Goal: Task Accomplishment & Management: Use online tool/utility

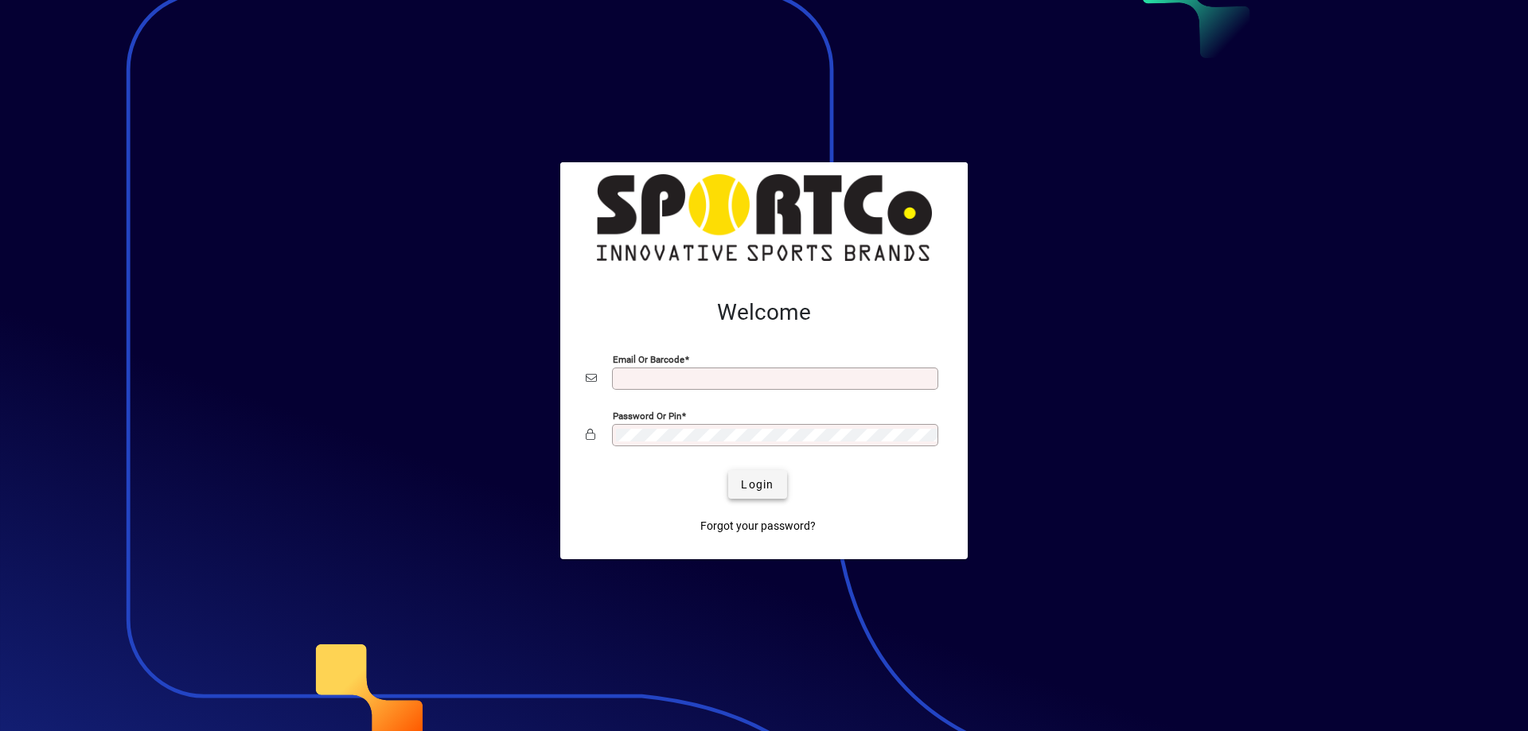
type input "**********"
drag, startPoint x: 757, startPoint y: 485, endPoint x: 637, endPoint y: 289, distance: 229.7
click at [757, 485] on span "Login" at bounding box center [757, 485] width 33 height 17
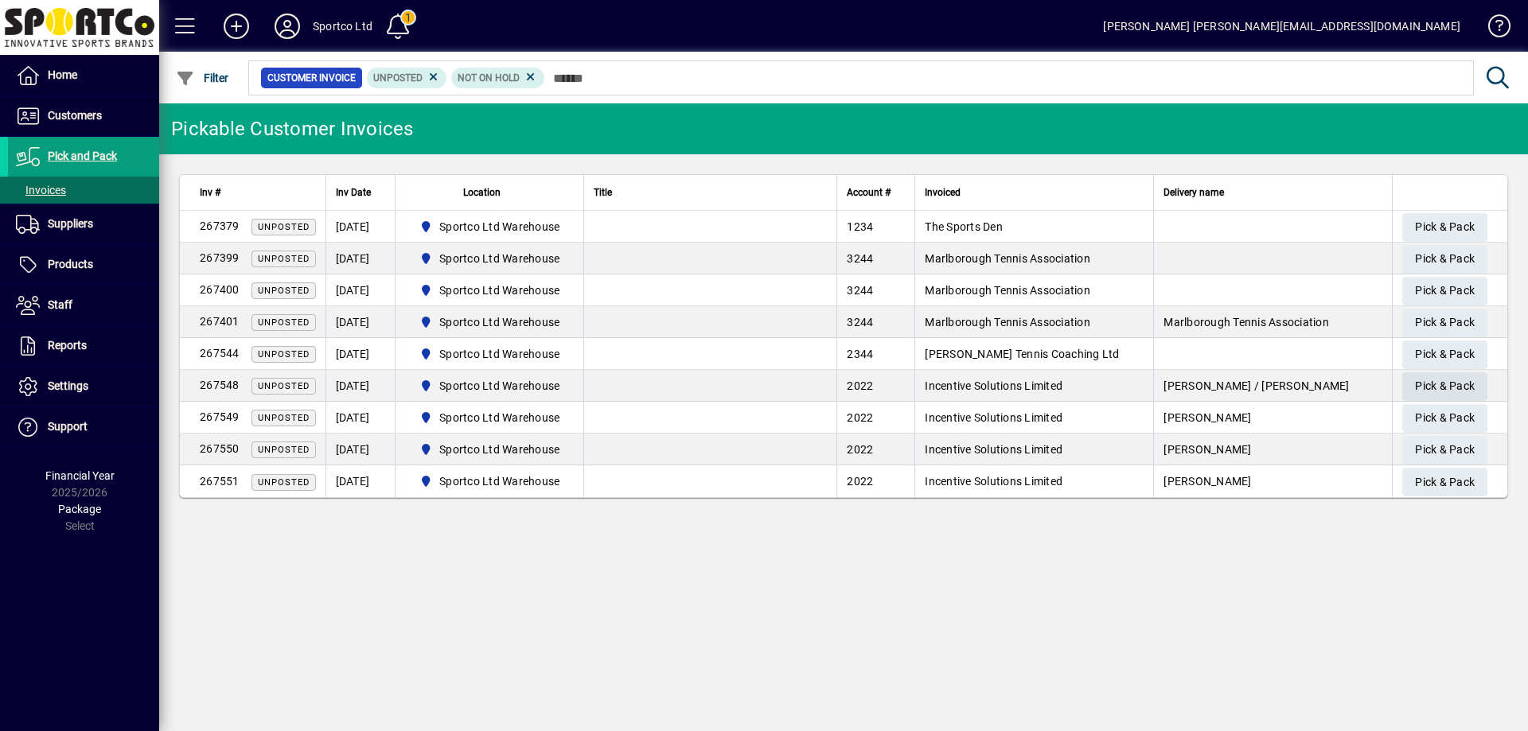
click at [1450, 380] on span "Pick & Pack" at bounding box center [1445, 386] width 60 height 26
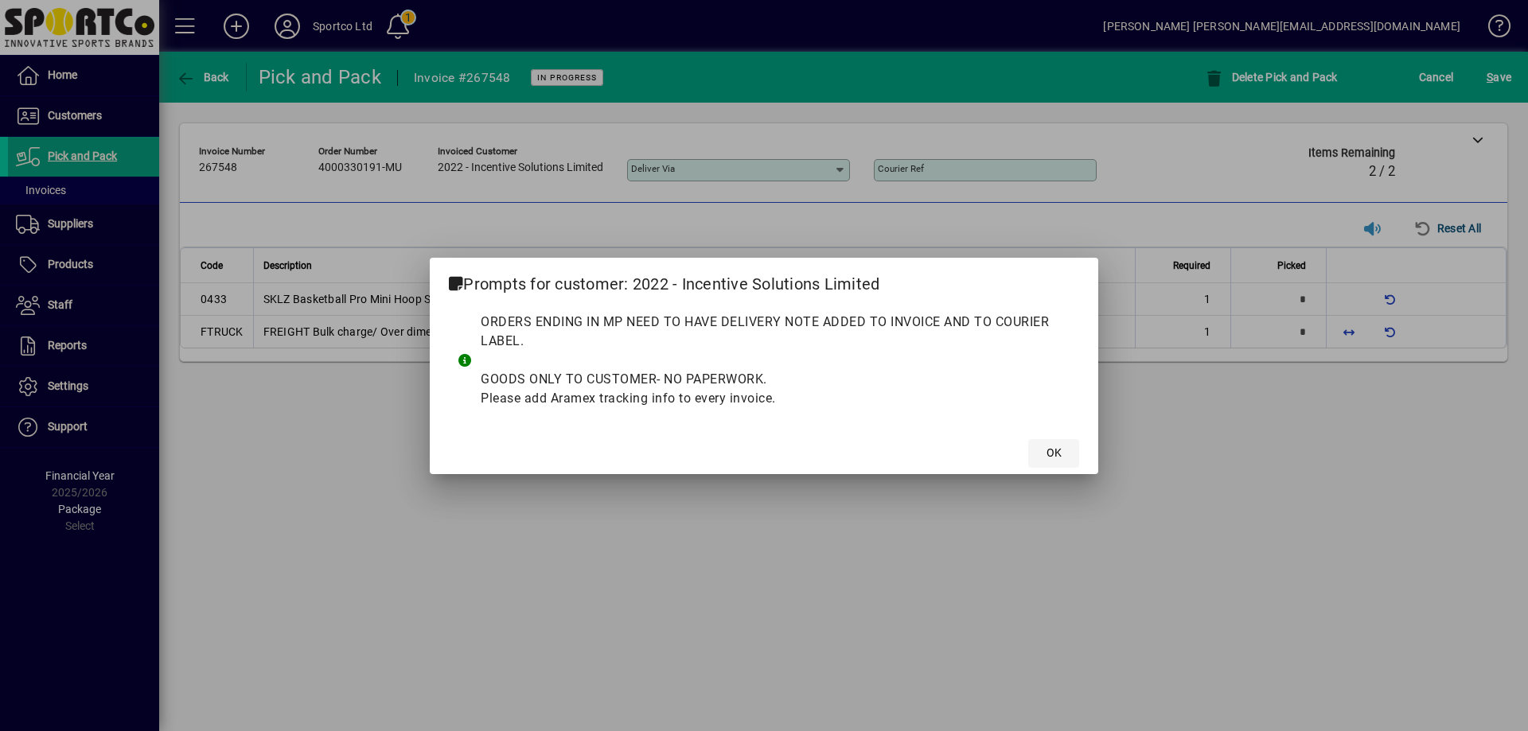
click at [1057, 434] on mat-dialog-actions "OK" at bounding box center [764, 453] width 669 height 42
click at [1058, 437] on span at bounding box center [1053, 454] width 51 height 38
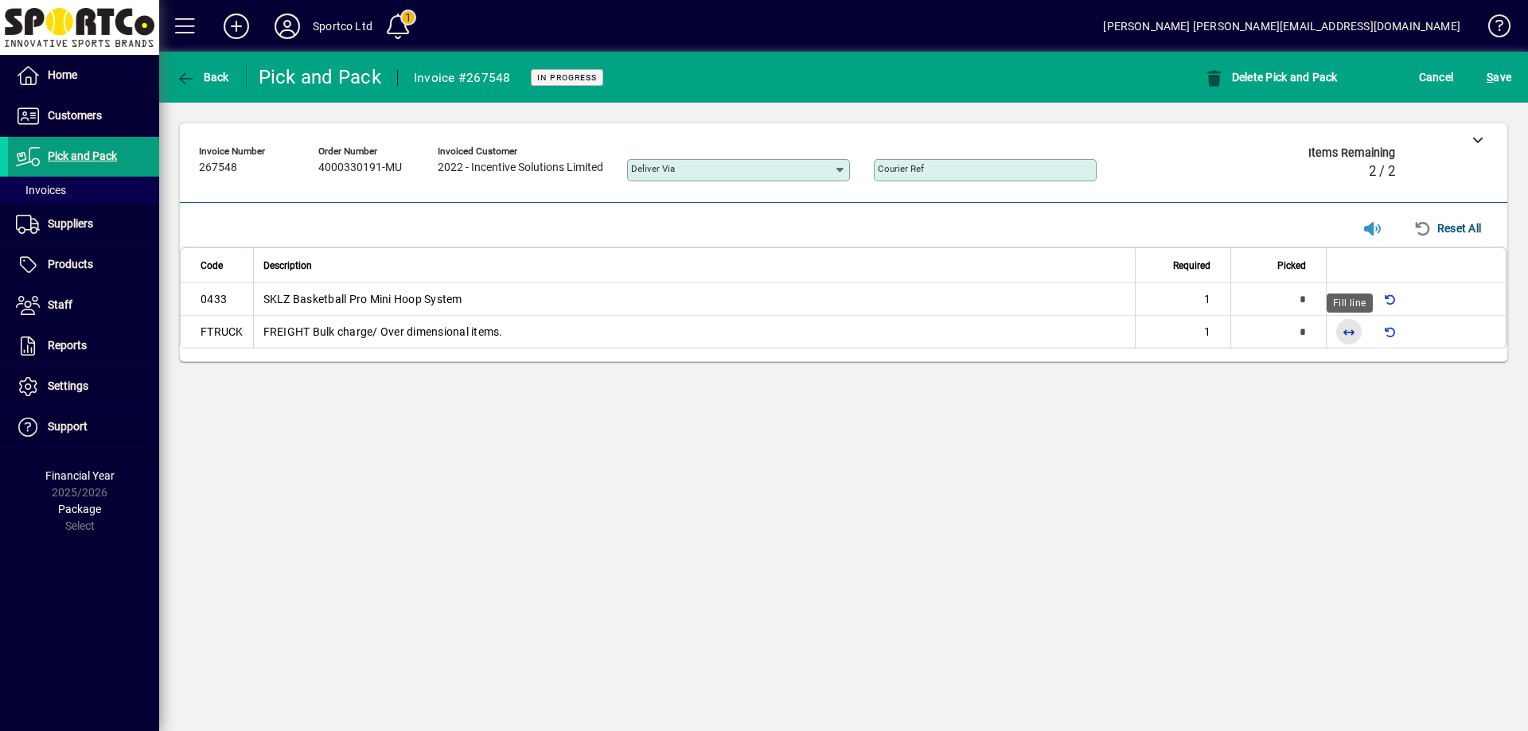
click at [1354, 335] on span "button" at bounding box center [1349, 332] width 38 height 38
type input "*"
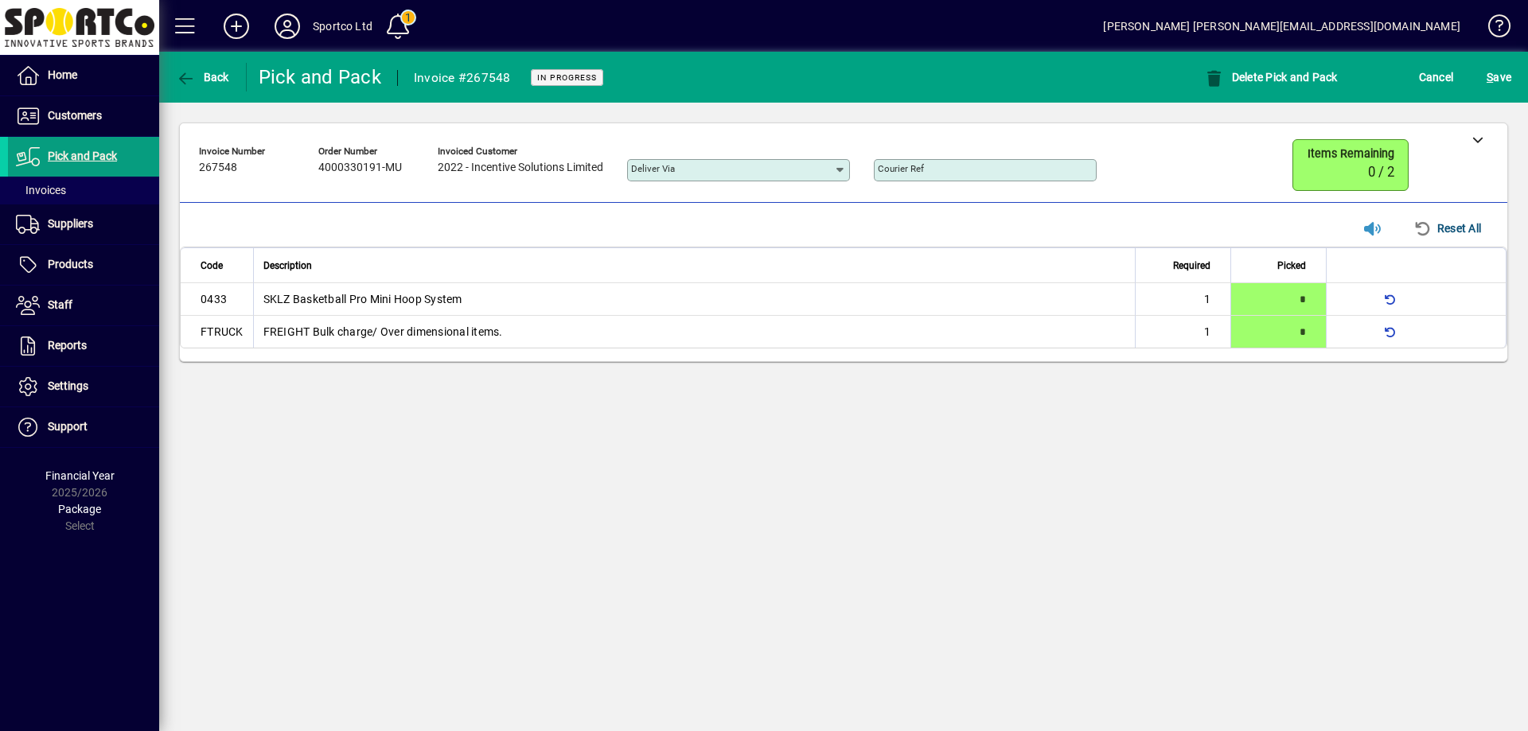
type input "*"
click at [1474, 137] on icon at bounding box center [1477, 139] width 11 height 11
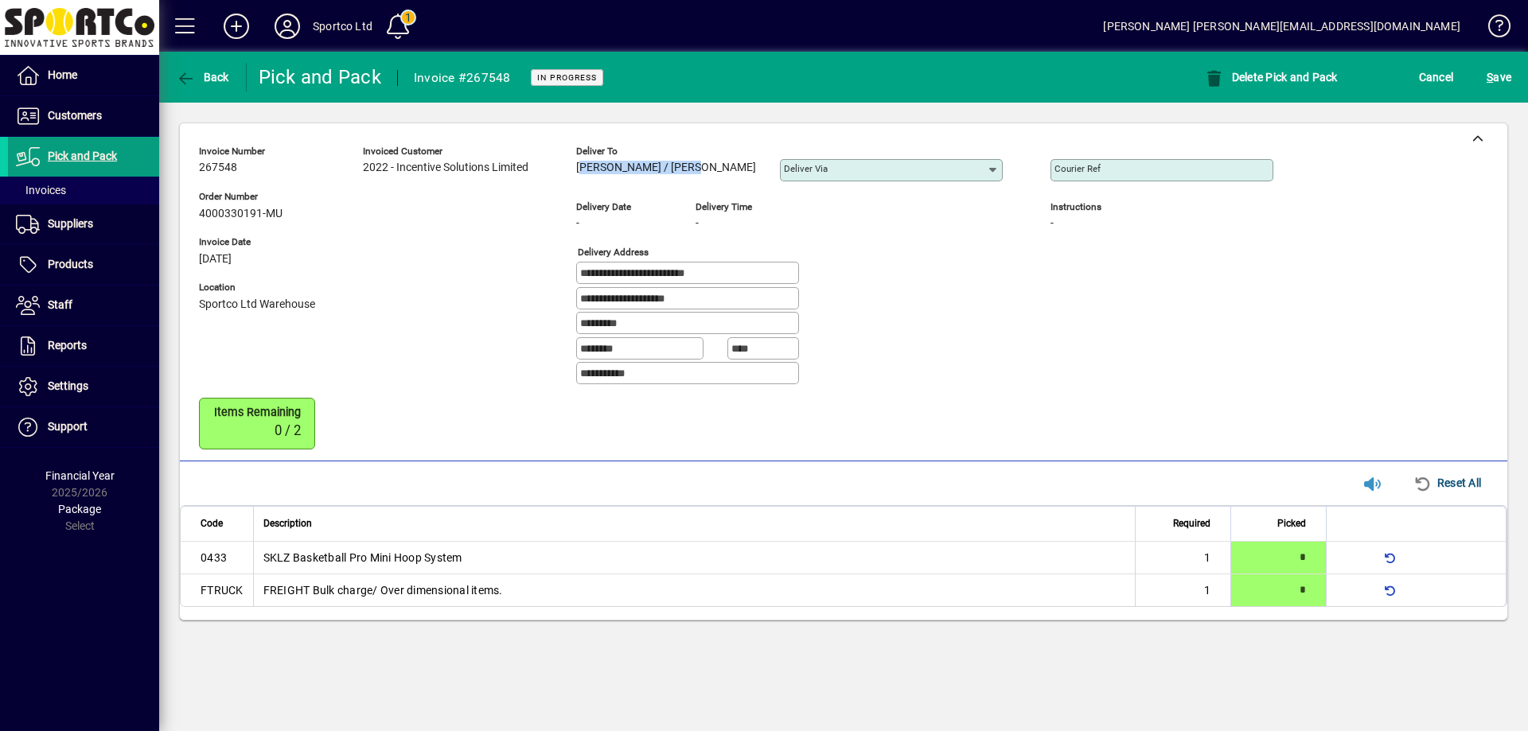
copy span "Adam Cahill / Kilray"
drag, startPoint x: 682, startPoint y: 164, endPoint x: 359, endPoint y: 184, distance: 323.7
click at [557, 177] on div "**********" at bounding box center [748, 268] width 1098 height 259
drag, startPoint x: 746, startPoint y: 269, endPoint x: 575, endPoint y: 294, distance: 173.0
click at [575, 294] on div "**********" at bounding box center [748, 268] width 1098 height 259
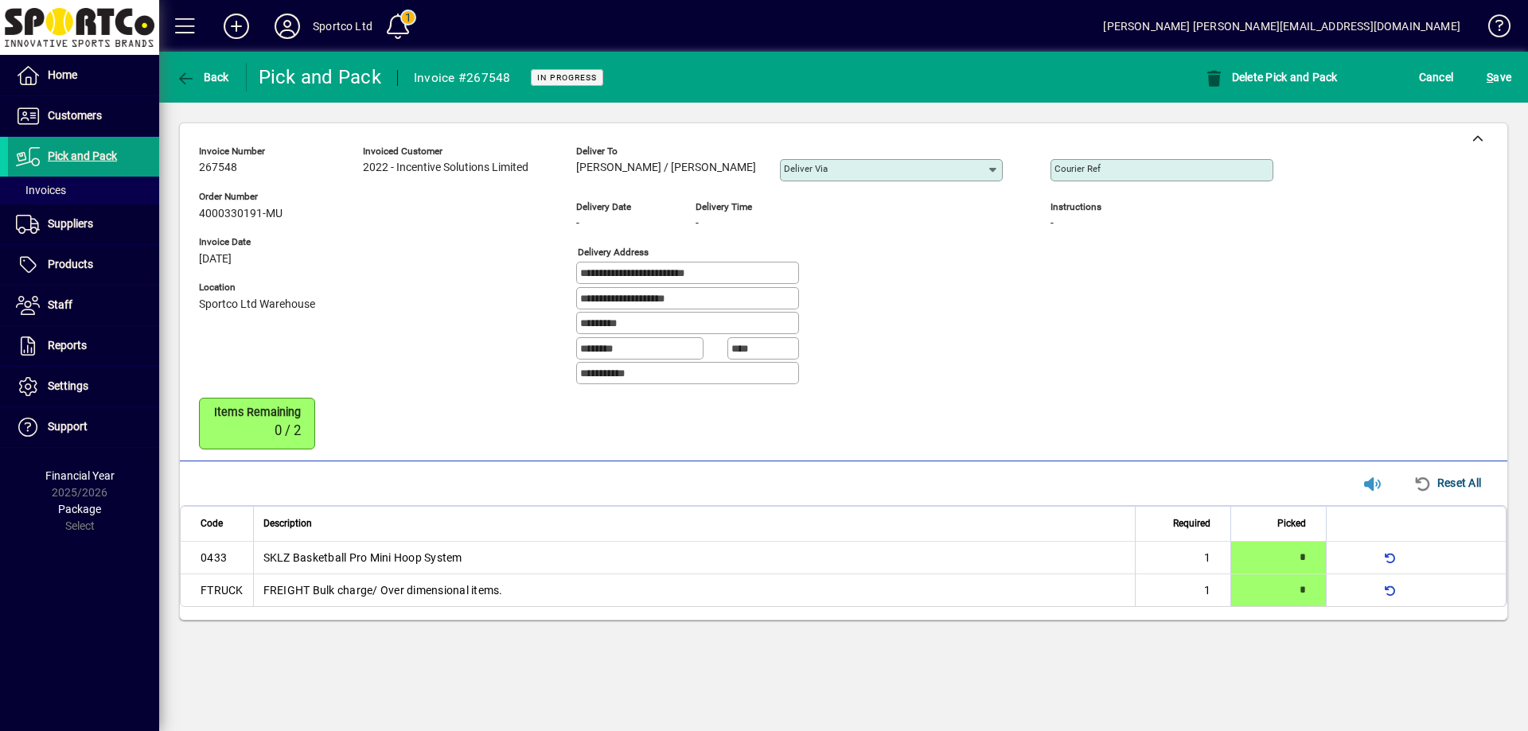
drag, startPoint x: 702, startPoint y: 300, endPoint x: 540, endPoint y: 320, distance: 163.6
click at [540, 320] on div "**********" at bounding box center [748, 268] width 1098 height 259
drag, startPoint x: 623, startPoint y: 328, endPoint x: 562, endPoint y: 332, distance: 61.4
click at [562, 331] on div "**********" at bounding box center [748, 268] width 1098 height 259
click at [1055, 175] on input "Courier Ref" at bounding box center [1164, 170] width 218 height 13
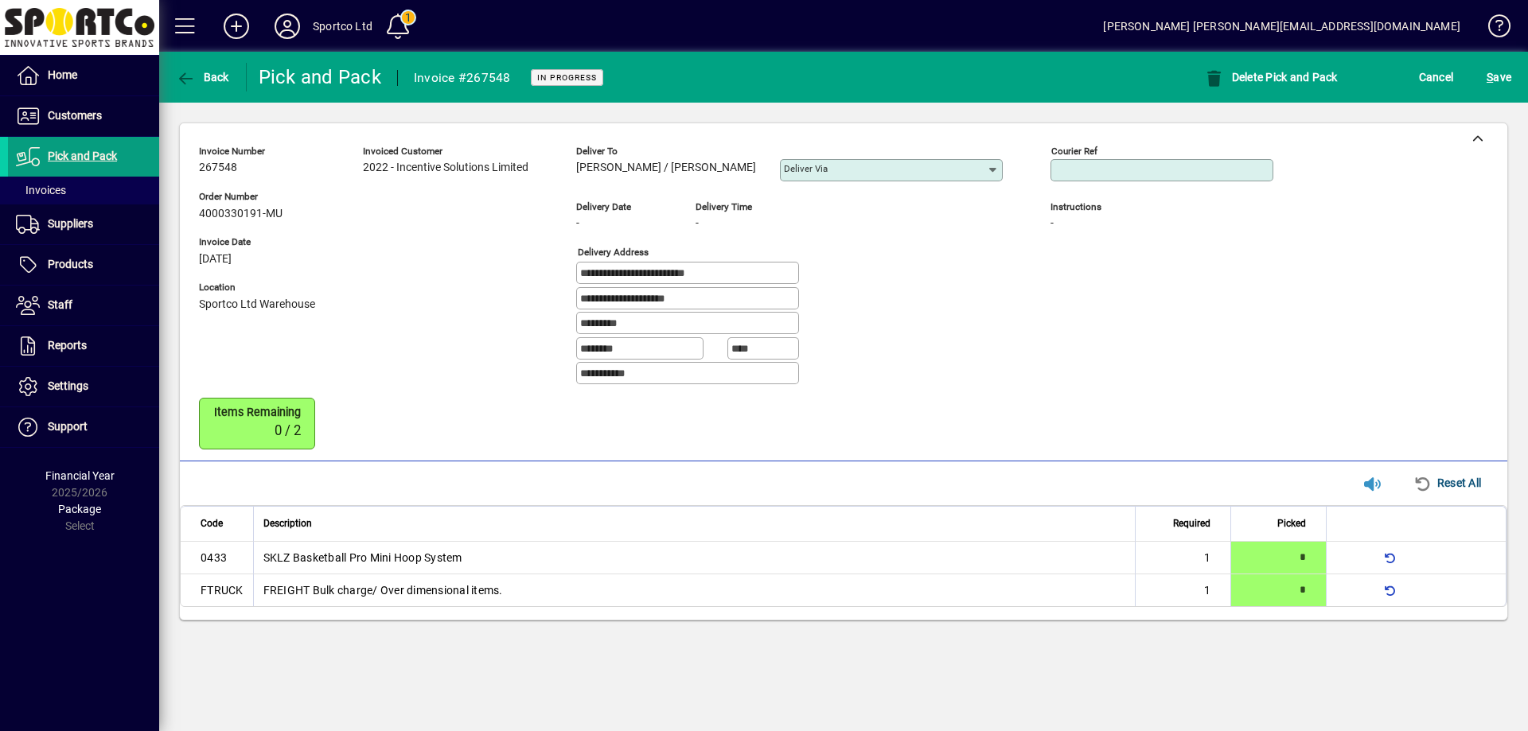
paste input "**********"
type input "**********"
click at [1513, 74] on span "submit" at bounding box center [1499, 77] width 33 height 38
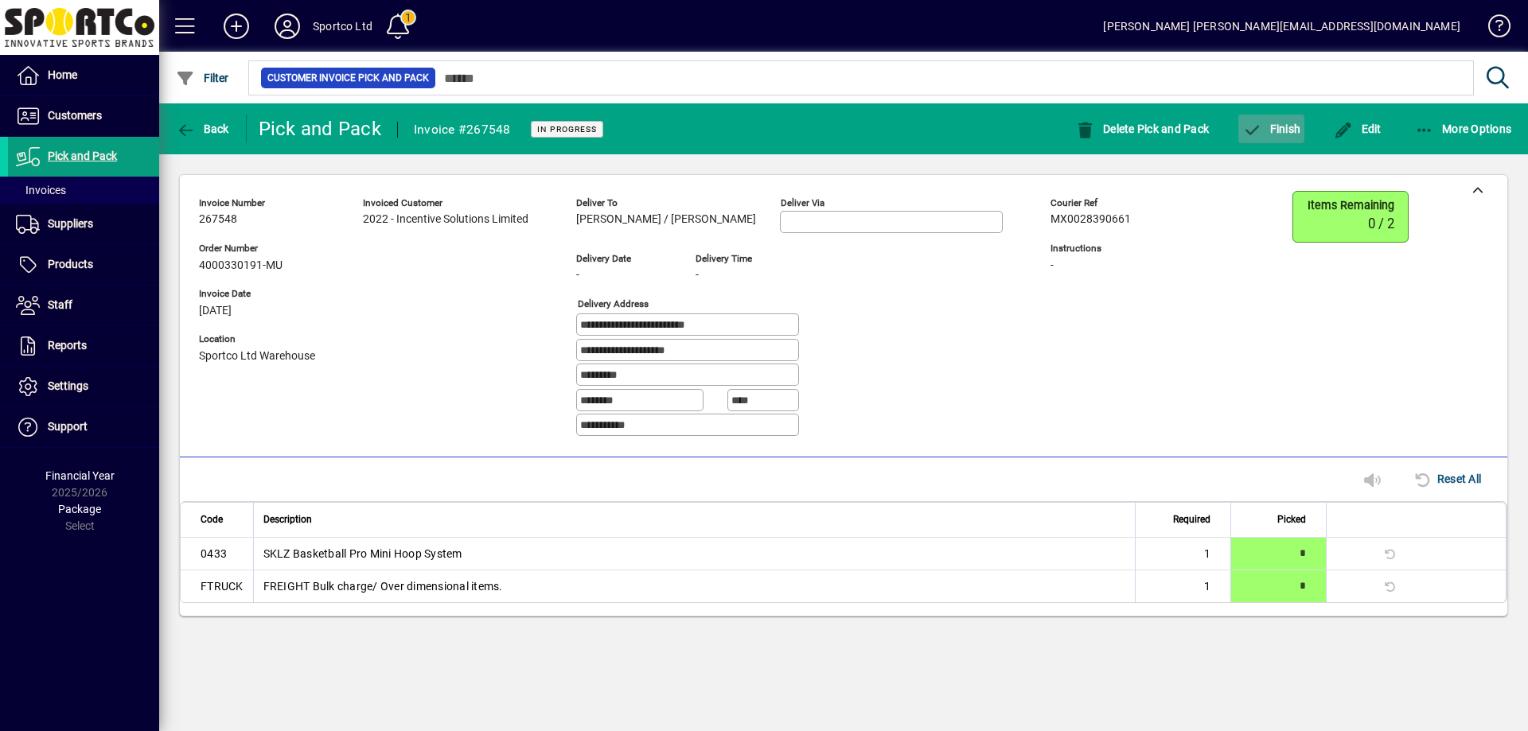
click at [1289, 133] on span "Finish" at bounding box center [1271, 129] width 58 height 13
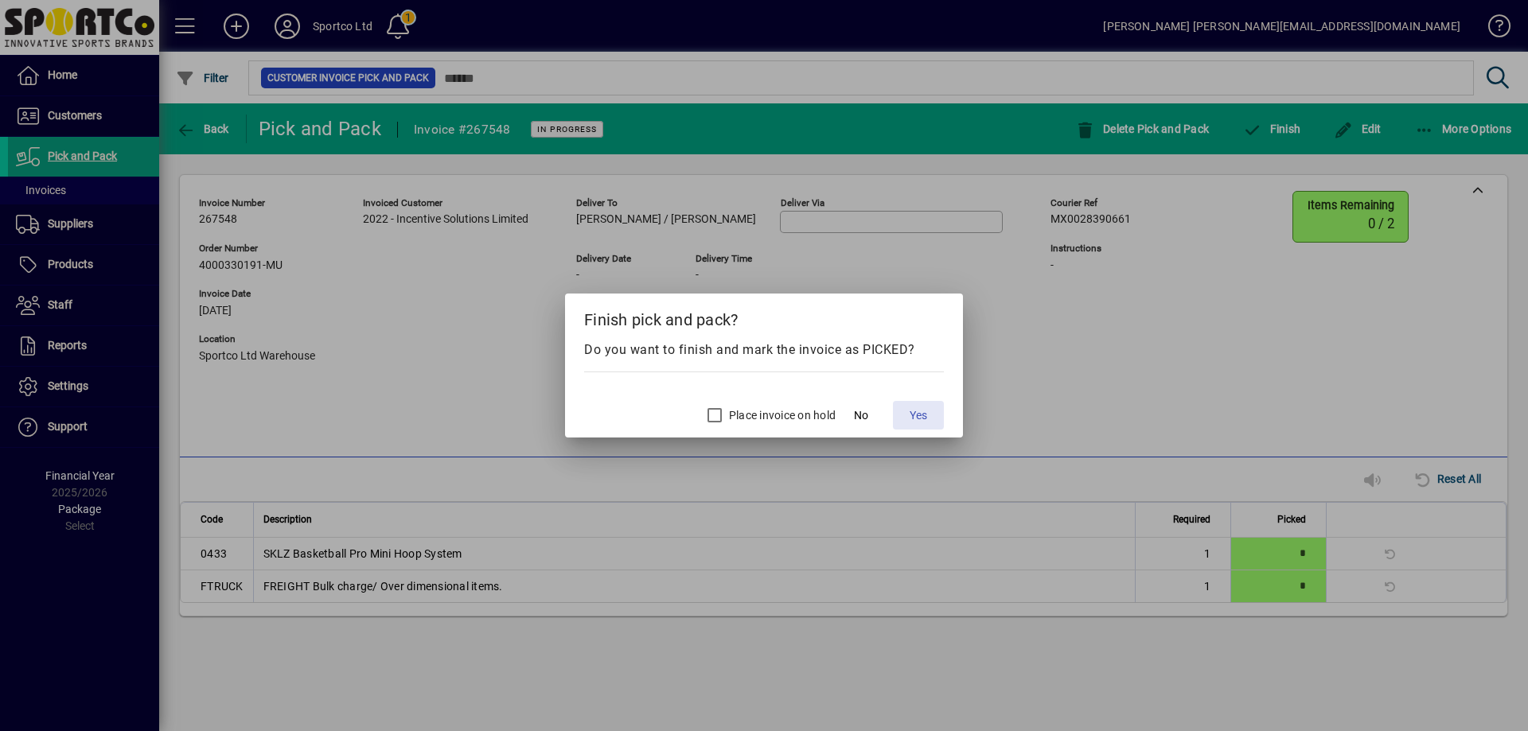
click at [925, 418] on span "Yes" at bounding box center [919, 415] width 18 height 17
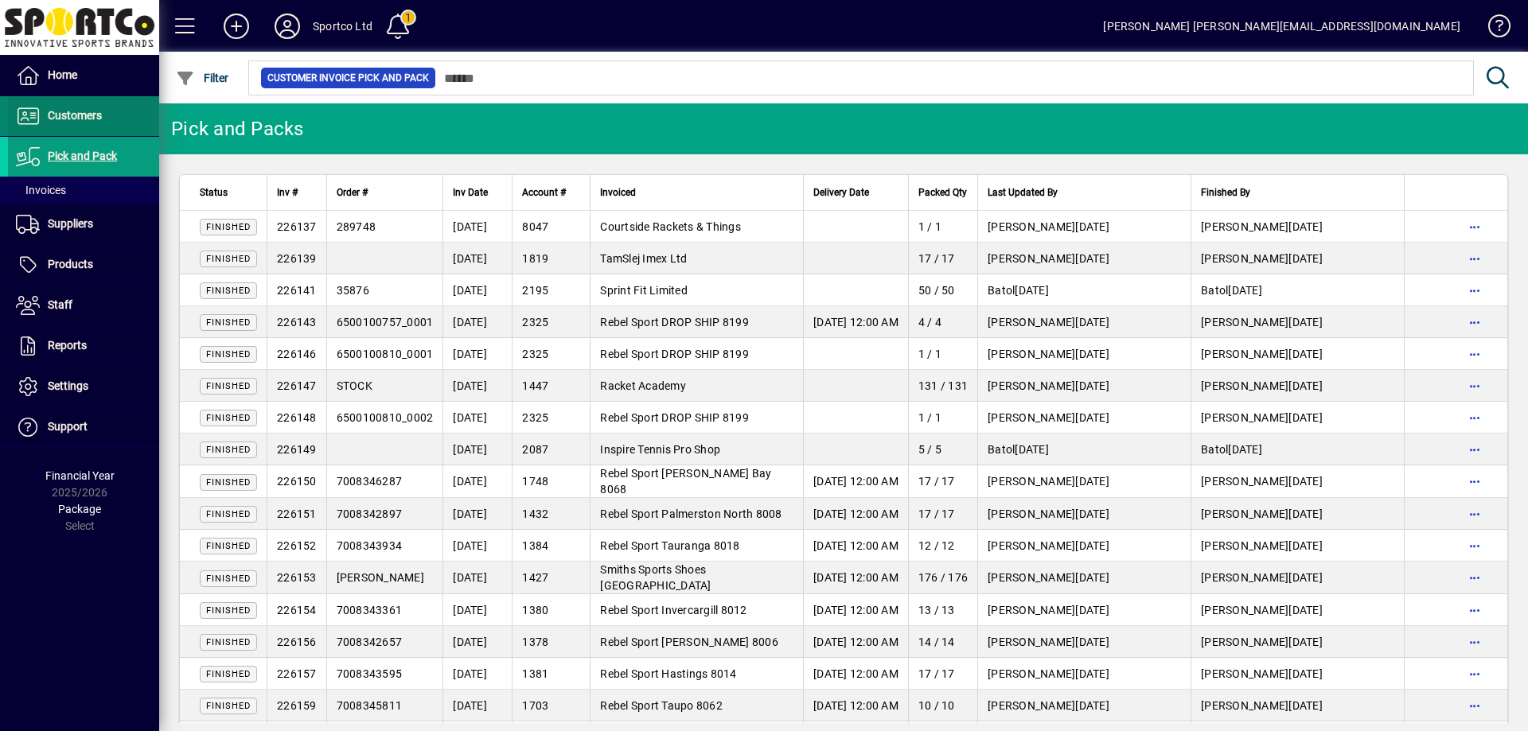
click at [60, 111] on span "Customers" at bounding box center [75, 115] width 54 height 13
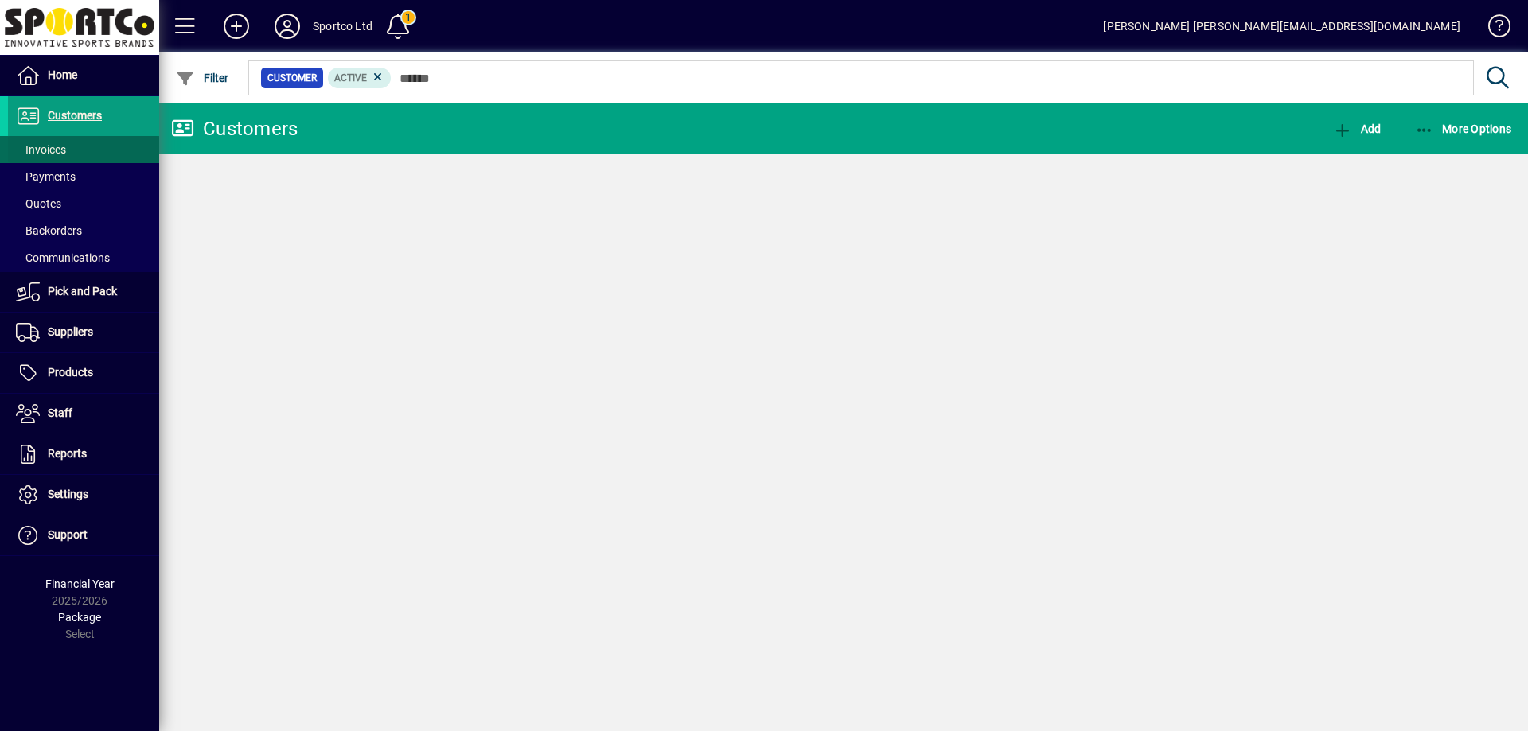
click at [53, 147] on span "Invoices" at bounding box center [41, 149] width 50 height 13
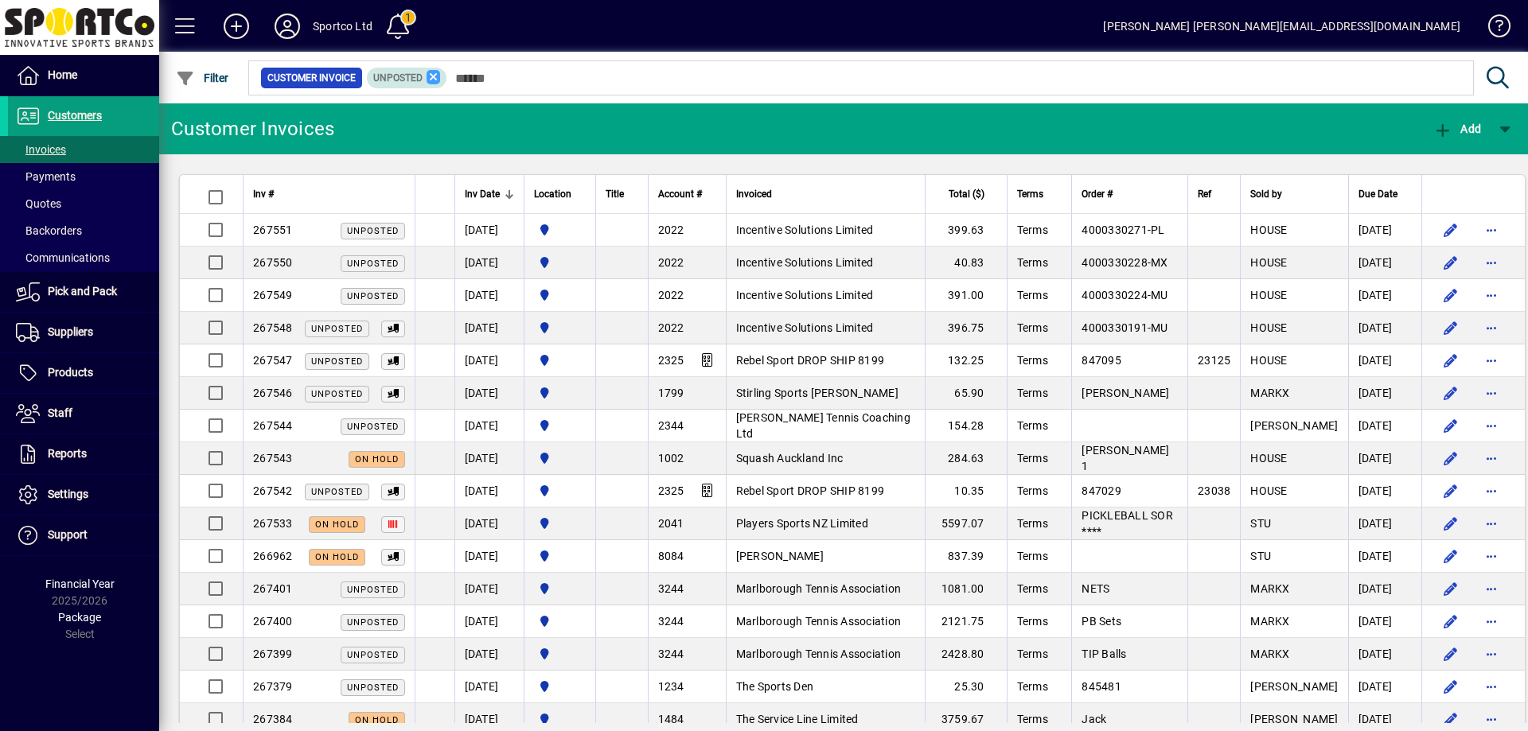
click at [436, 80] on icon at bounding box center [434, 77] width 14 height 14
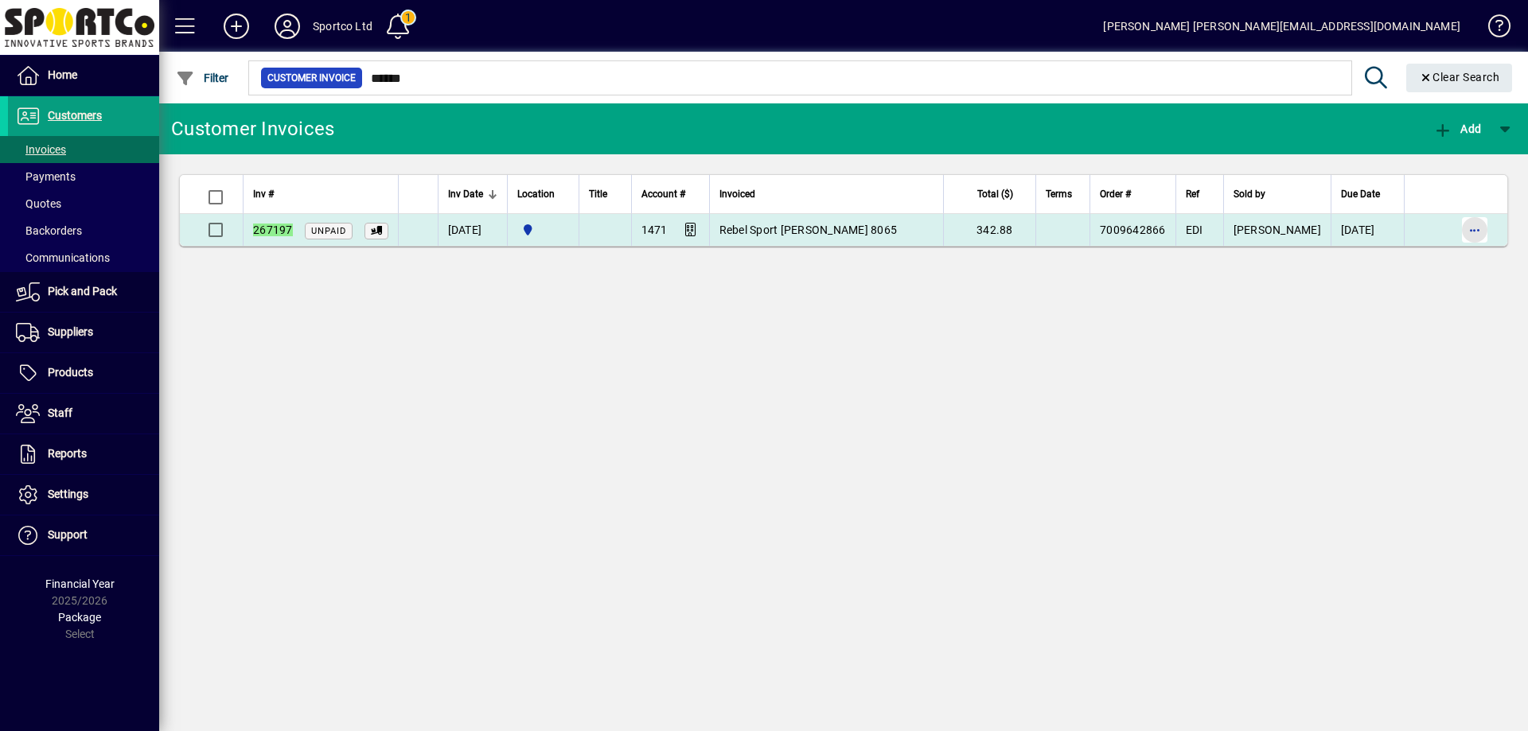
click at [1471, 221] on span "button" at bounding box center [1475, 230] width 38 height 38
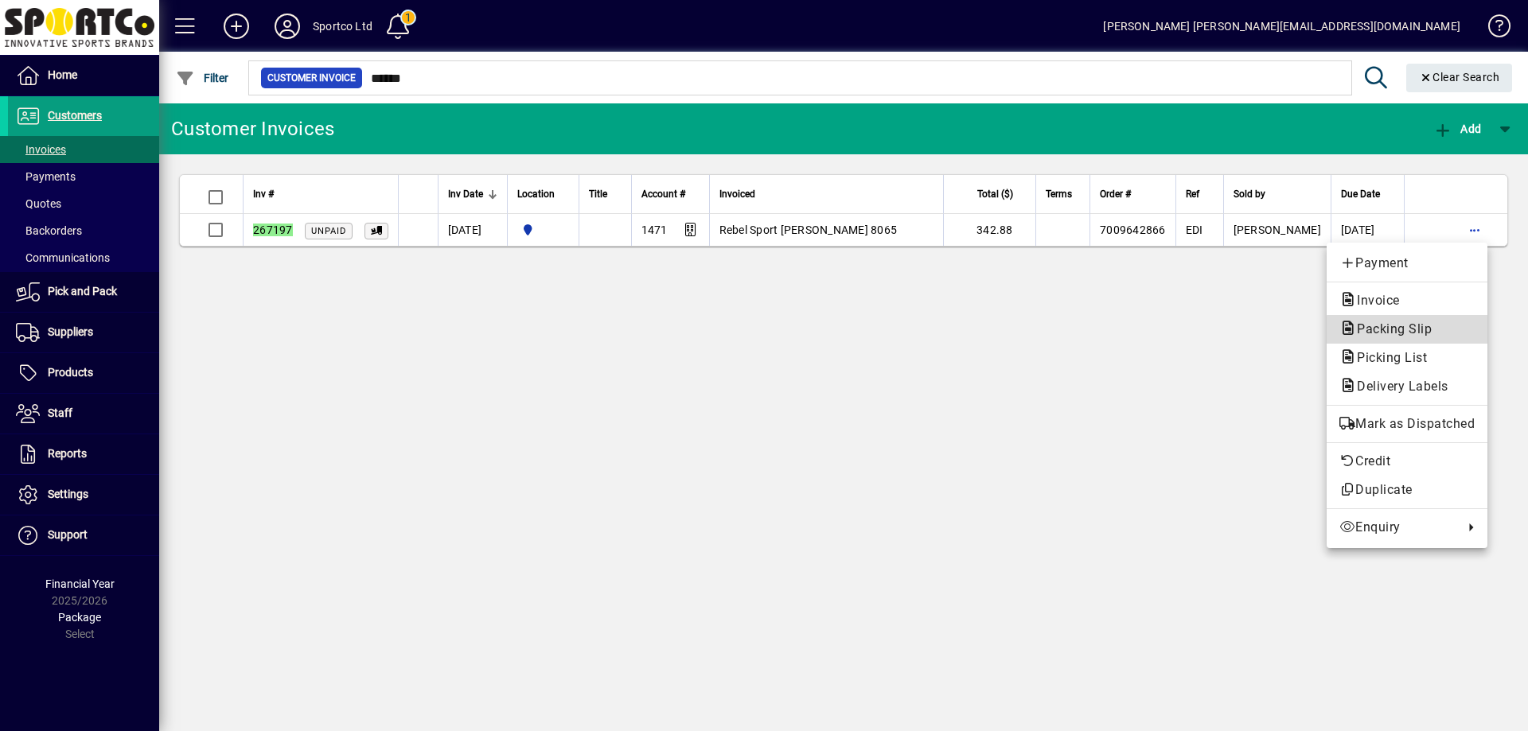
click at [1445, 330] on span "Packing Slip" at bounding box center [1406, 329] width 135 height 19
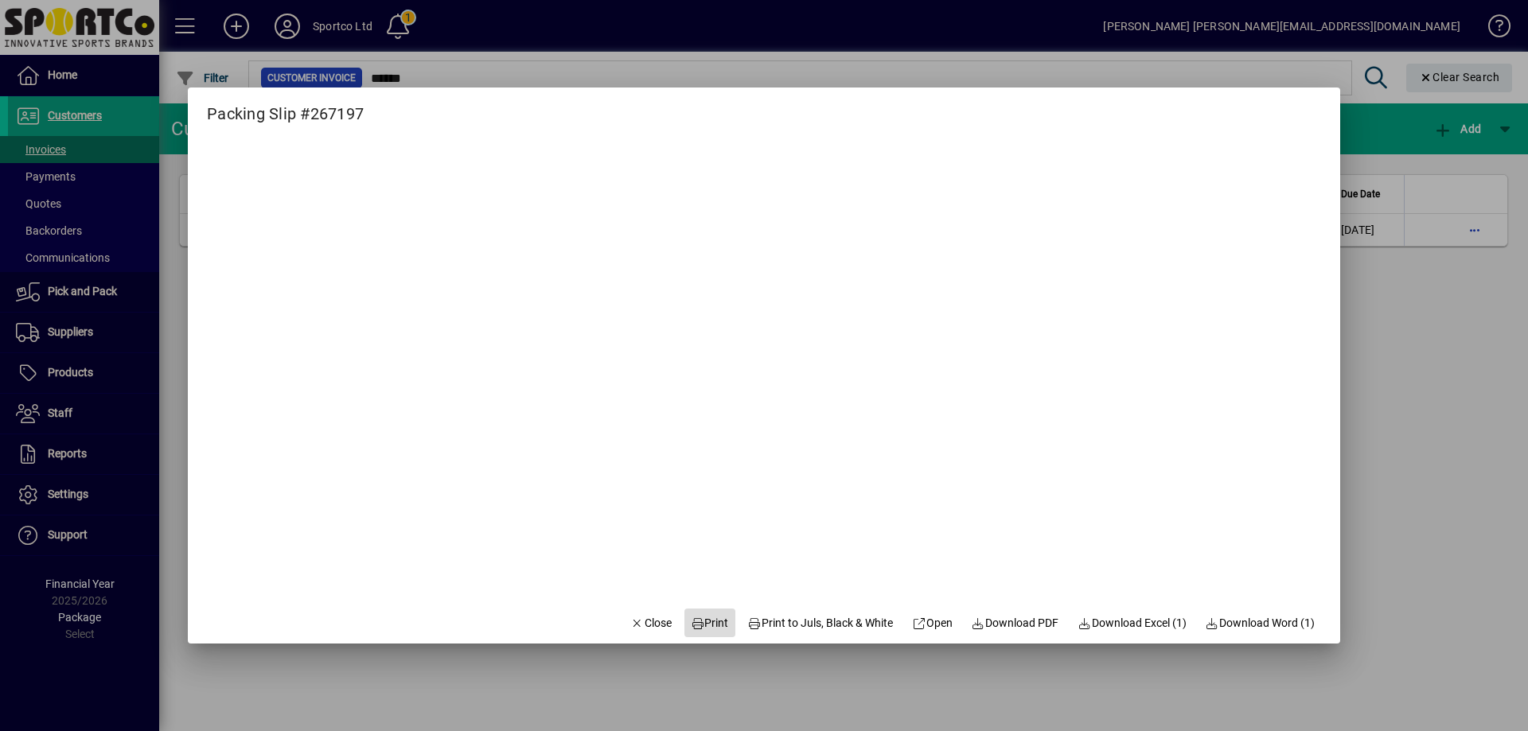
click at [699, 618] on span "Print" at bounding box center [710, 623] width 38 height 17
click at [640, 608] on span "button" at bounding box center [651, 623] width 54 height 38
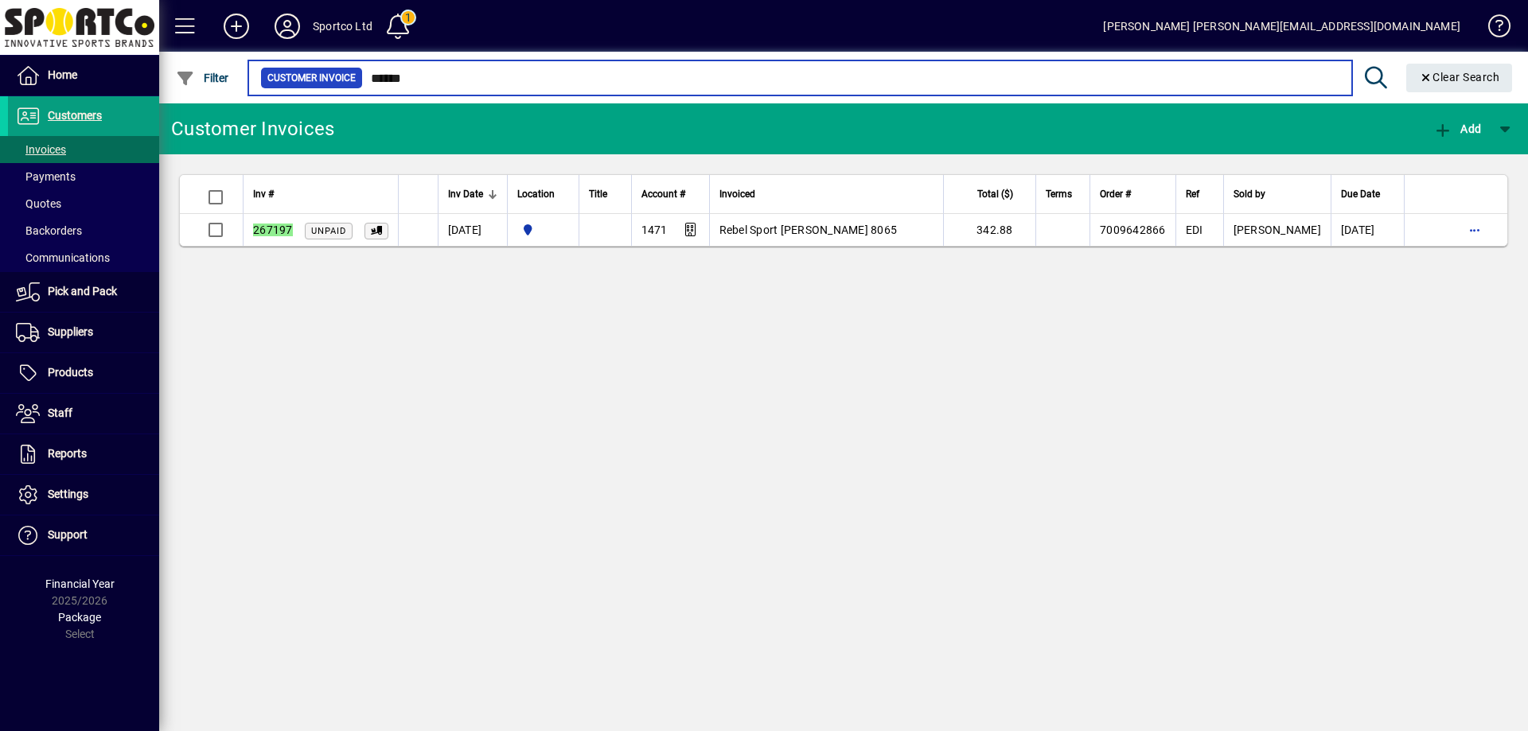
click at [496, 80] on input "******" at bounding box center [851, 78] width 977 height 22
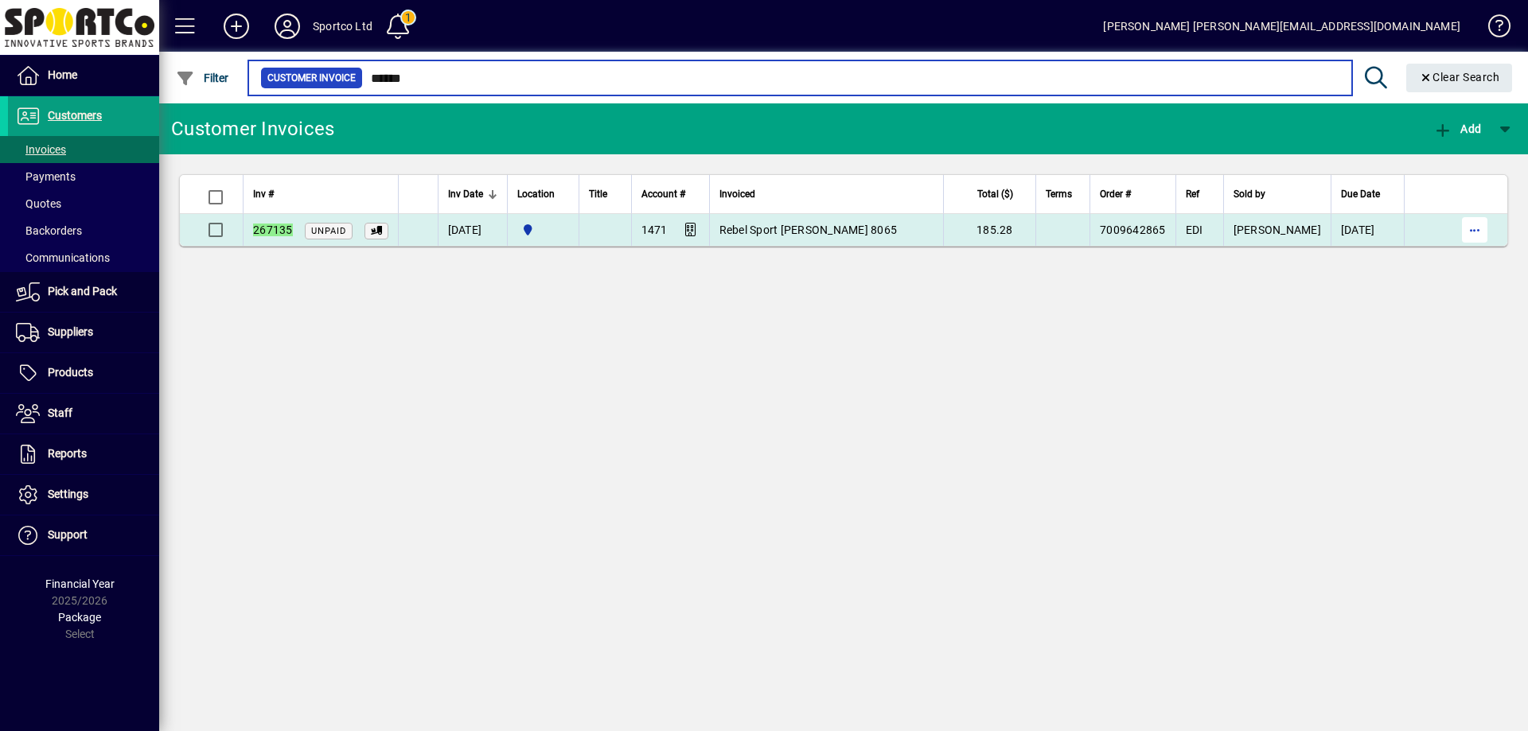
type input "******"
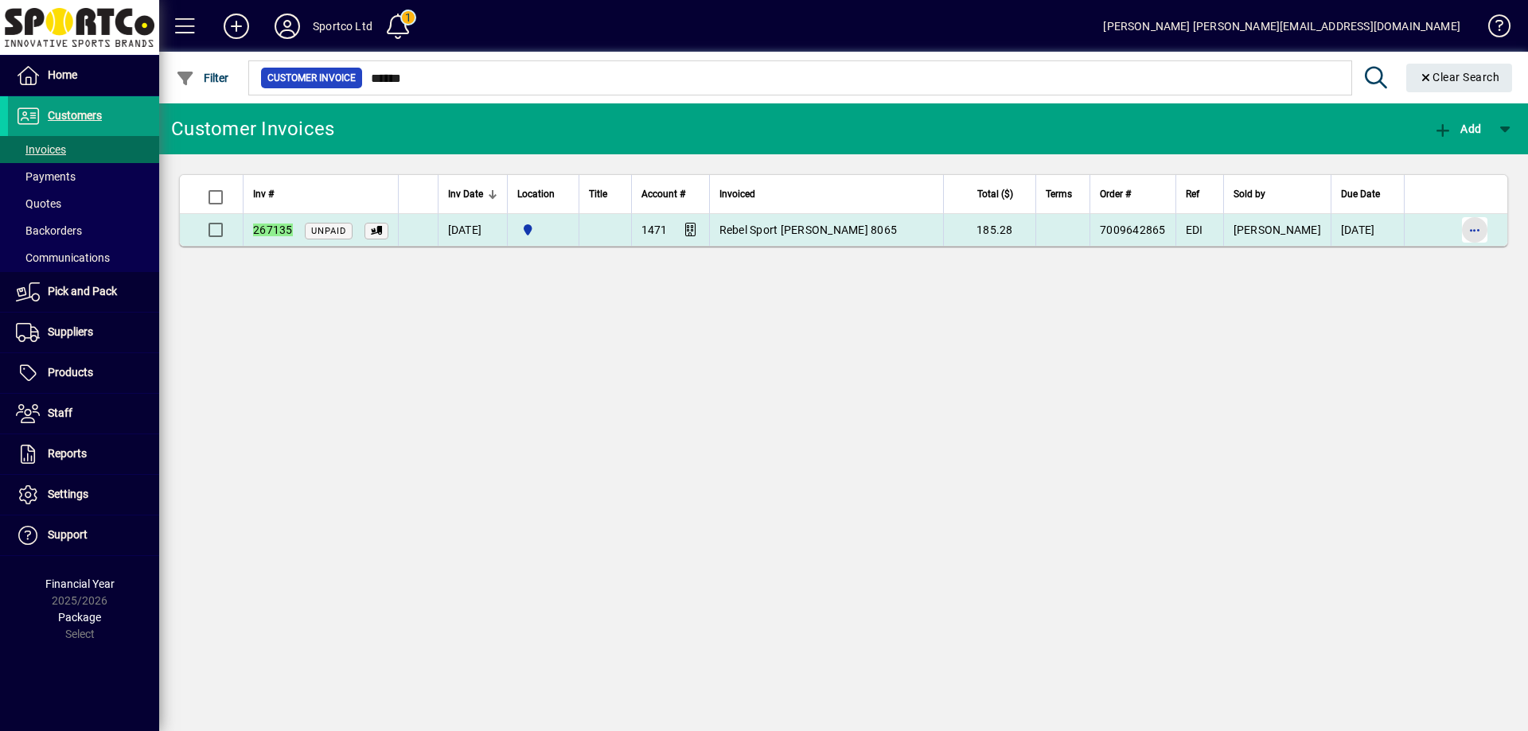
click at [1475, 231] on span "button" at bounding box center [1475, 230] width 38 height 38
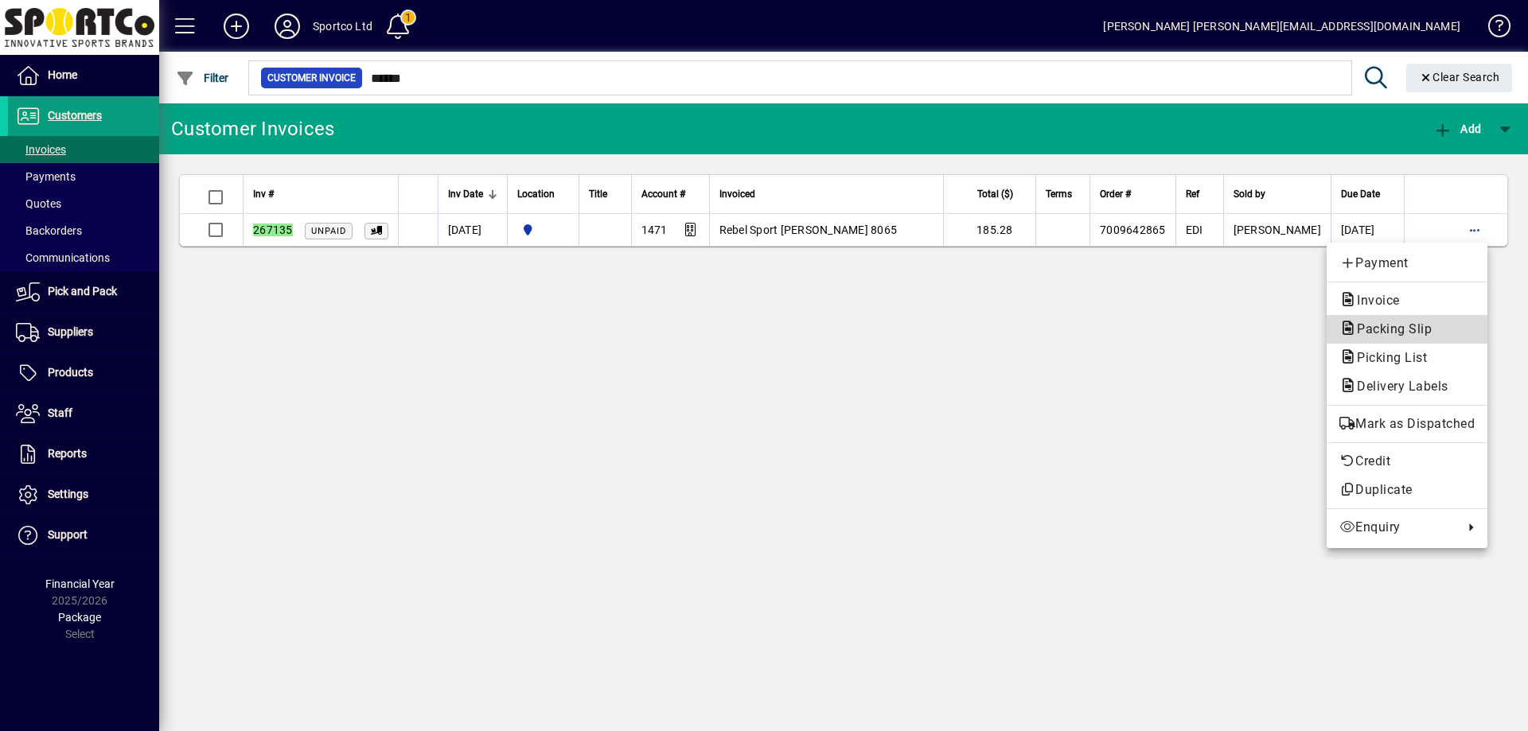
click at [1436, 323] on span "Packing Slip" at bounding box center [1389, 329] width 100 height 15
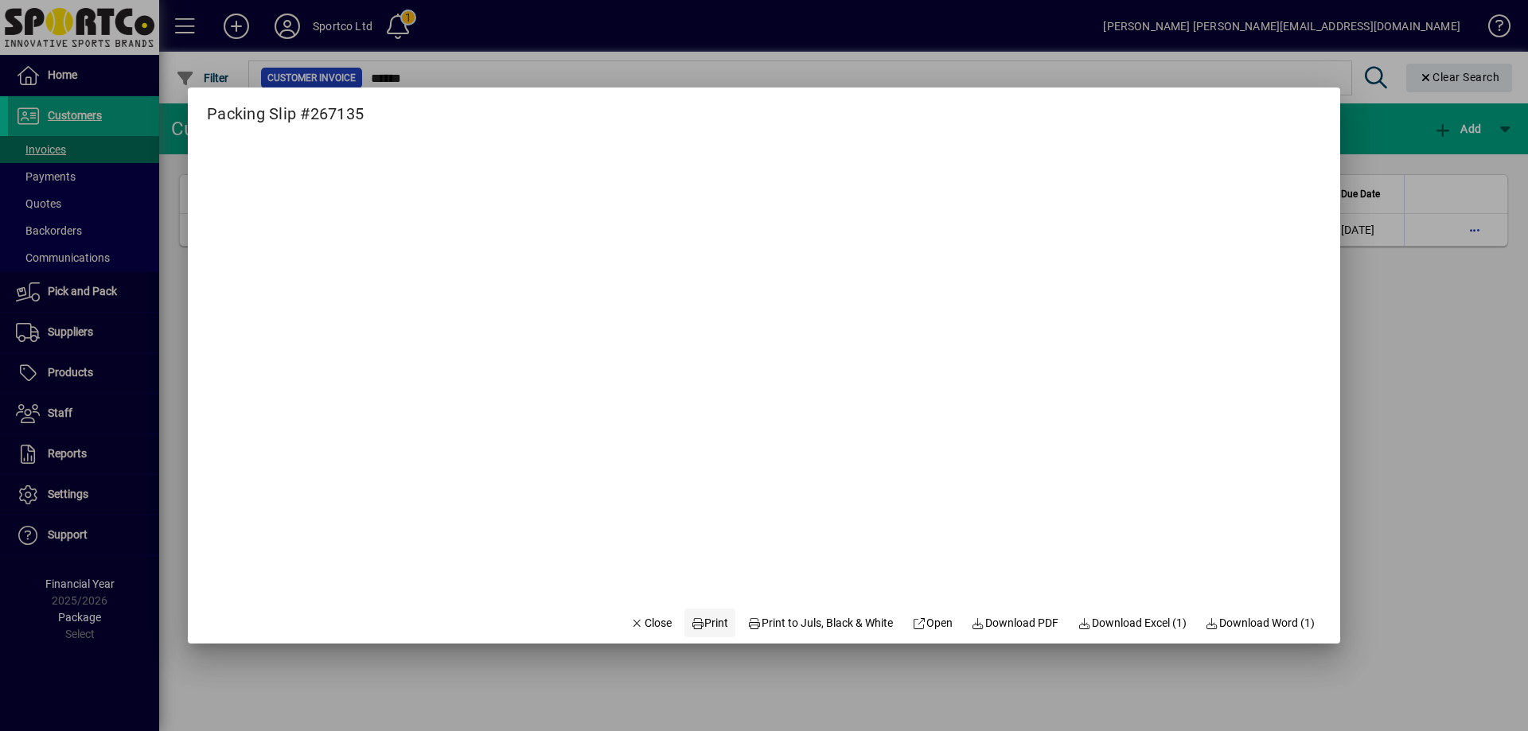
click at [703, 621] on span "Print" at bounding box center [710, 623] width 38 height 17
click at [640, 622] on span "Close" at bounding box center [650, 623] width 41 height 17
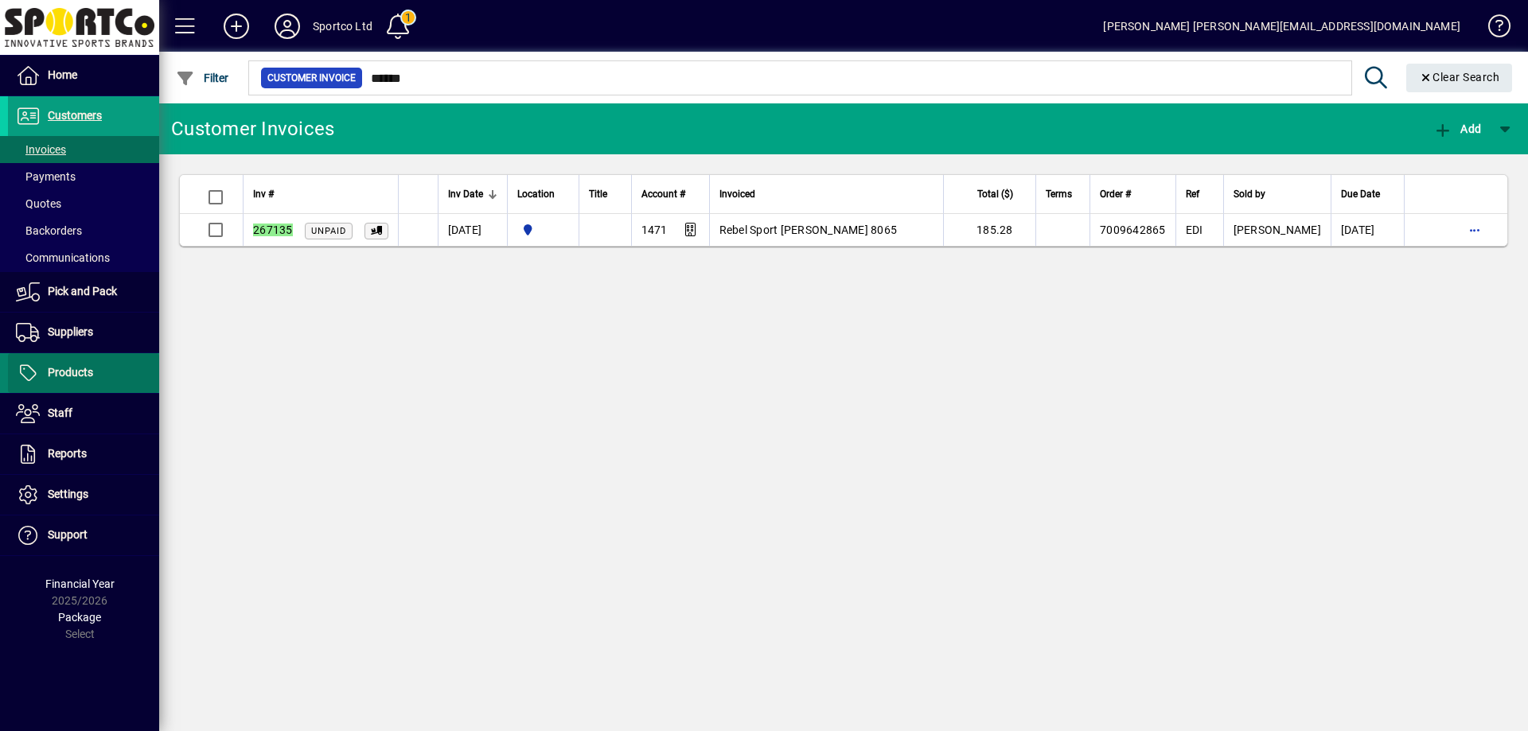
click at [70, 365] on span "Products" at bounding box center [50, 373] width 85 height 19
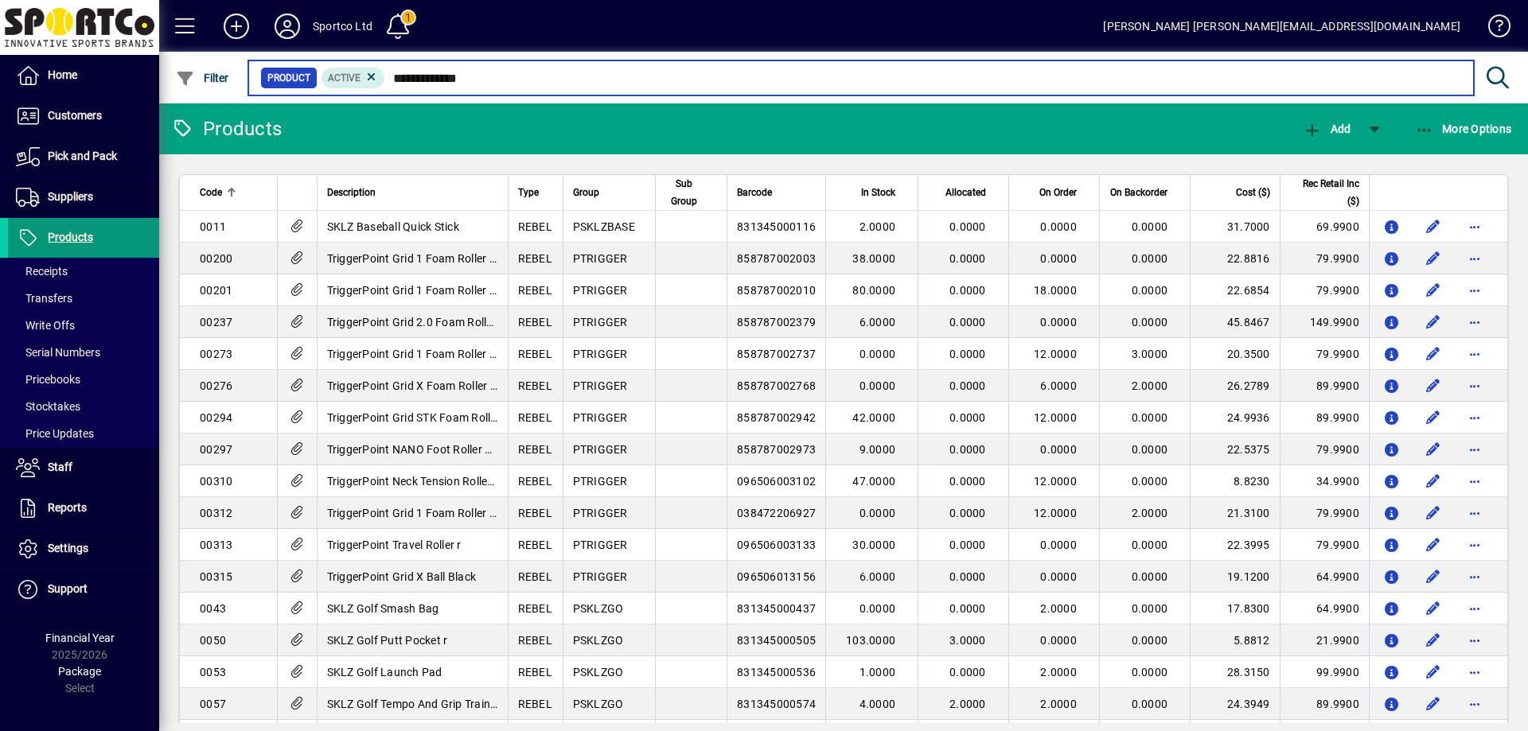
type input "**********"
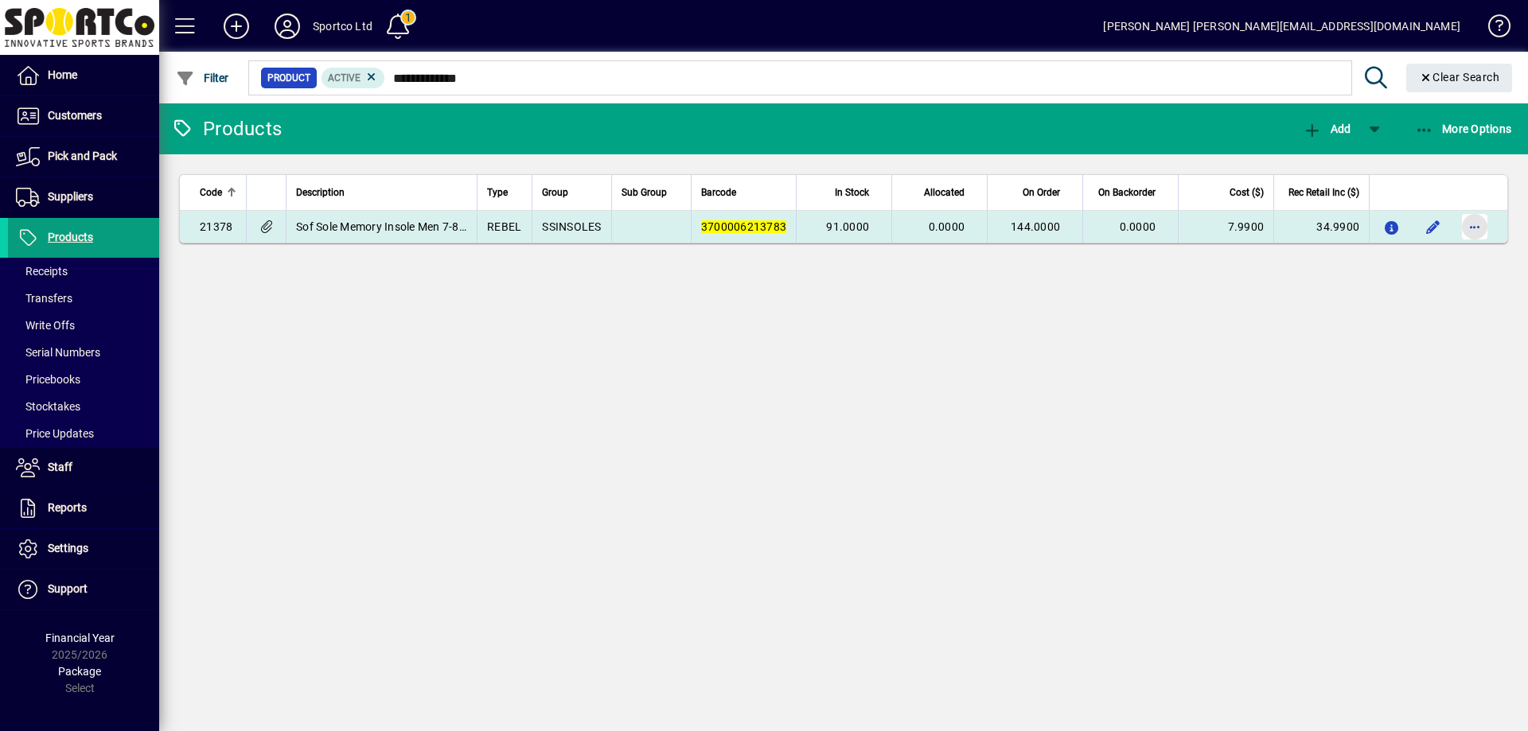
click at [1475, 226] on span "button" at bounding box center [1475, 227] width 38 height 38
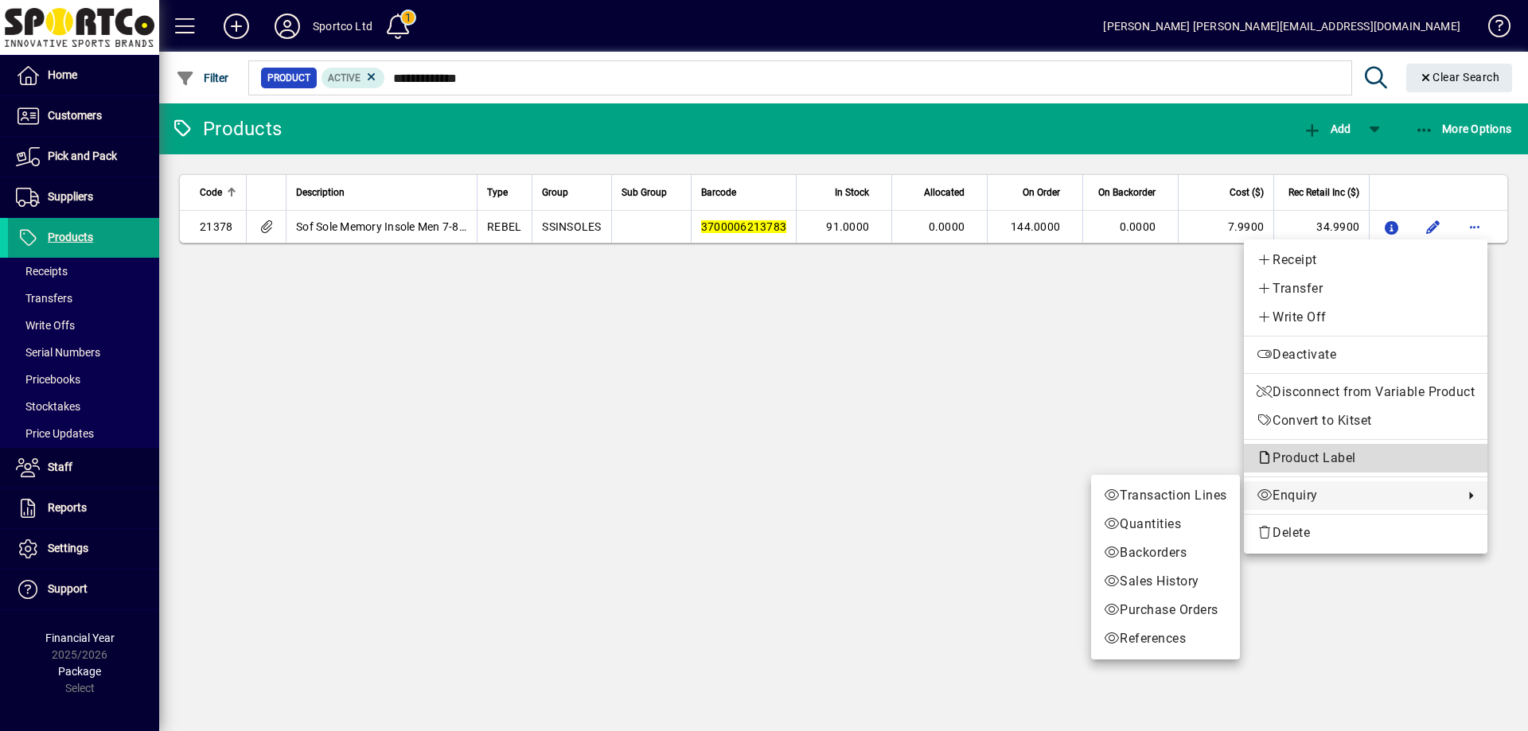
click at [1353, 452] on span "Product Label" at bounding box center [1310, 457] width 107 height 15
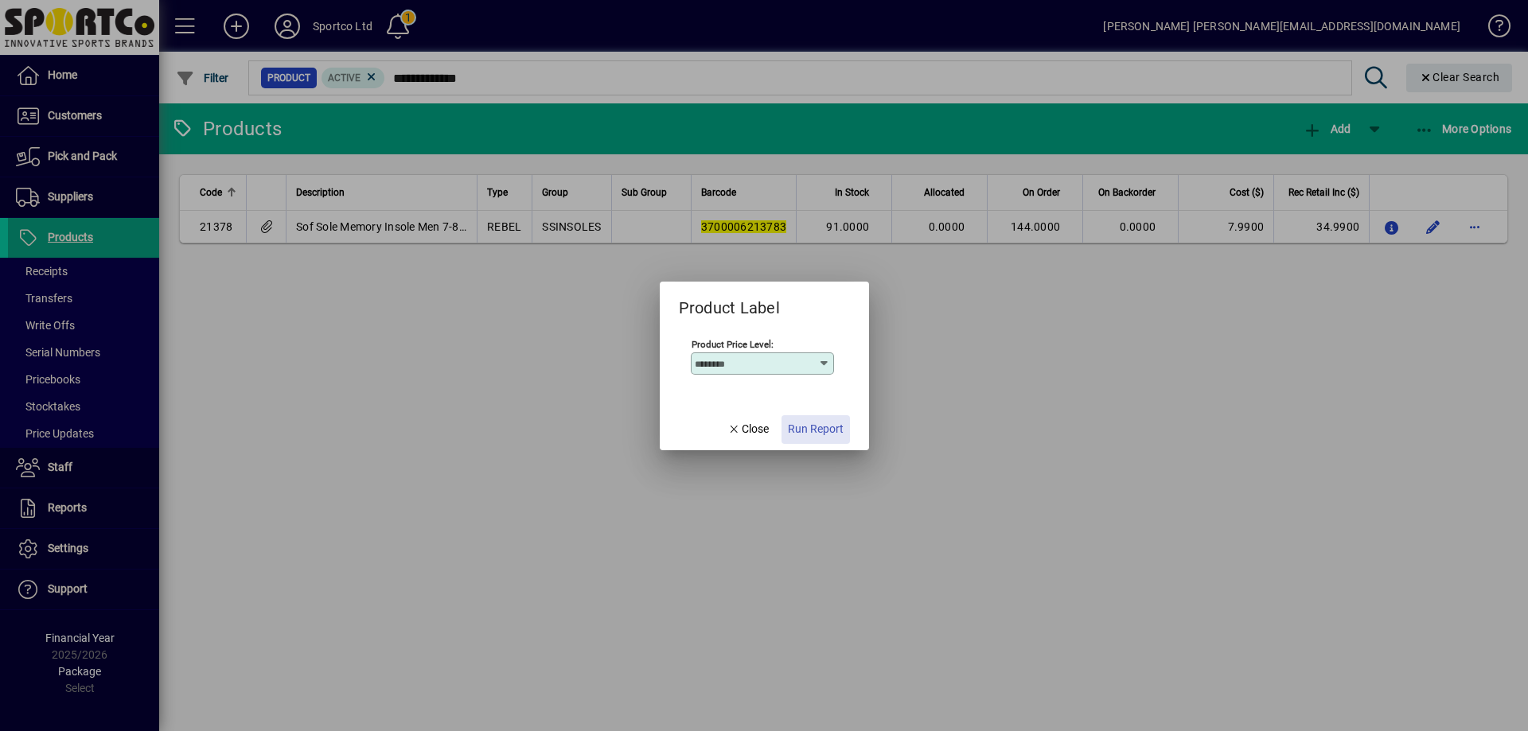
click at [822, 431] on span "Run Report" at bounding box center [816, 429] width 56 height 17
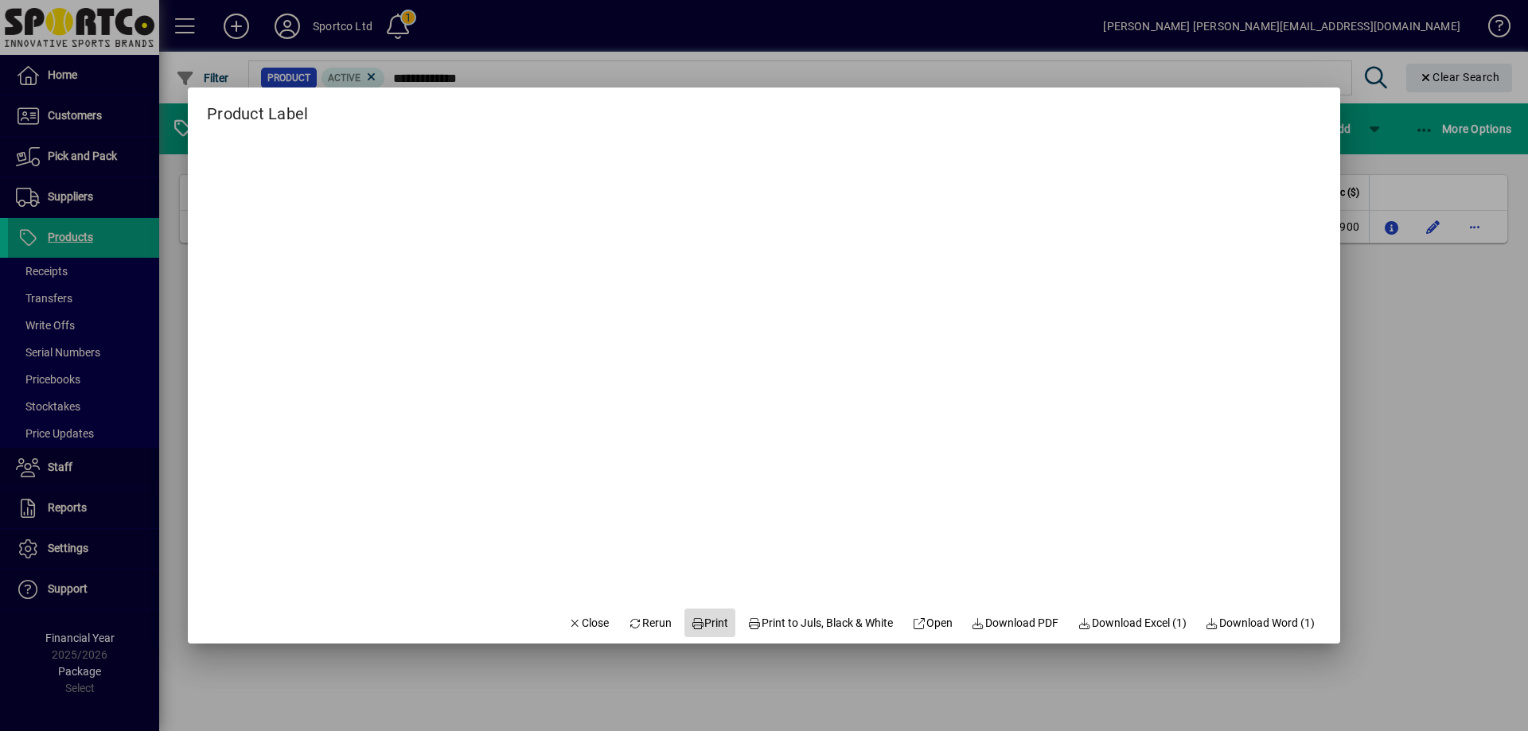
click at [705, 622] on span "Print" at bounding box center [710, 623] width 38 height 17
click at [578, 622] on span "Close" at bounding box center [588, 623] width 41 height 17
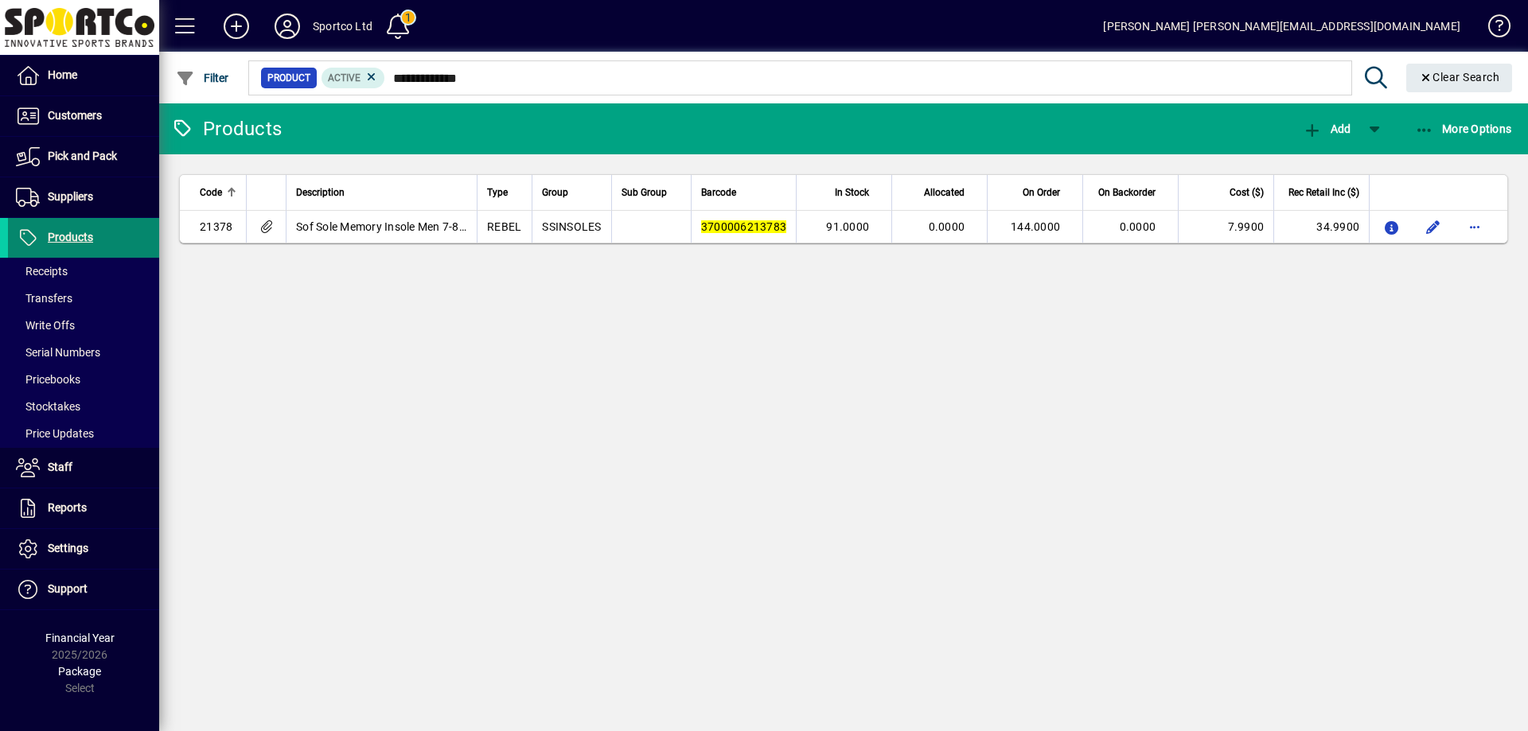
click at [91, 227] on span at bounding box center [83, 238] width 151 height 38
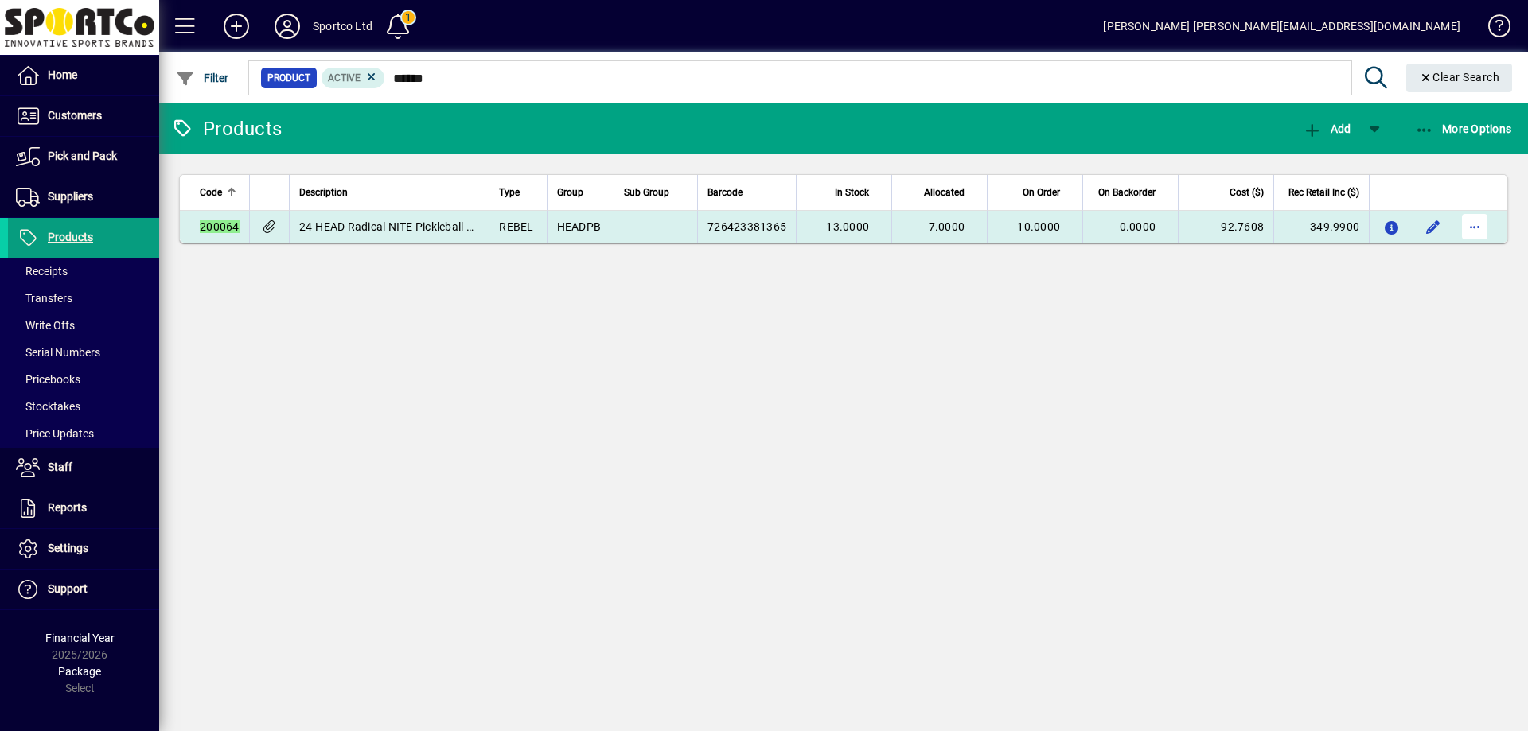
click at [1473, 222] on span "button" at bounding box center [1475, 227] width 38 height 38
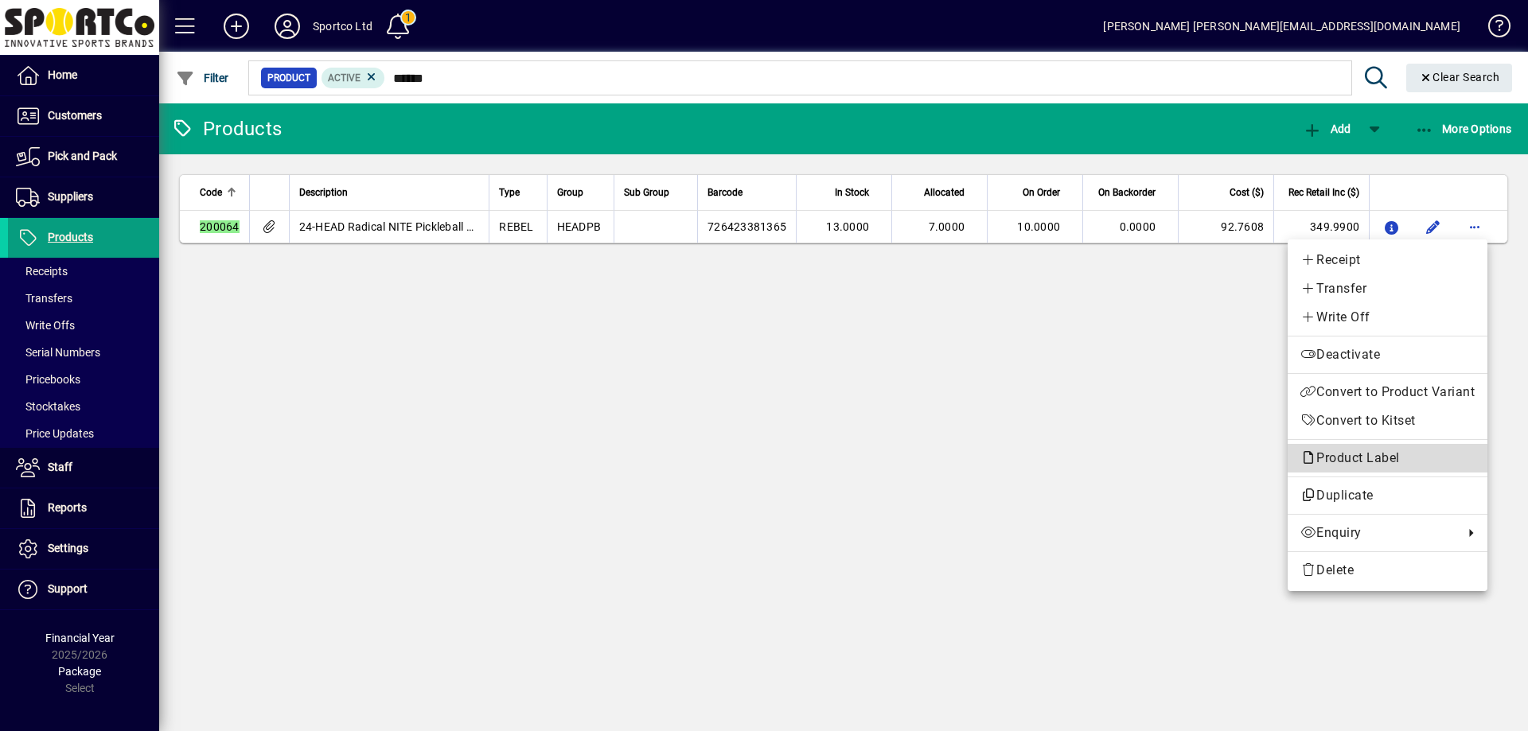
click at [1357, 459] on span "Product Label" at bounding box center [1353, 457] width 107 height 15
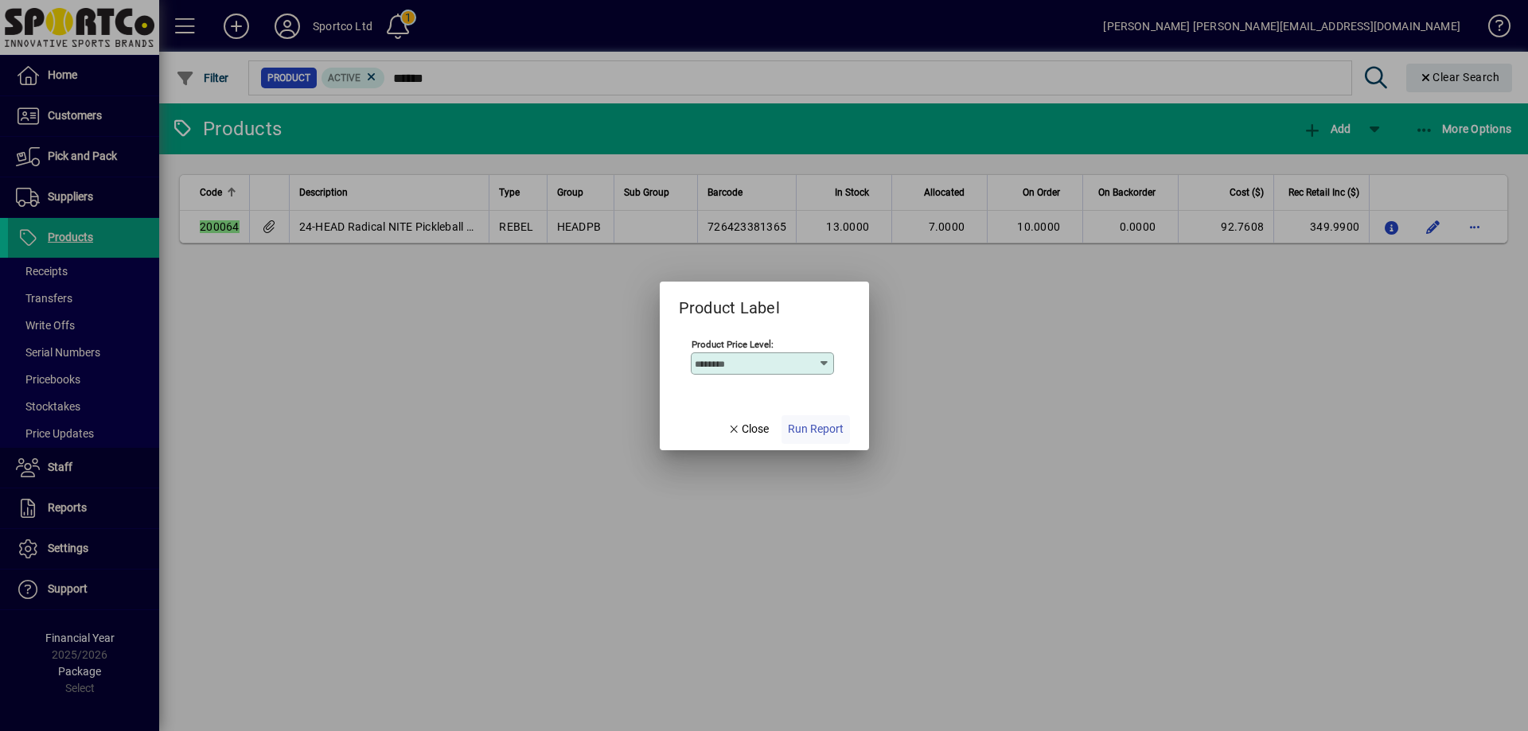
click at [797, 419] on span "button" at bounding box center [816, 430] width 68 height 38
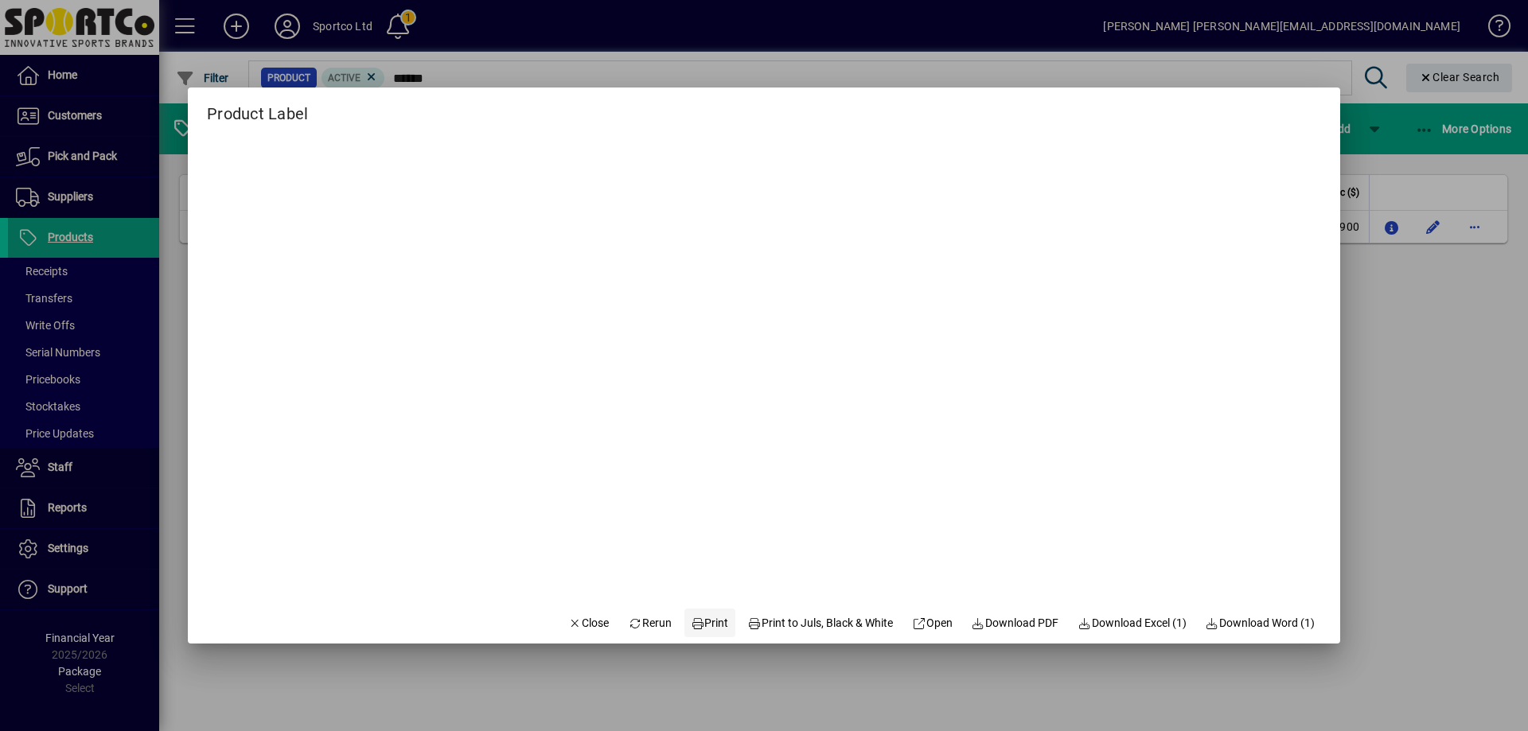
click at [691, 618] on icon at bounding box center [698, 623] width 14 height 11
click at [568, 627] on span "Close" at bounding box center [588, 623] width 41 height 17
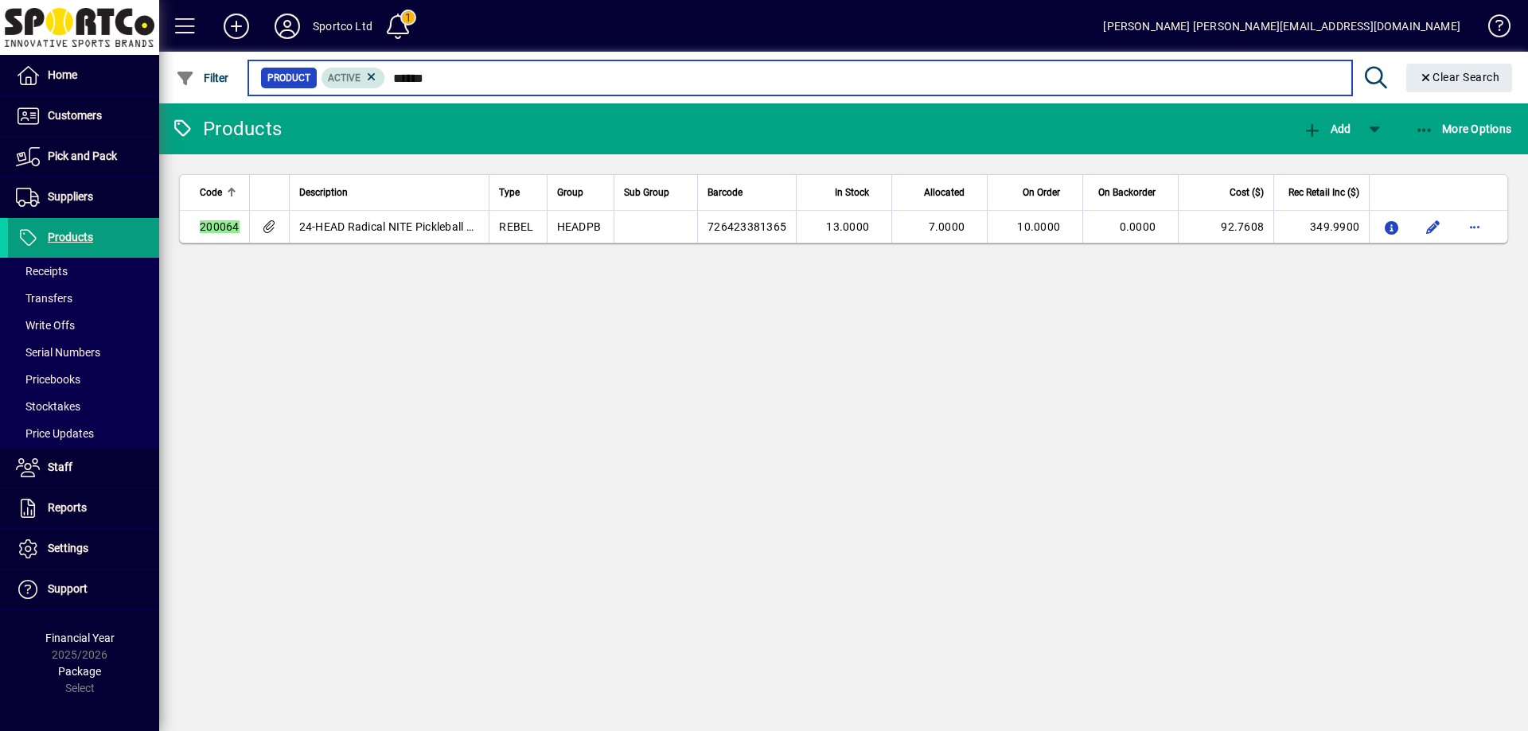
drag, startPoint x: 493, startPoint y: 81, endPoint x: 329, endPoint y: 83, distance: 164.0
click at [329, 83] on div "Product Active ******" at bounding box center [799, 78] width 1079 height 22
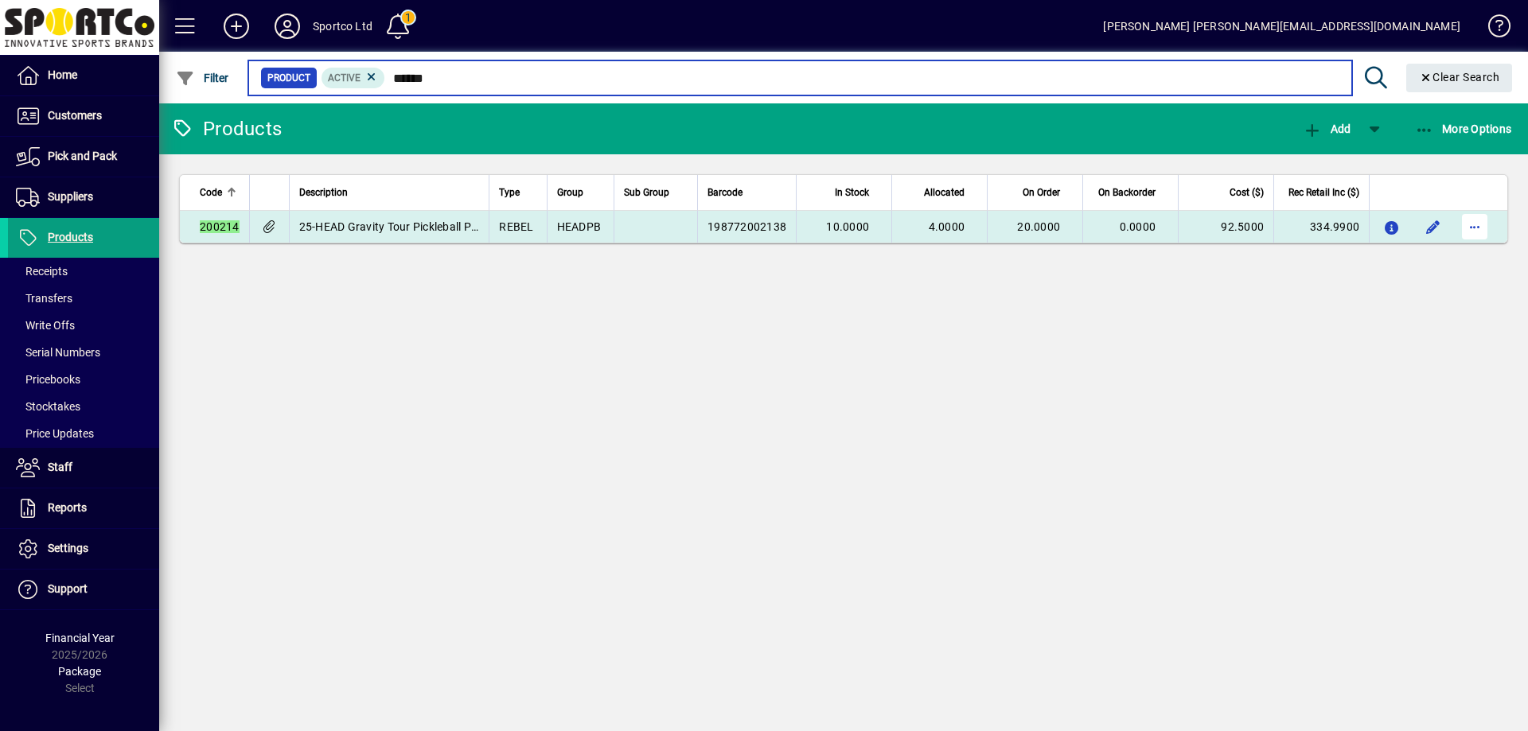
type input "******"
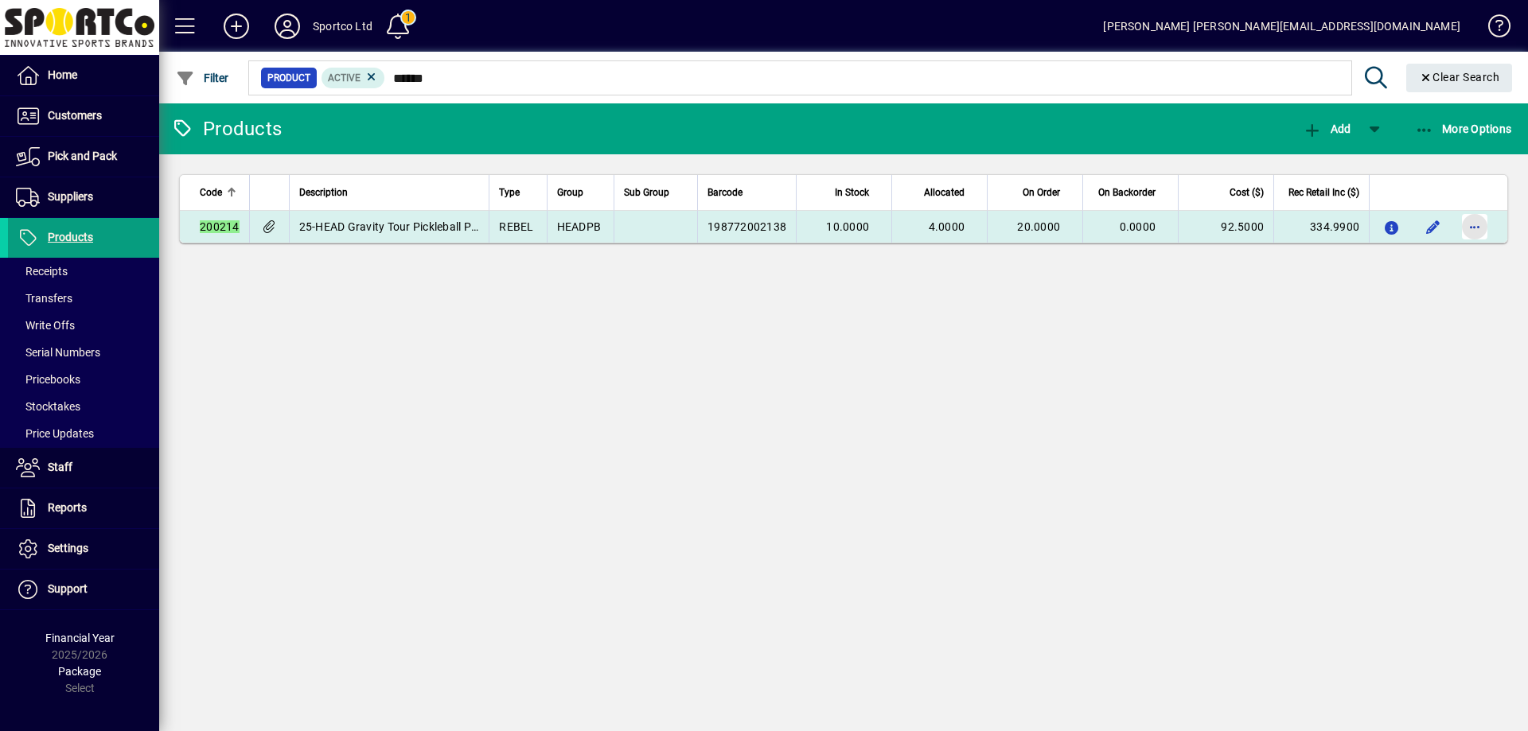
click at [1481, 228] on span "button" at bounding box center [1475, 227] width 38 height 38
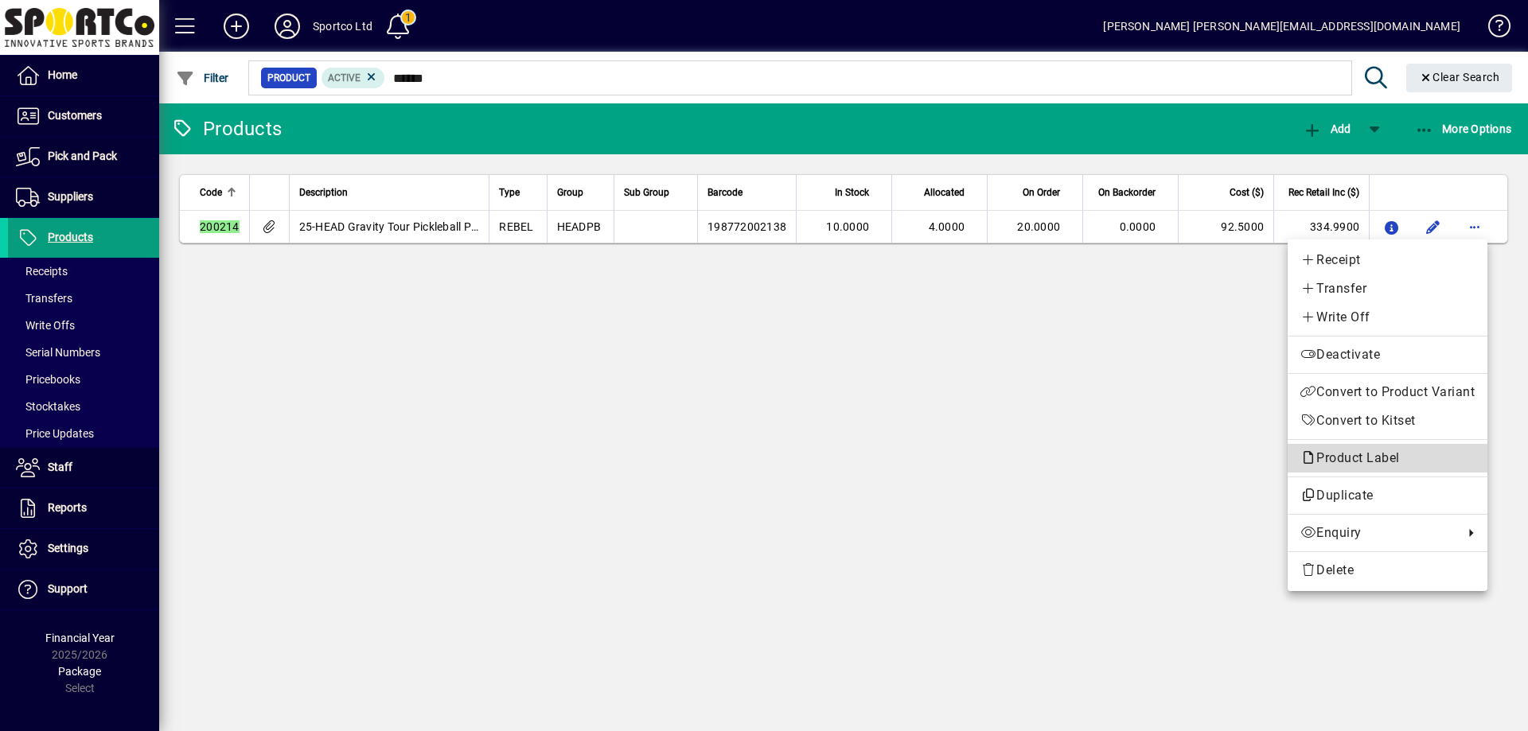
click at [1329, 450] on span "Product Label" at bounding box center [1353, 457] width 107 height 15
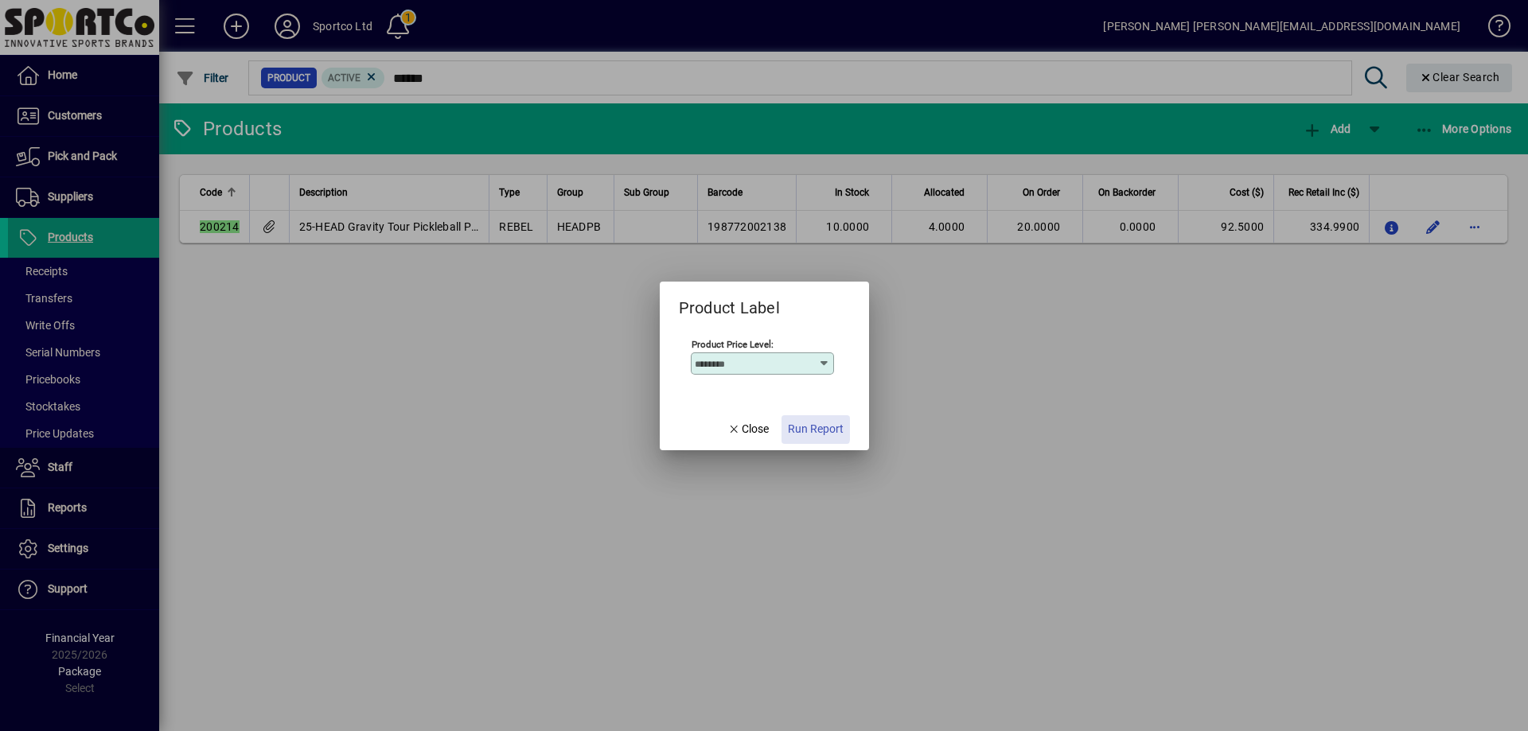
click at [787, 425] on span "button" at bounding box center [816, 430] width 68 height 38
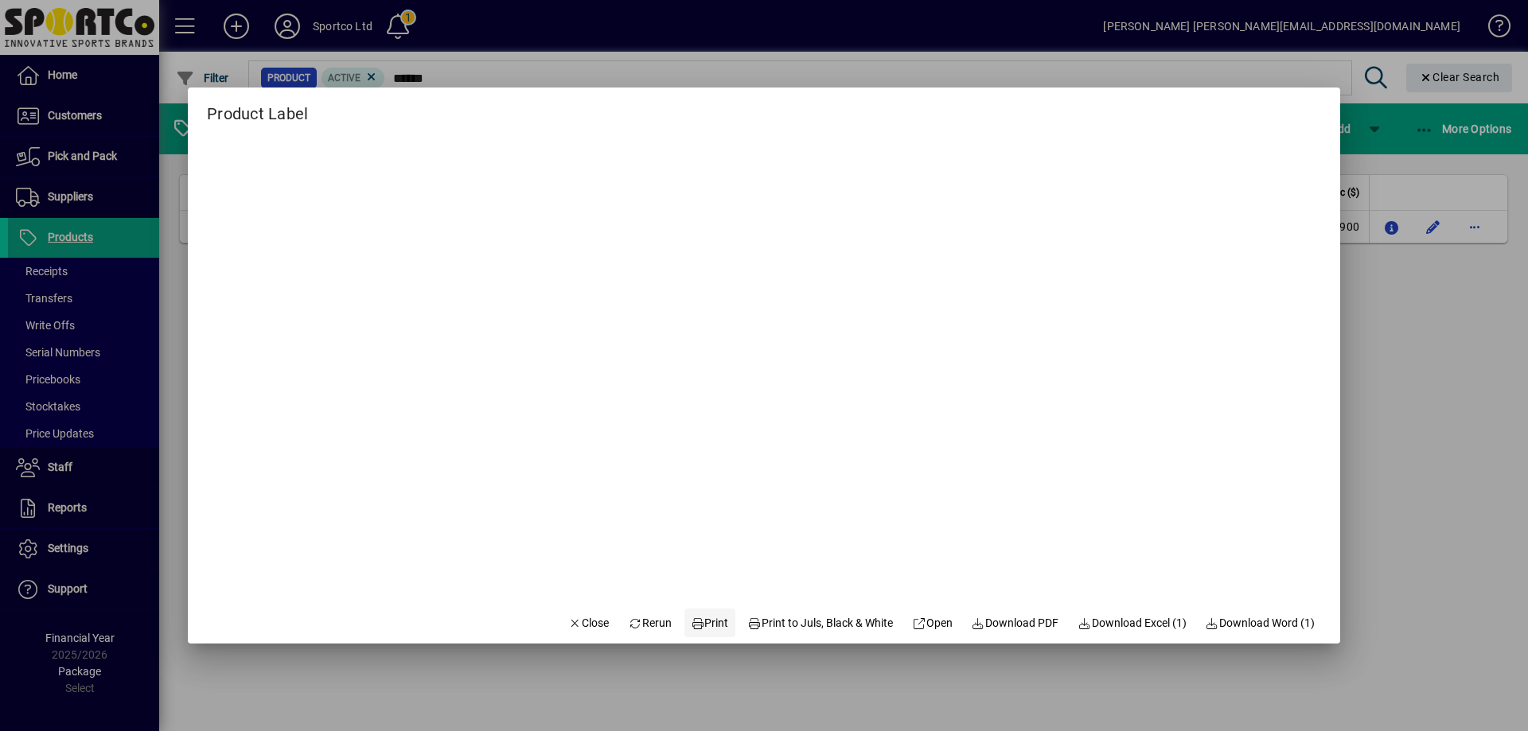
click at [691, 622] on span "Print" at bounding box center [710, 623] width 38 height 17
click at [571, 621] on span "Close" at bounding box center [588, 623] width 41 height 17
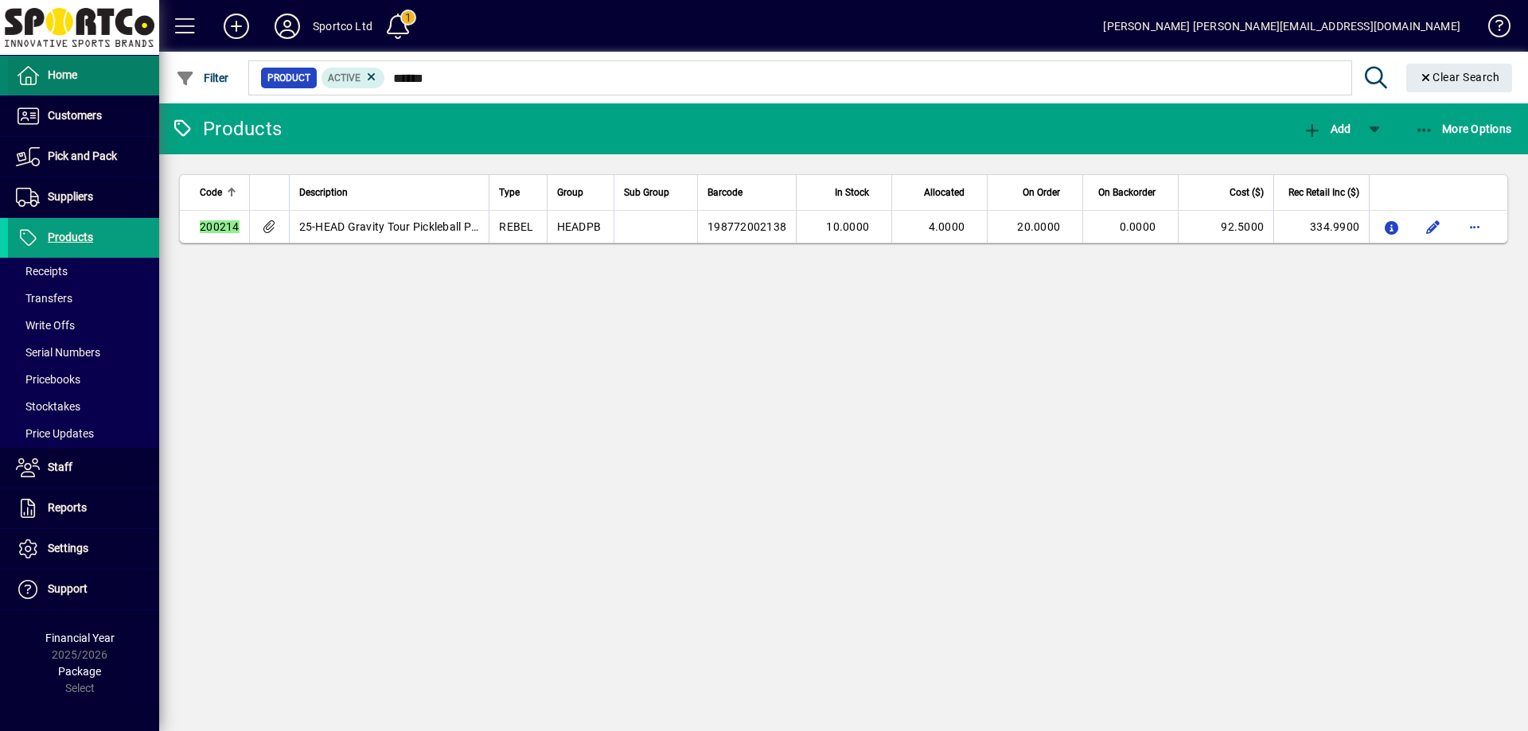
click at [81, 76] on span at bounding box center [83, 76] width 151 height 38
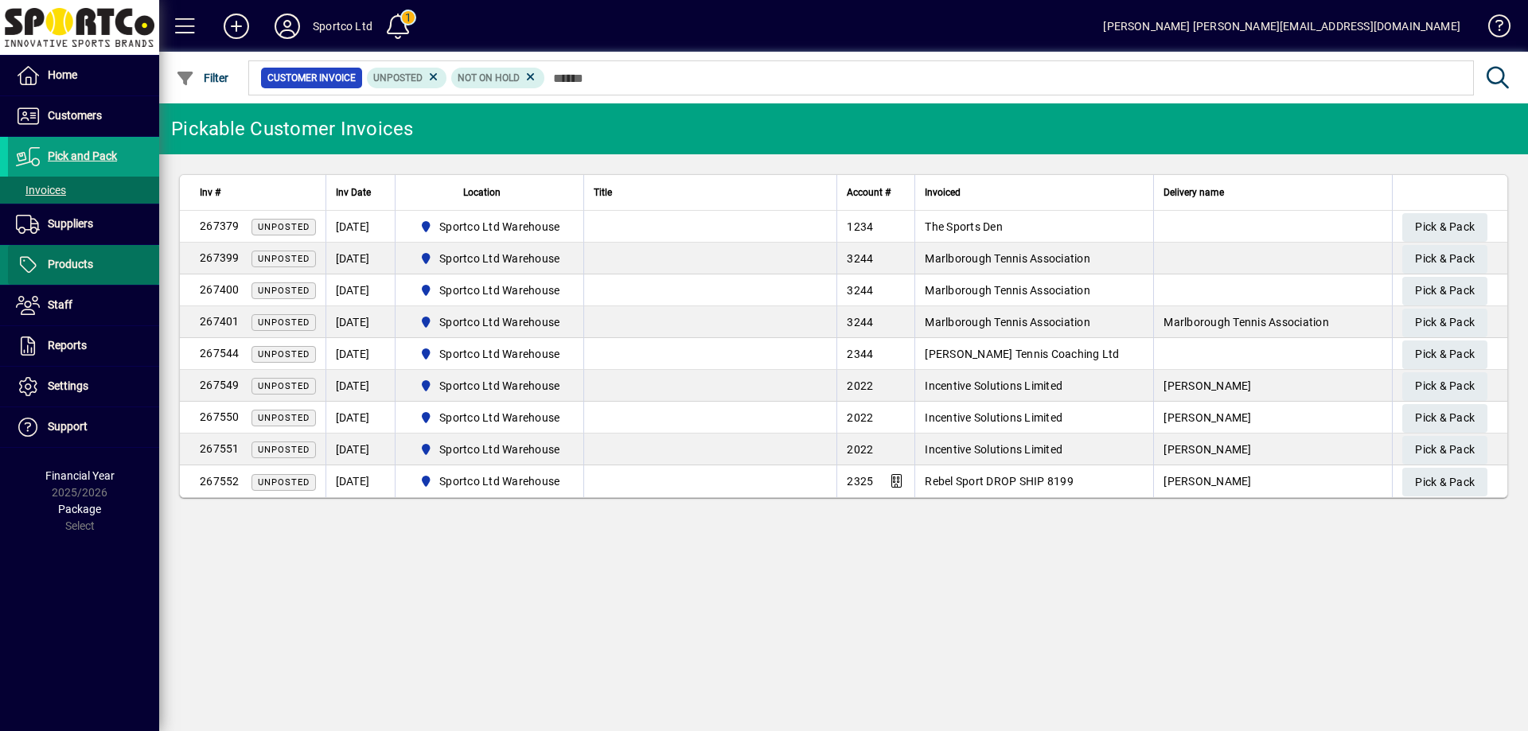
click at [79, 268] on span "Products" at bounding box center [70, 264] width 45 height 13
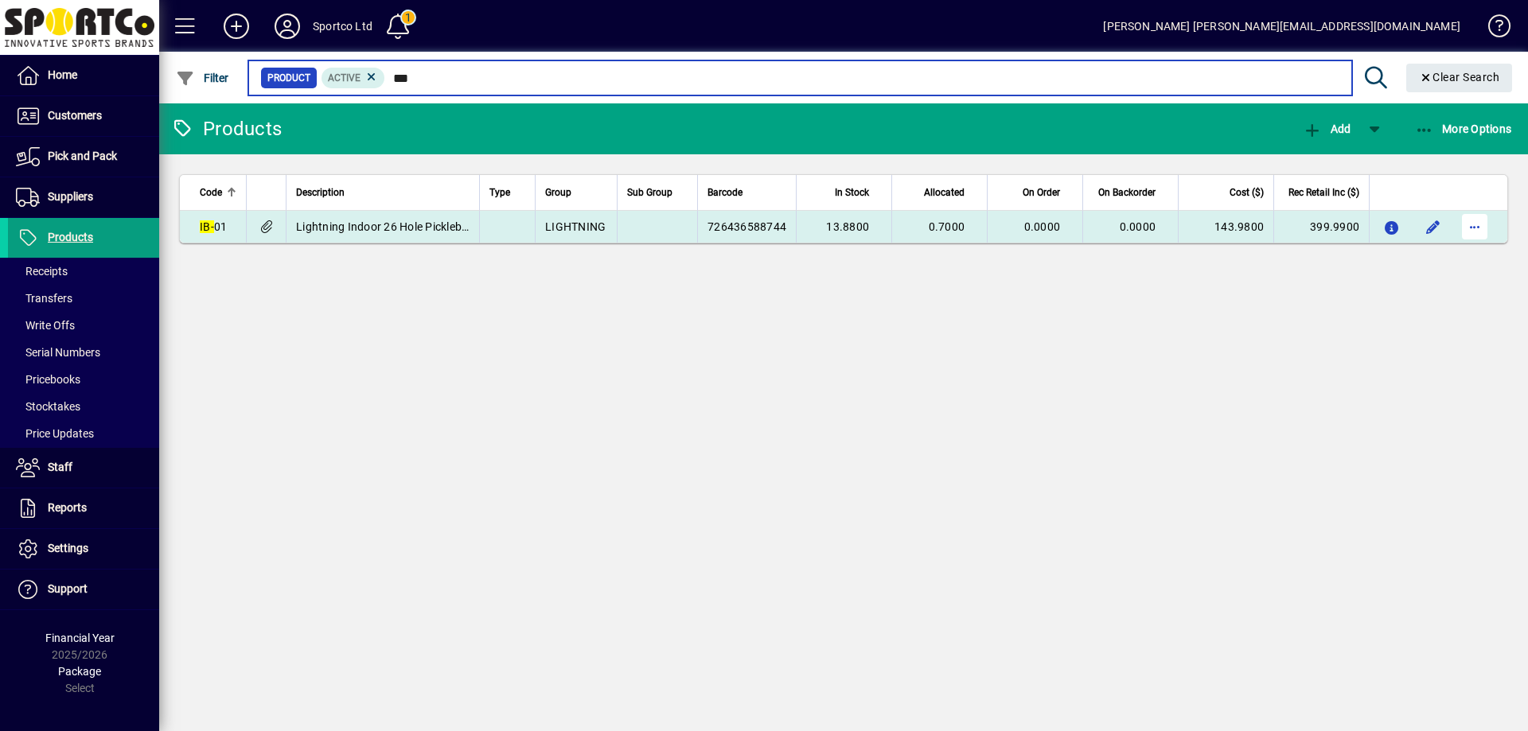
type input "***"
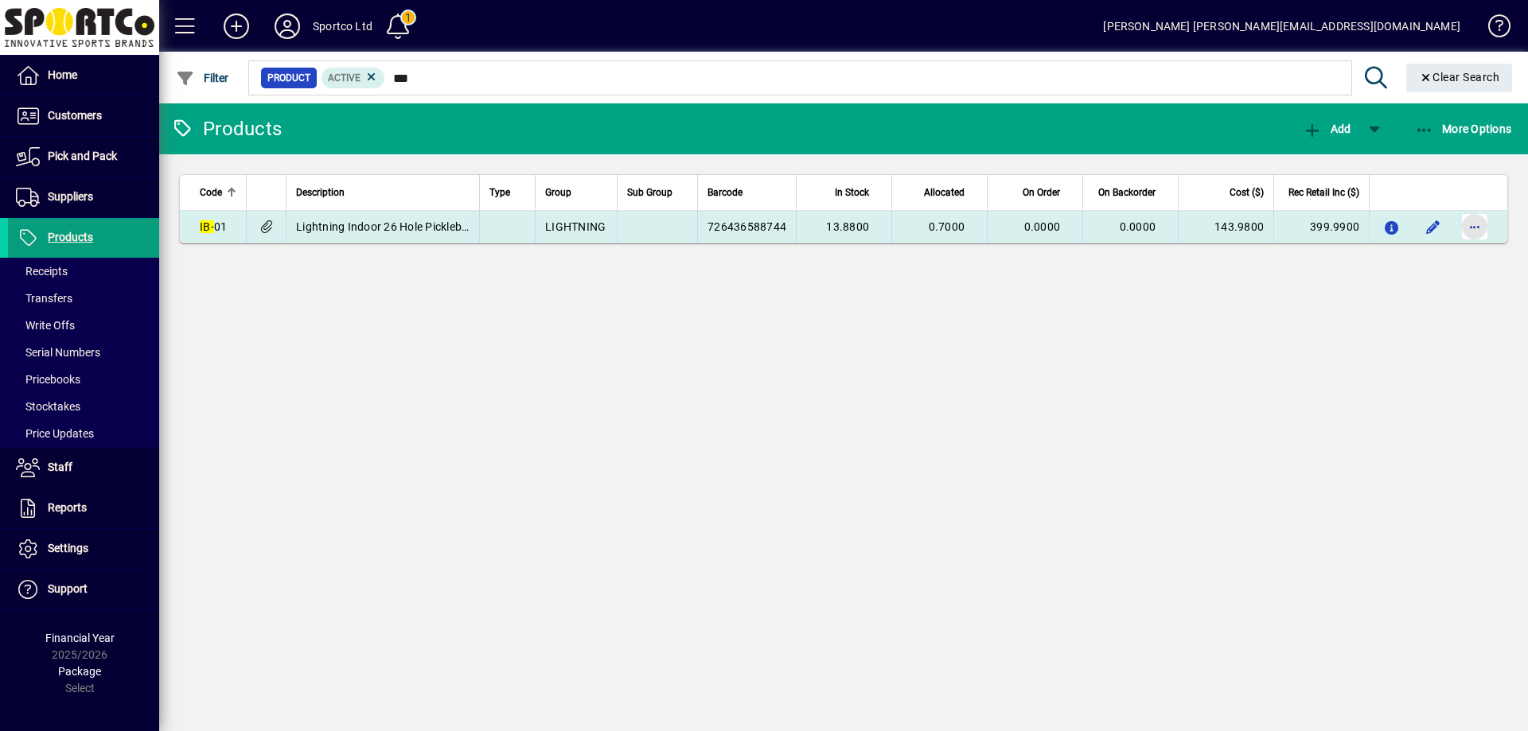
click at [1473, 228] on span "button" at bounding box center [1475, 227] width 38 height 38
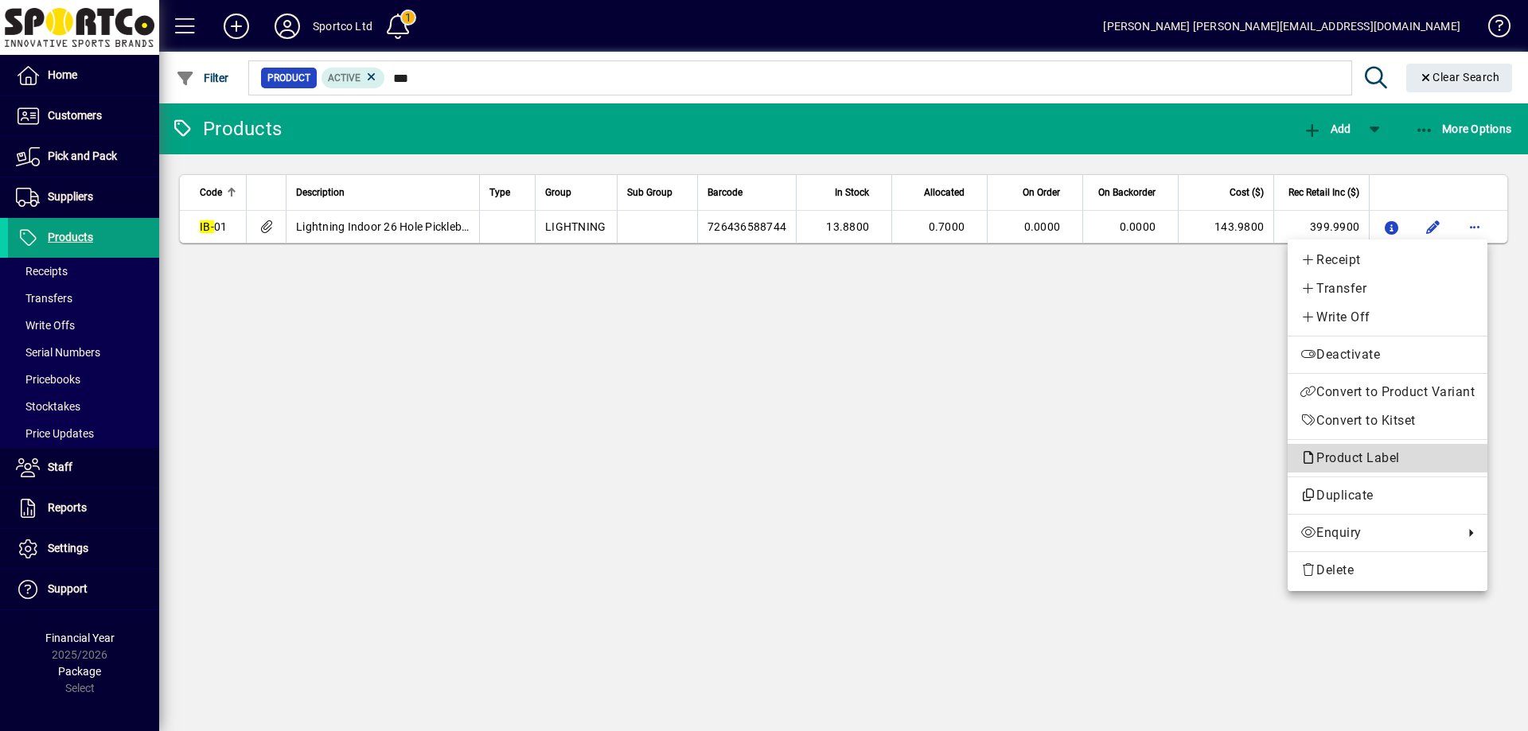
click at [1382, 455] on span "Product Label" at bounding box center [1353, 457] width 107 height 15
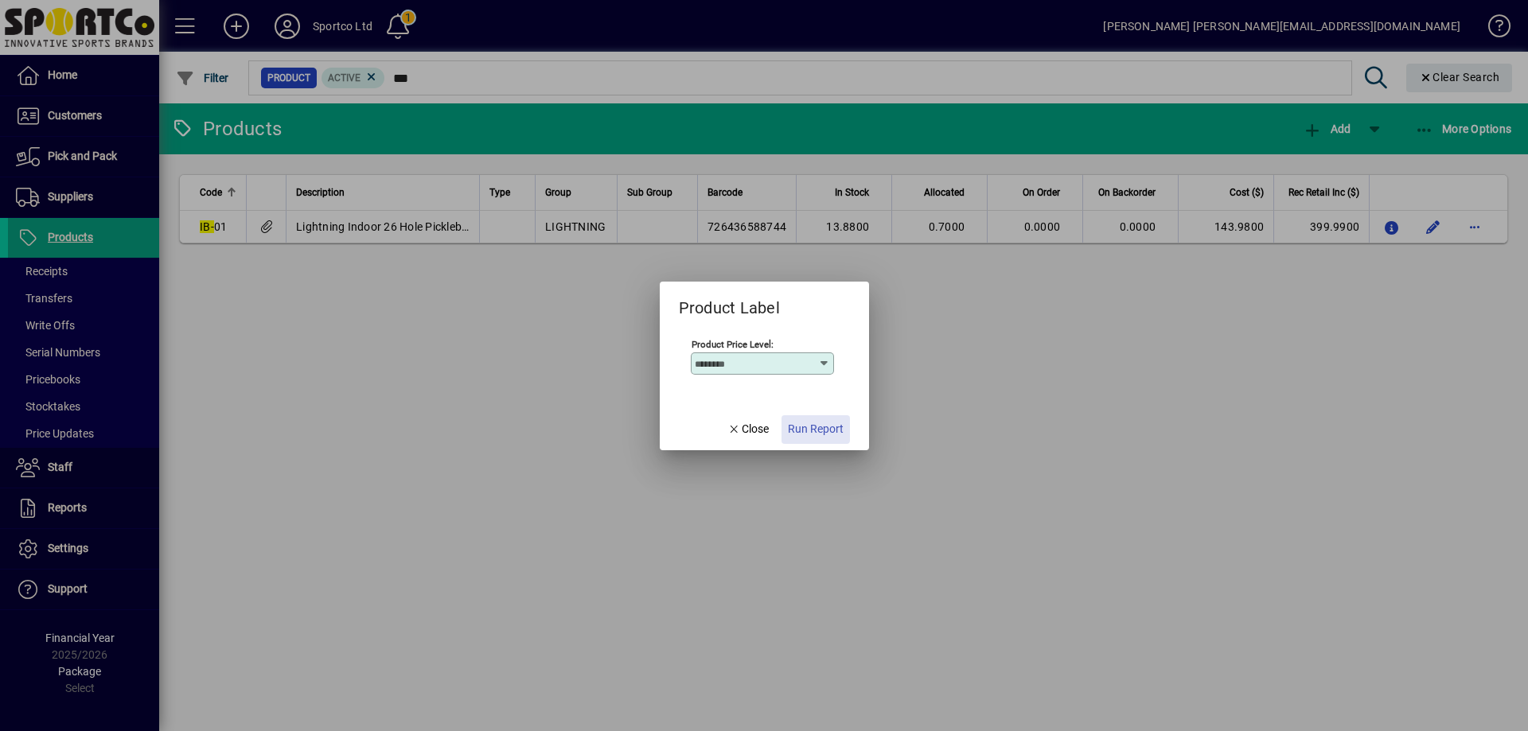
click at [815, 428] on span "Run Report" at bounding box center [816, 429] width 56 height 17
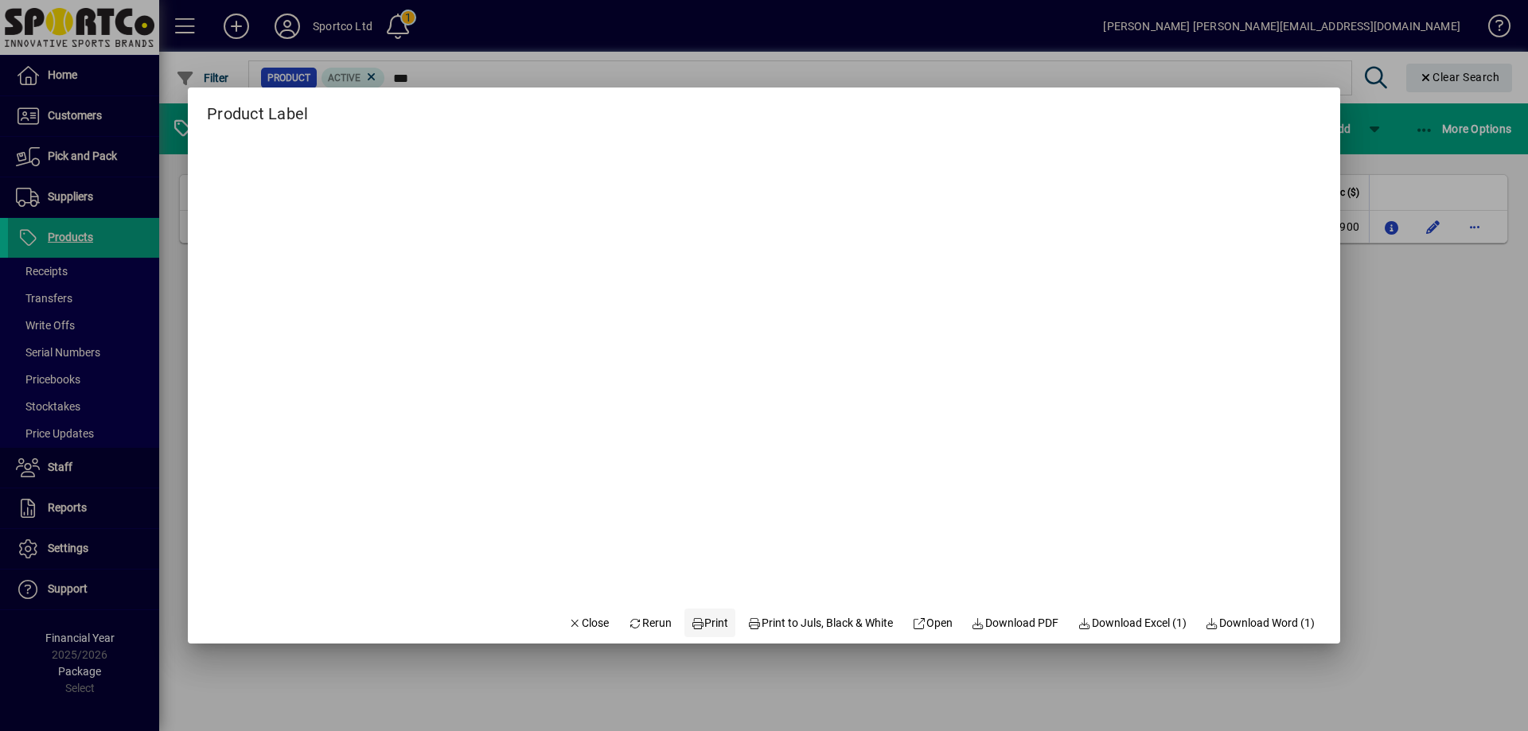
click at [716, 618] on span at bounding box center [709, 623] width 51 height 38
click at [569, 614] on button "Close" at bounding box center [589, 623] width 54 height 29
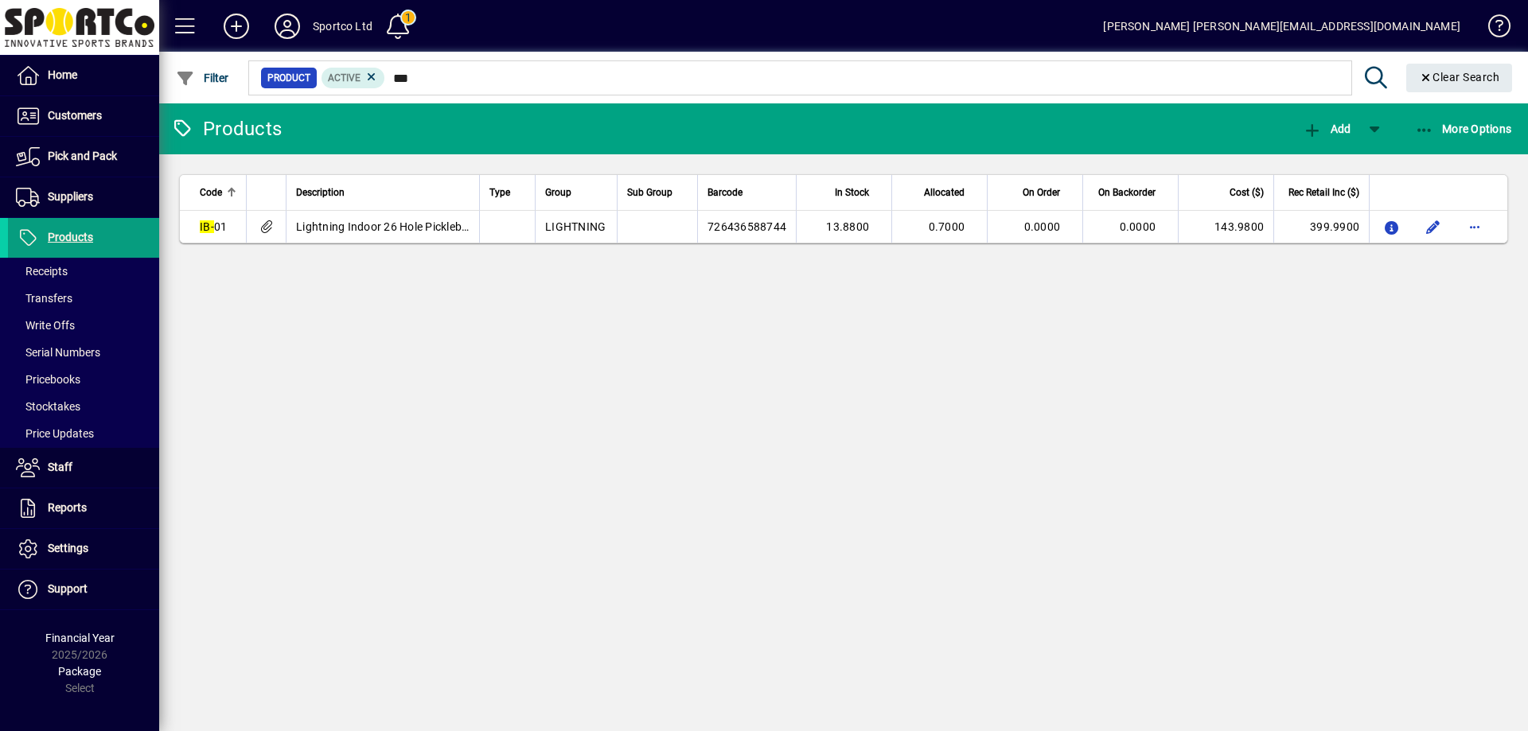
drag, startPoint x: 825, startPoint y: 421, endPoint x: 835, endPoint y: 419, distance: 9.7
click at [827, 420] on div "Products Add More Options Code Description Type Group Sub Group Barcode In Stoc…" at bounding box center [843, 417] width 1369 height 628
click at [78, 244] on span "Products" at bounding box center [50, 237] width 85 height 19
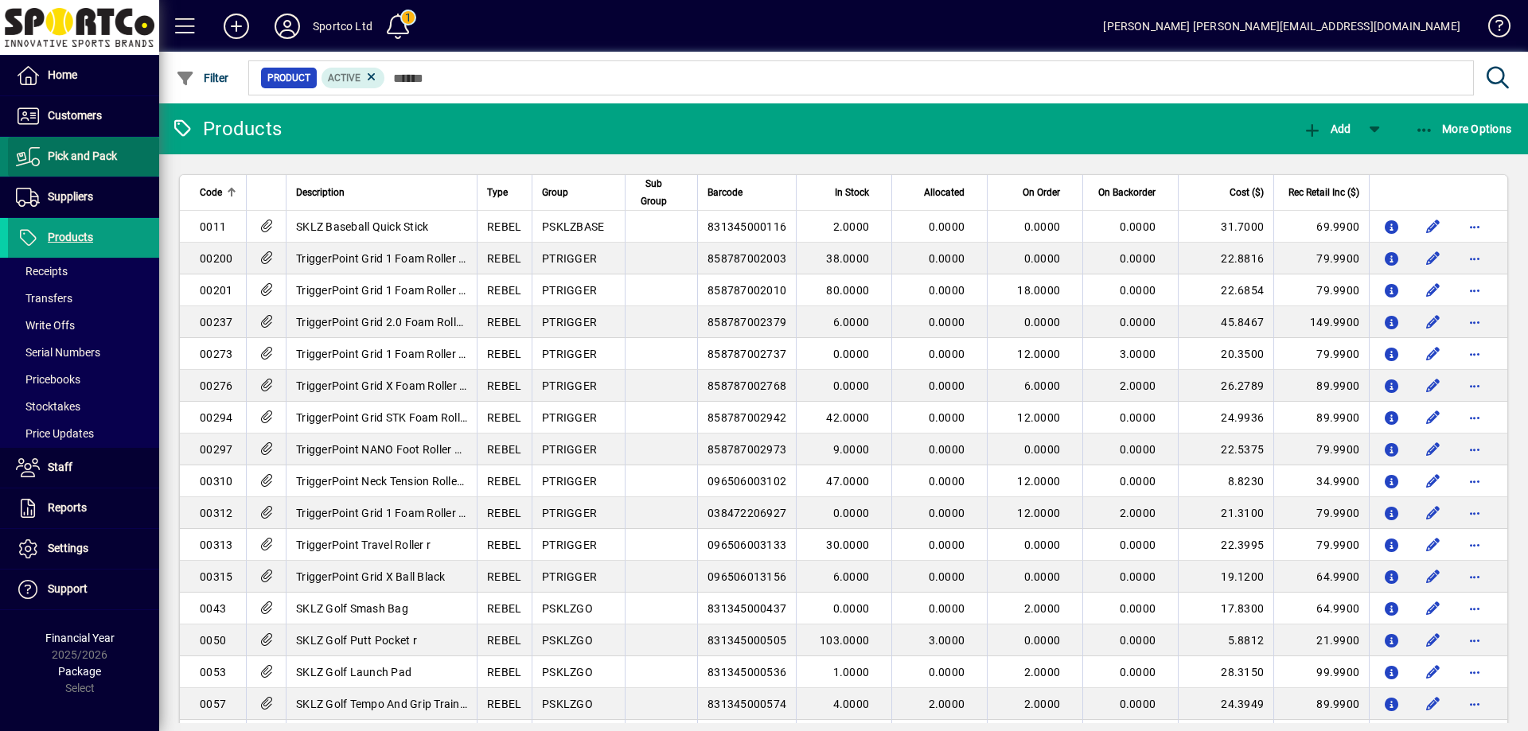
click at [76, 161] on span "Pick and Pack" at bounding box center [82, 156] width 69 height 13
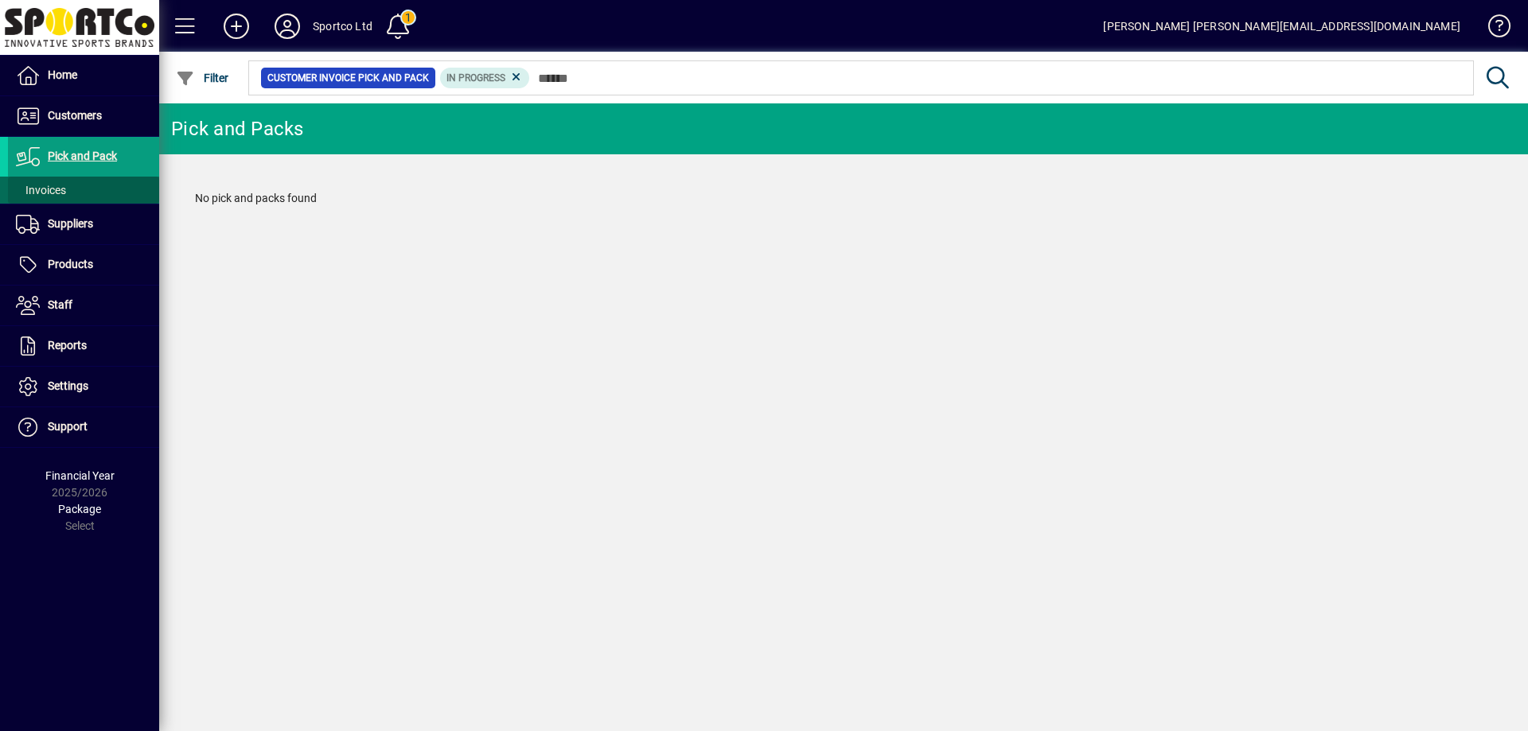
click at [53, 188] on span "Invoices" at bounding box center [41, 190] width 50 height 13
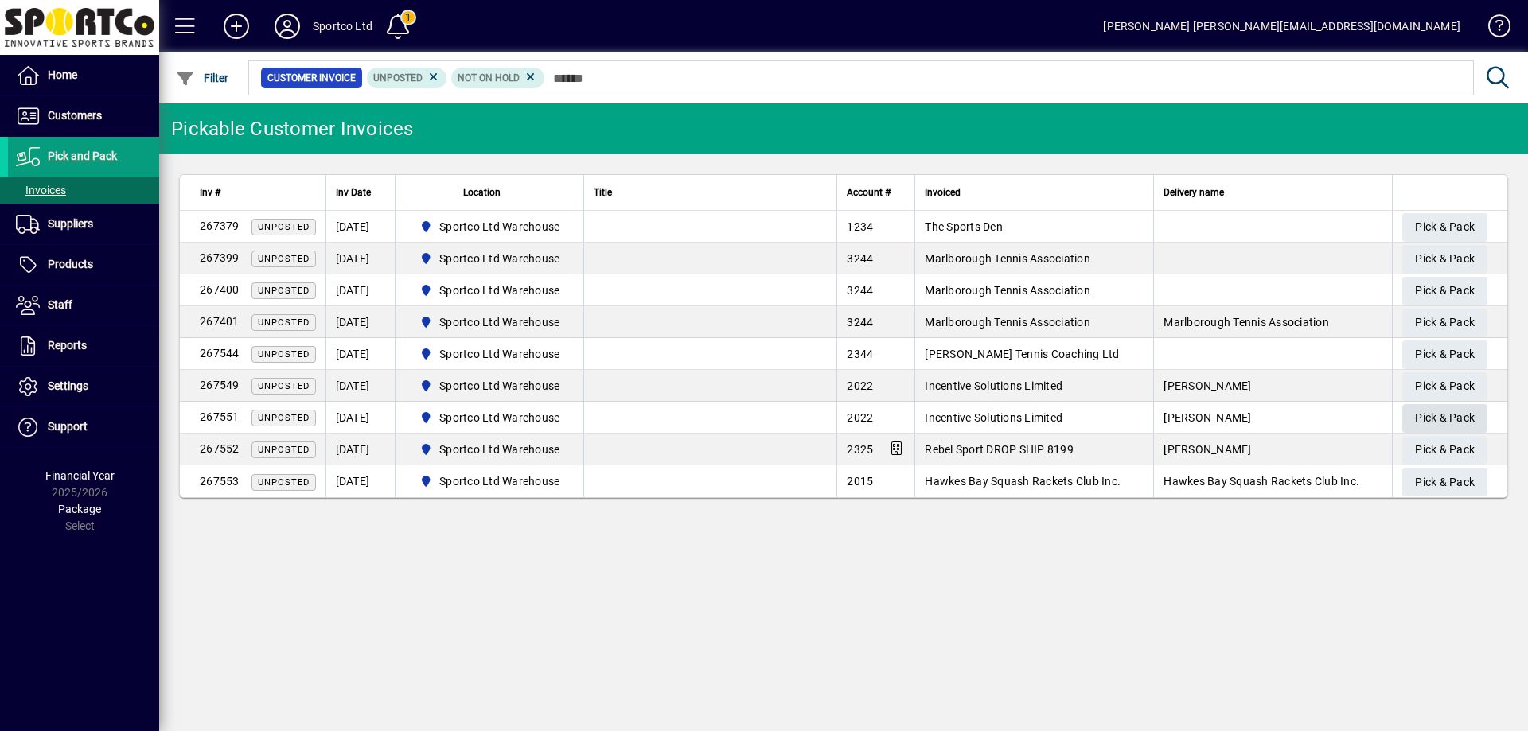
click at [1448, 415] on span "Pick & Pack" at bounding box center [1445, 418] width 60 height 26
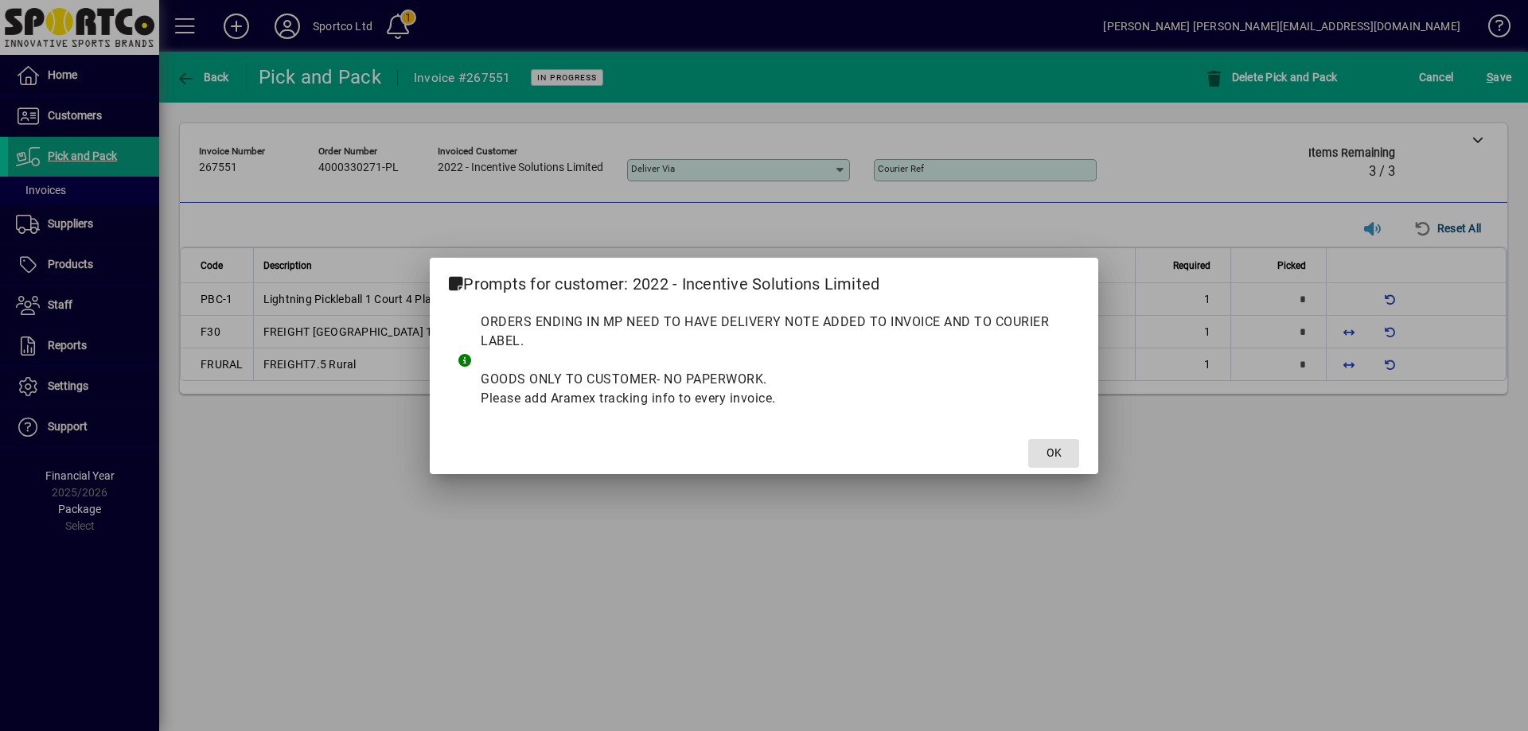
drag, startPoint x: 1048, startPoint y: 452, endPoint x: 1056, endPoint y: 448, distance: 8.9
click at [1051, 450] on span "OK" at bounding box center [1054, 453] width 15 height 17
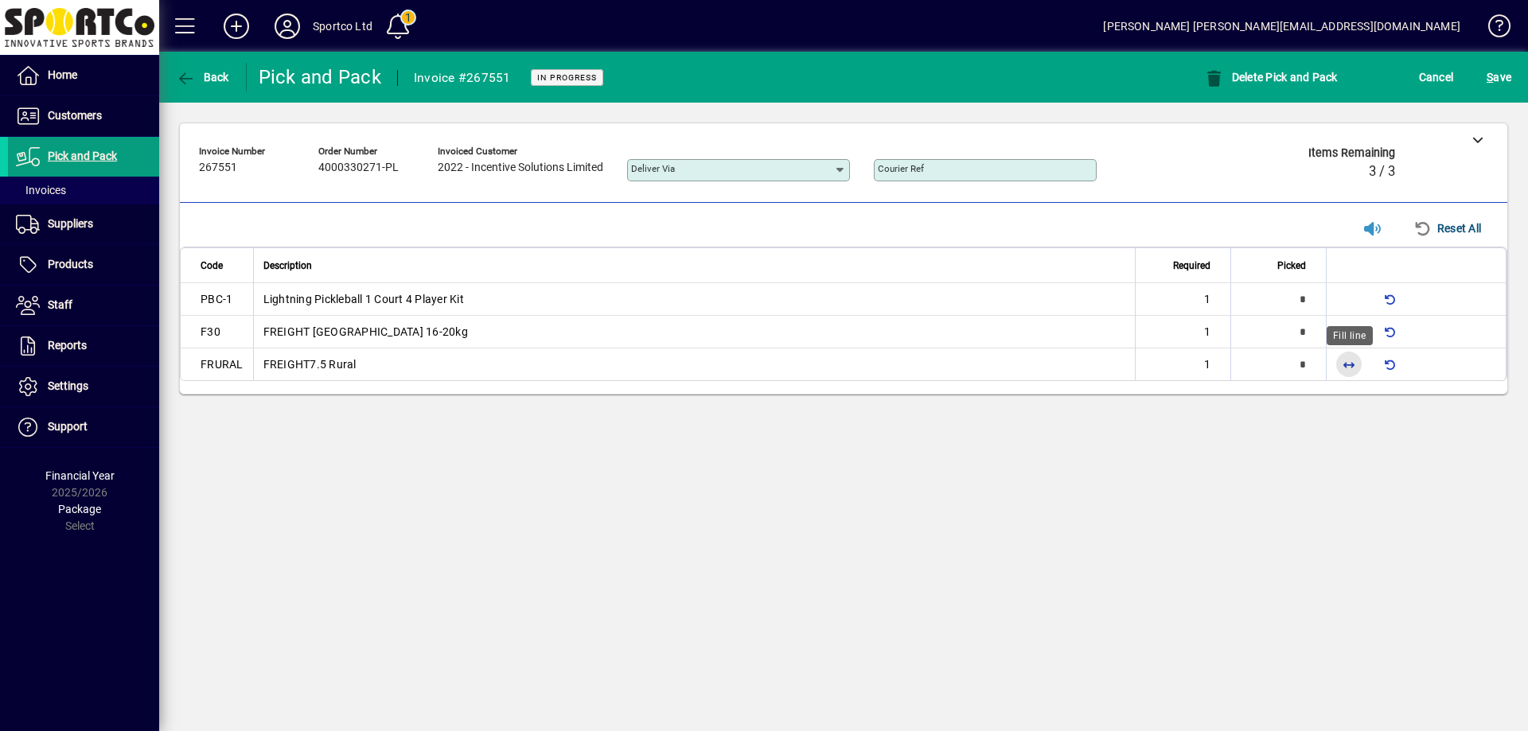
drag, startPoint x: 1347, startPoint y: 365, endPoint x: 1351, endPoint y: 348, distance: 17.4
click at [1348, 363] on span "button" at bounding box center [1349, 364] width 38 height 38
type input "*"
click at [1347, 334] on span "button" at bounding box center [1349, 332] width 38 height 38
type input "*"
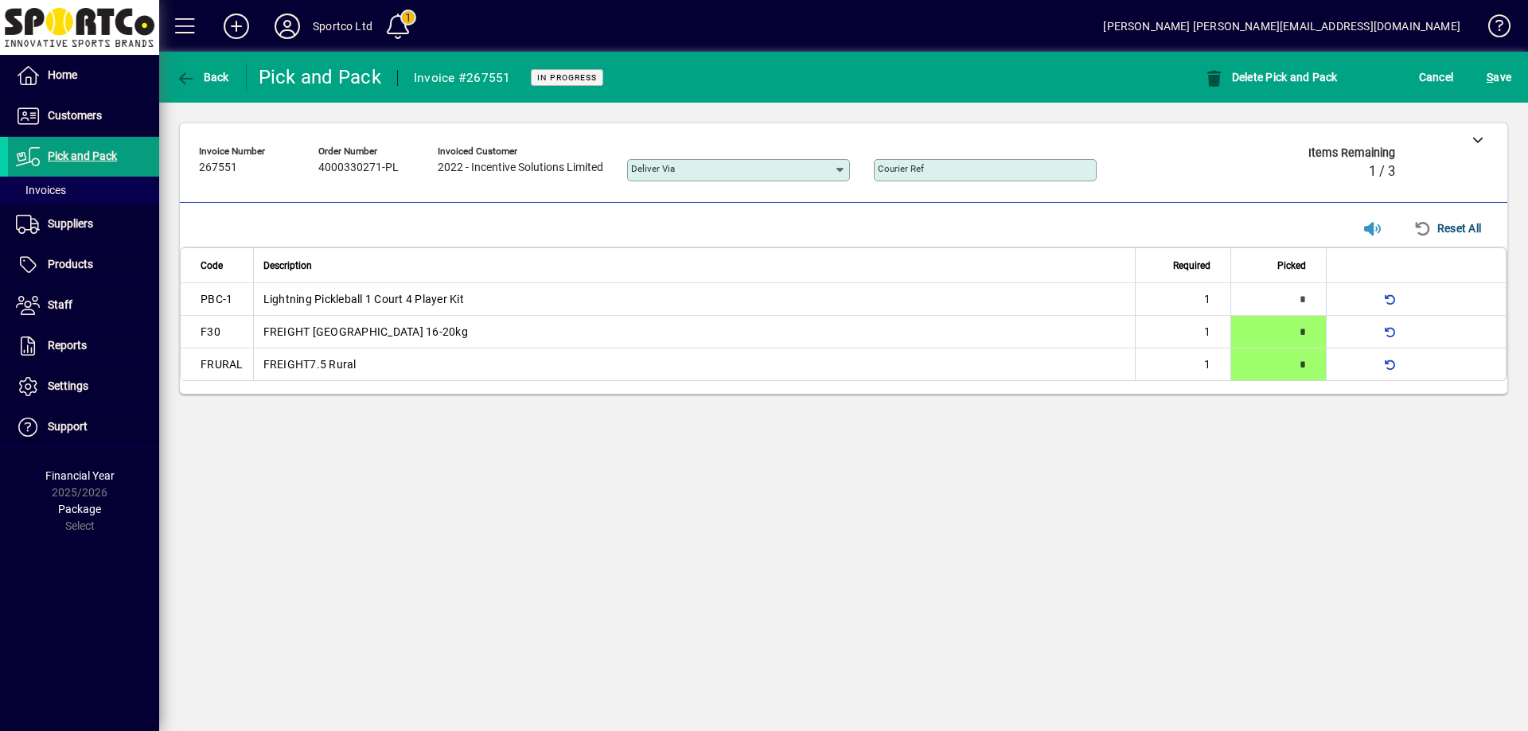
type input "*"
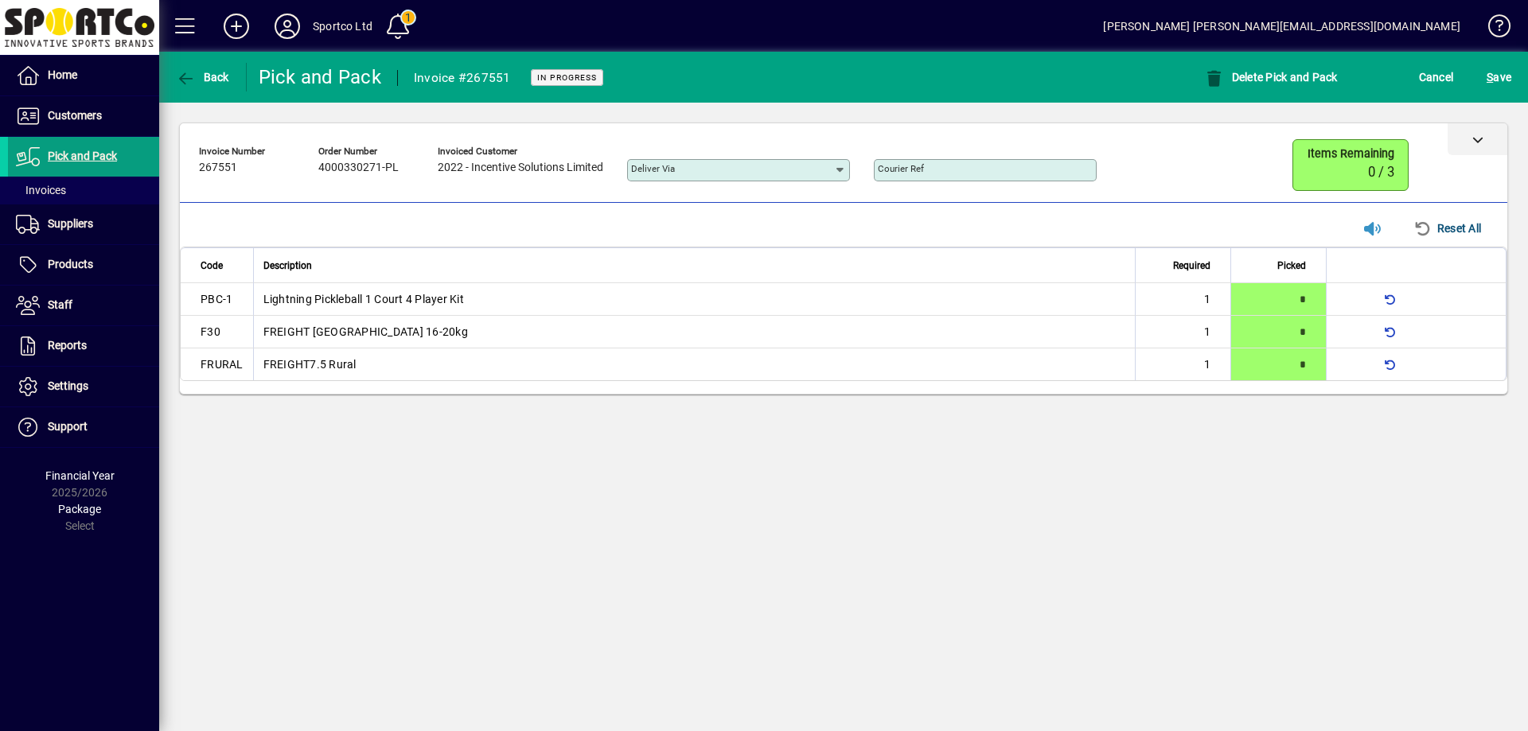
click at [1474, 139] on icon at bounding box center [1477, 139] width 11 height 11
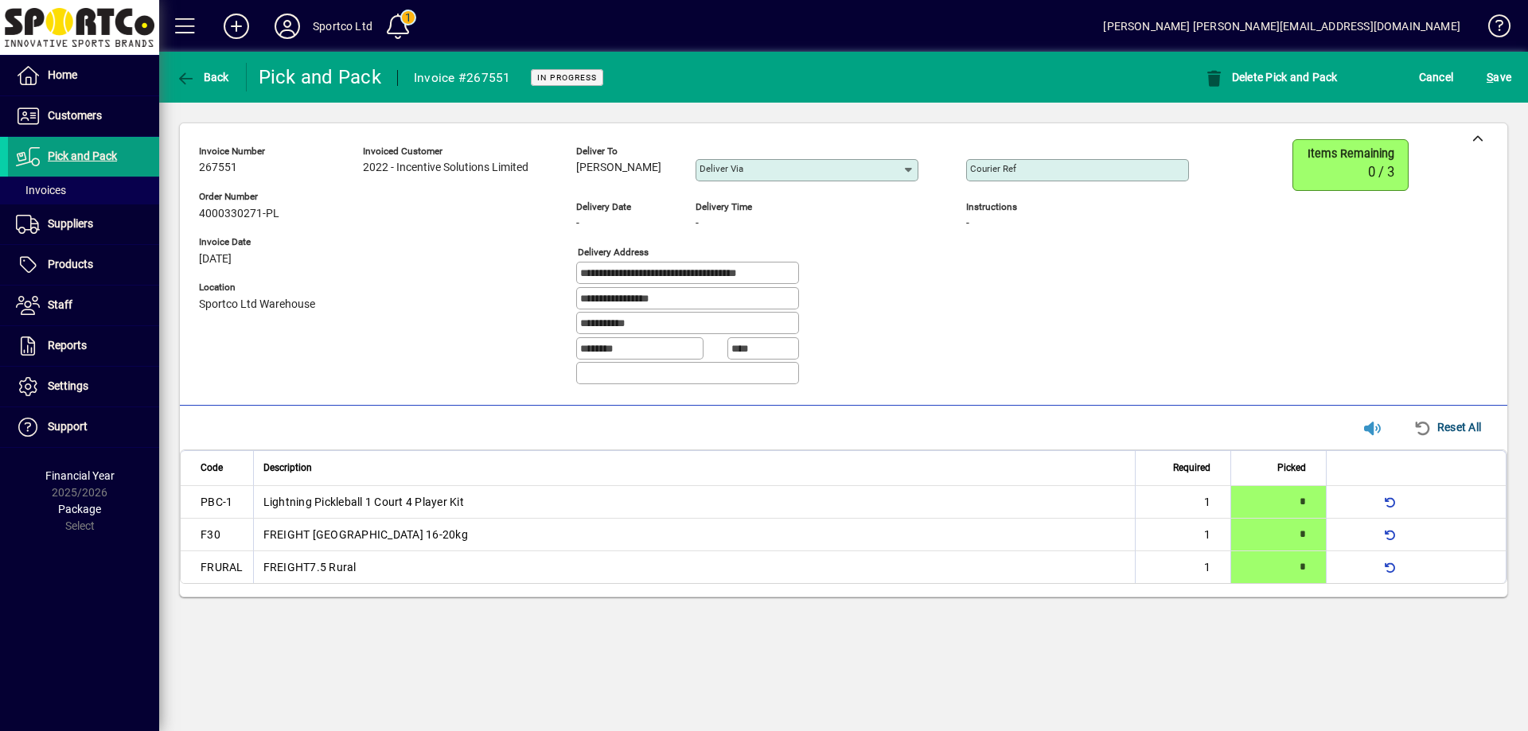
copy span "Maddy Chambers"
drag, startPoint x: 669, startPoint y: 163, endPoint x: 578, endPoint y: 173, distance: 91.2
click at [578, 173] on div "Maddy Chambers" at bounding box center [624, 168] width 96 height 18
drag, startPoint x: 583, startPoint y: 271, endPoint x: 868, endPoint y: 295, distance: 285.1
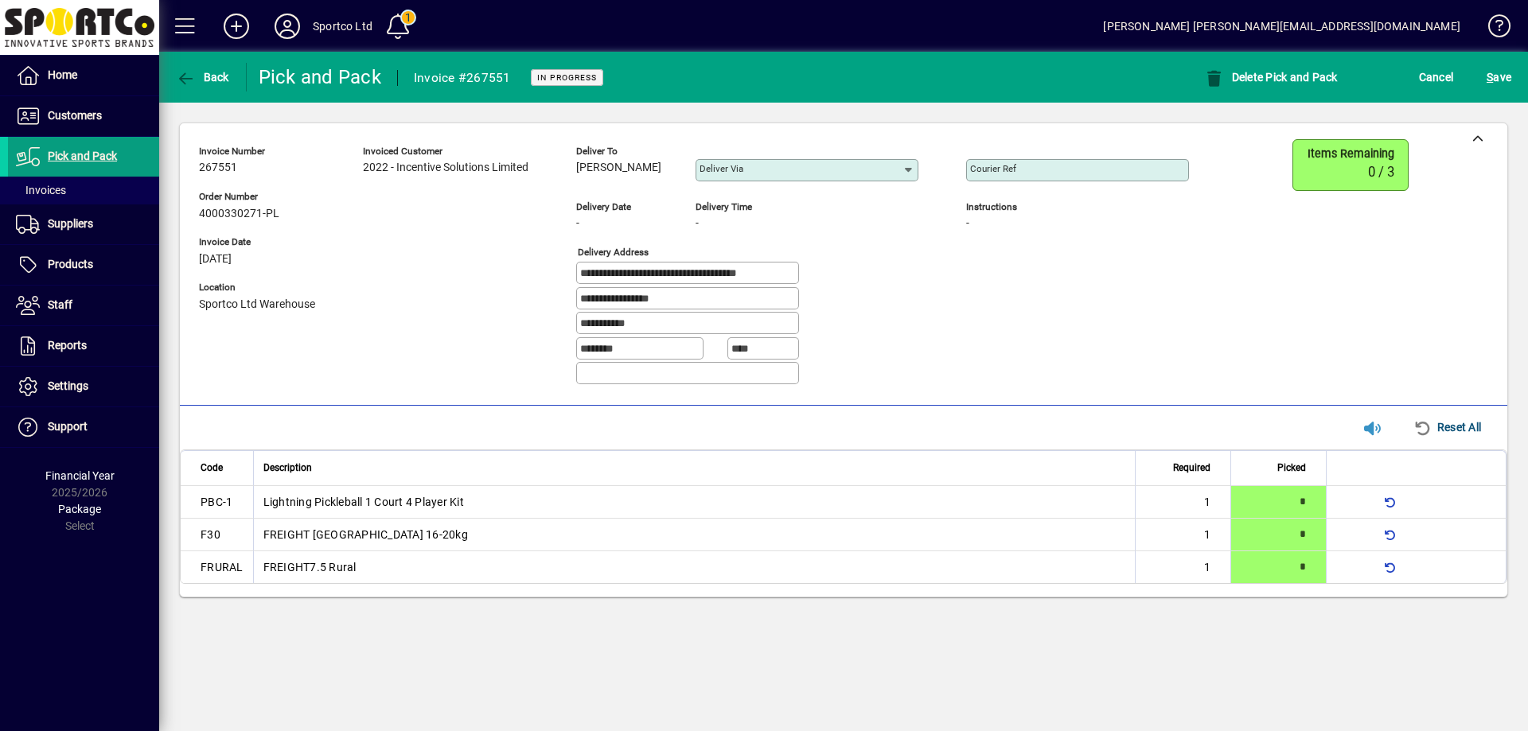
click at [876, 283] on div "**********" at bounding box center [759, 274] width 366 height 25
drag, startPoint x: 686, startPoint y: 296, endPoint x: 556, endPoint y: 321, distance: 132.1
click at [556, 321] on div "**********" at bounding box center [706, 268] width 1014 height 259
drag, startPoint x: 634, startPoint y: 326, endPoint x: 548, endPoint y: 335, distance: 86.5
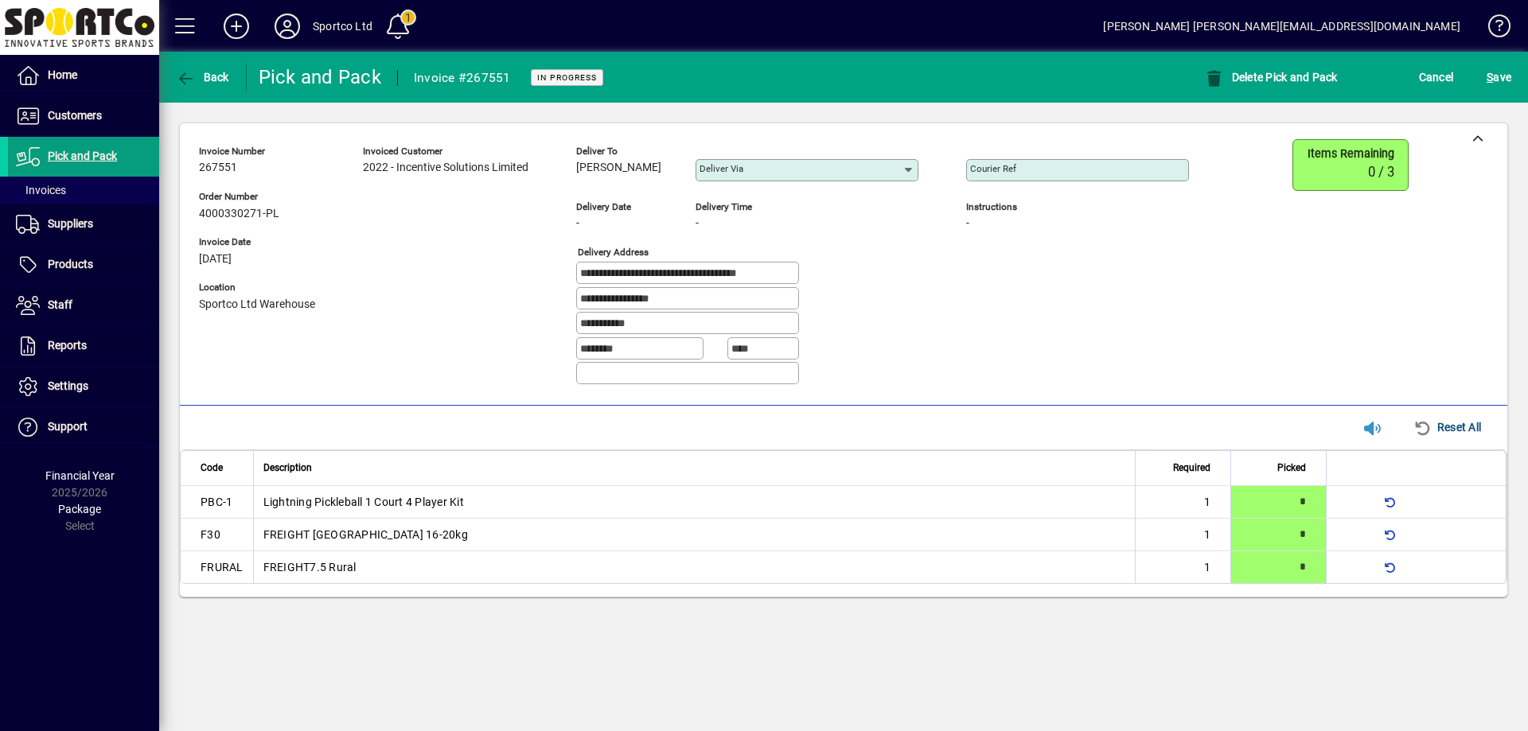
click at [548, 334] on div "**********" at bounding box center [706, 268] width 1014 height 259
click at [1012, 162] on label "Courier Ref" at bounding box center [993, 168] width 46 height 13
click at [1012, 164] on input "Courier Ref" at bounding box center [1079, 170] width 218 height 13
click at [996, 165] on input "Courier Ref" at bounding box center [1079, 170] width 218 height 13
paste input "**********"
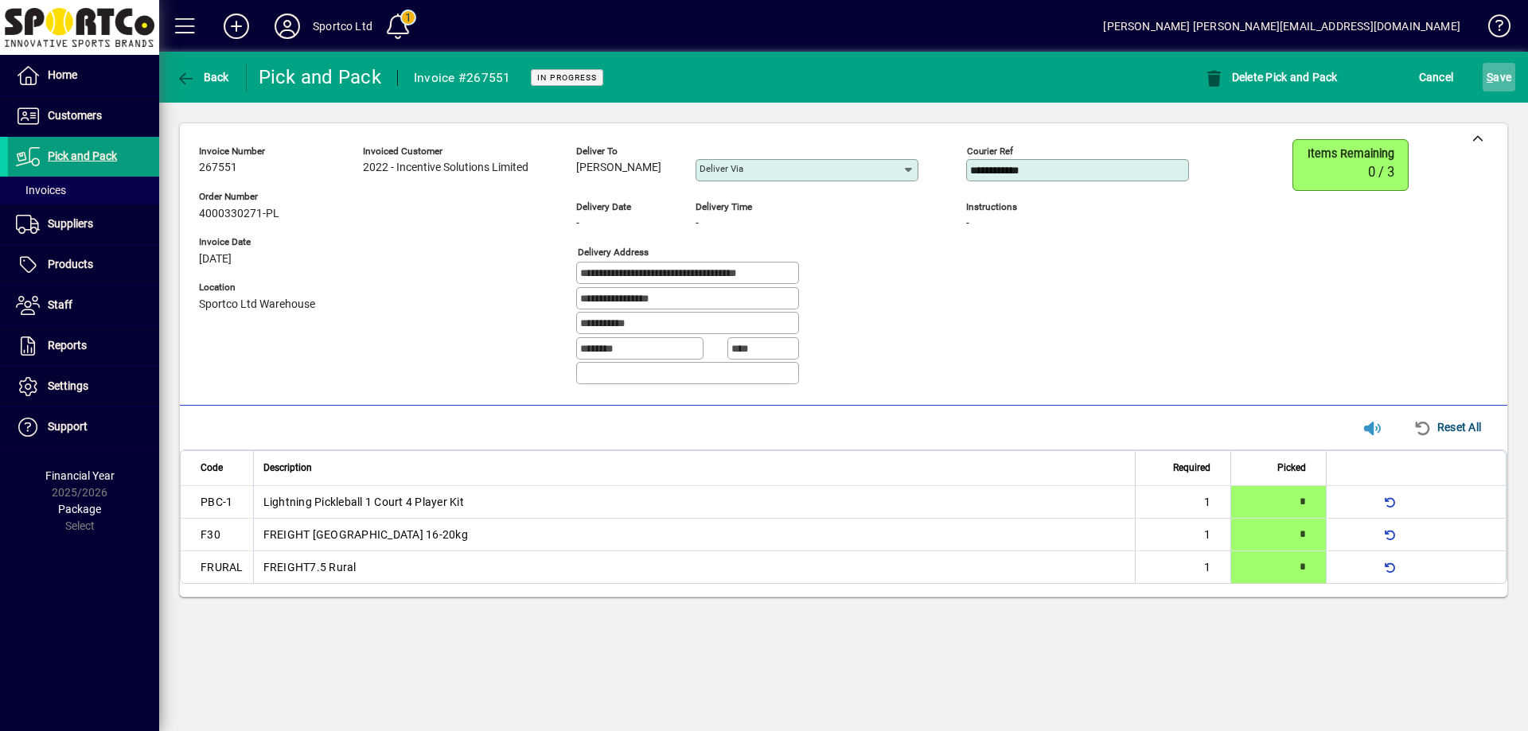
type input "**********"
click at [1506, 75] on span "S ave" at bounding box center [1499, 76] width 25 height 25
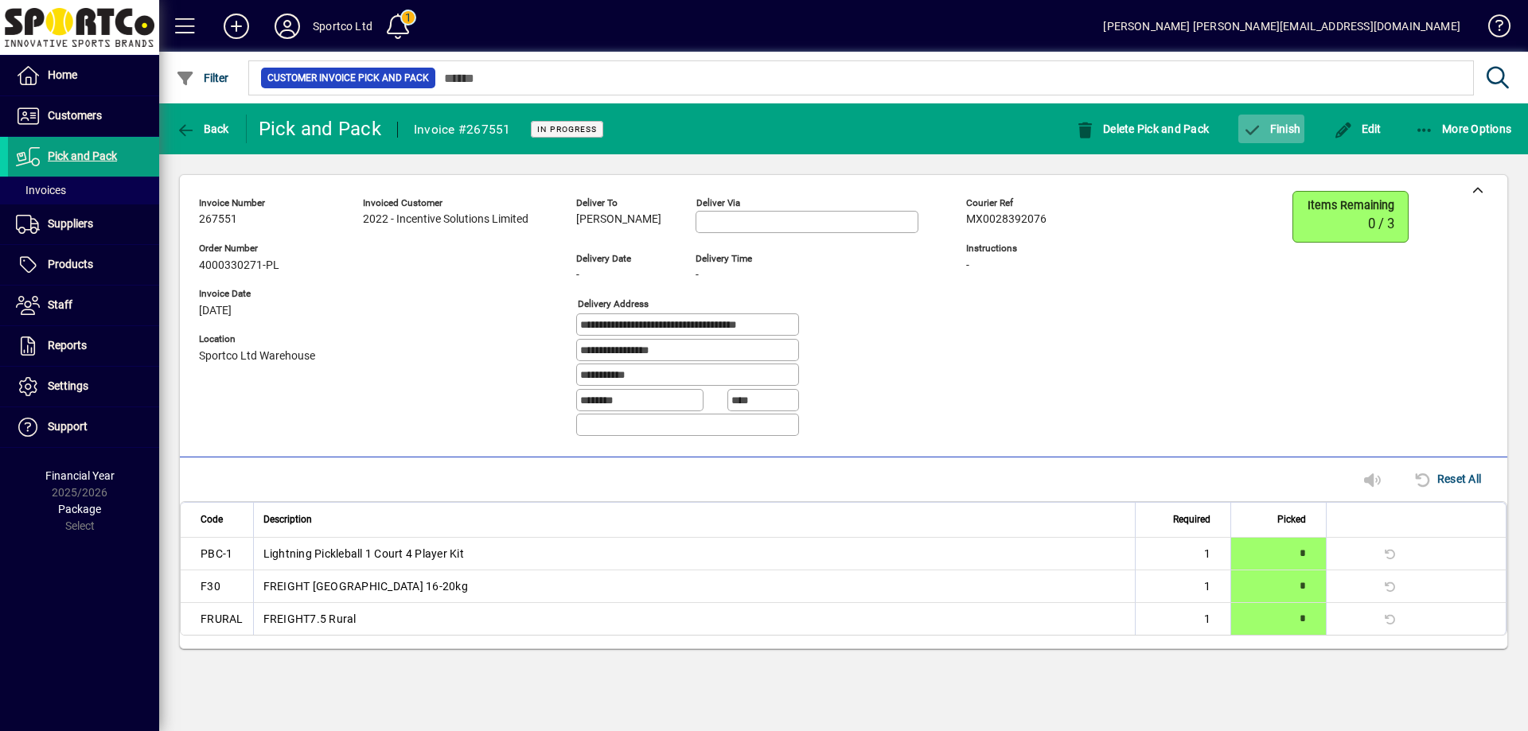
click at [1278, 119] on span "button" at bounding box center [1271, 129] width 66 height 38
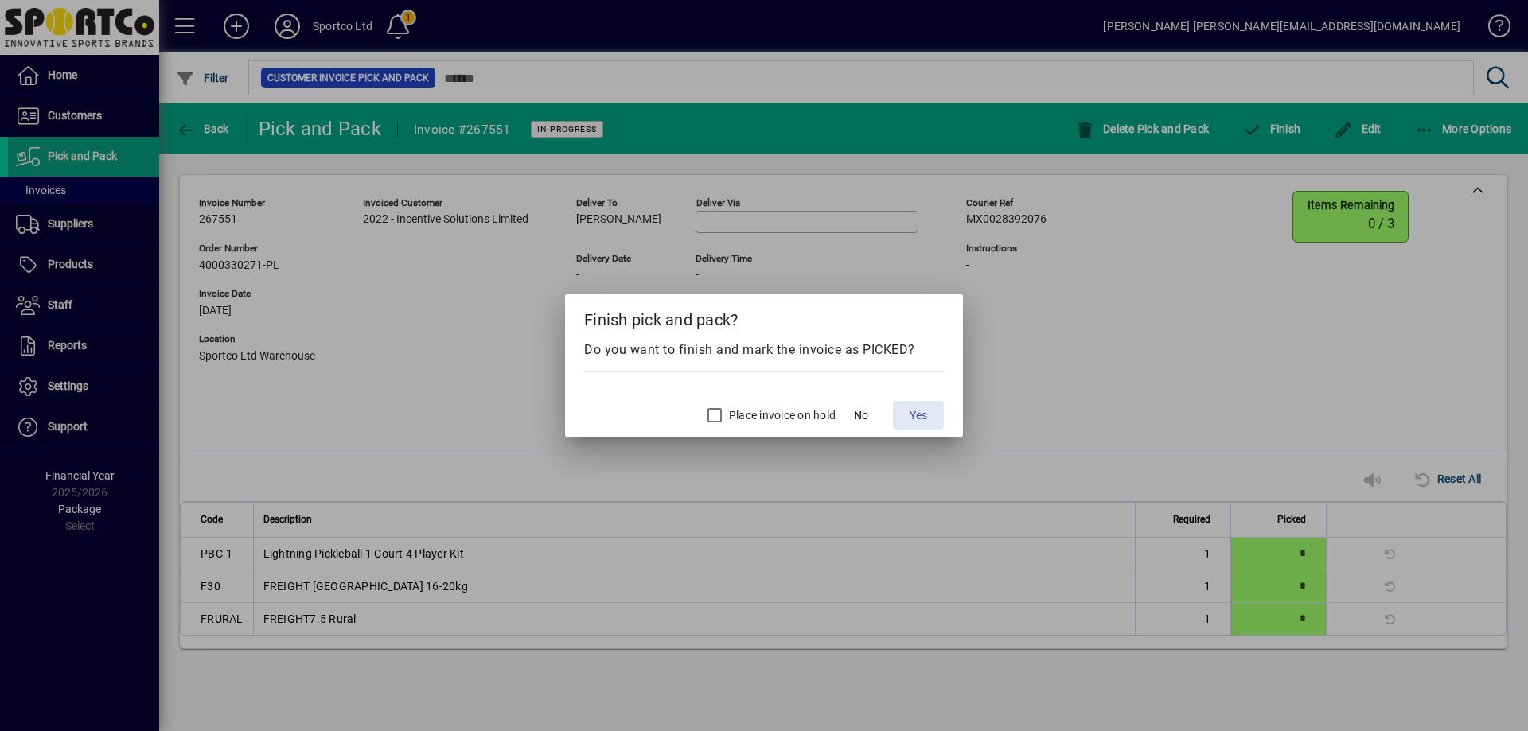
click at [914, 413] on span "Yes" at bounding box center [919, 415] width 18 height 17
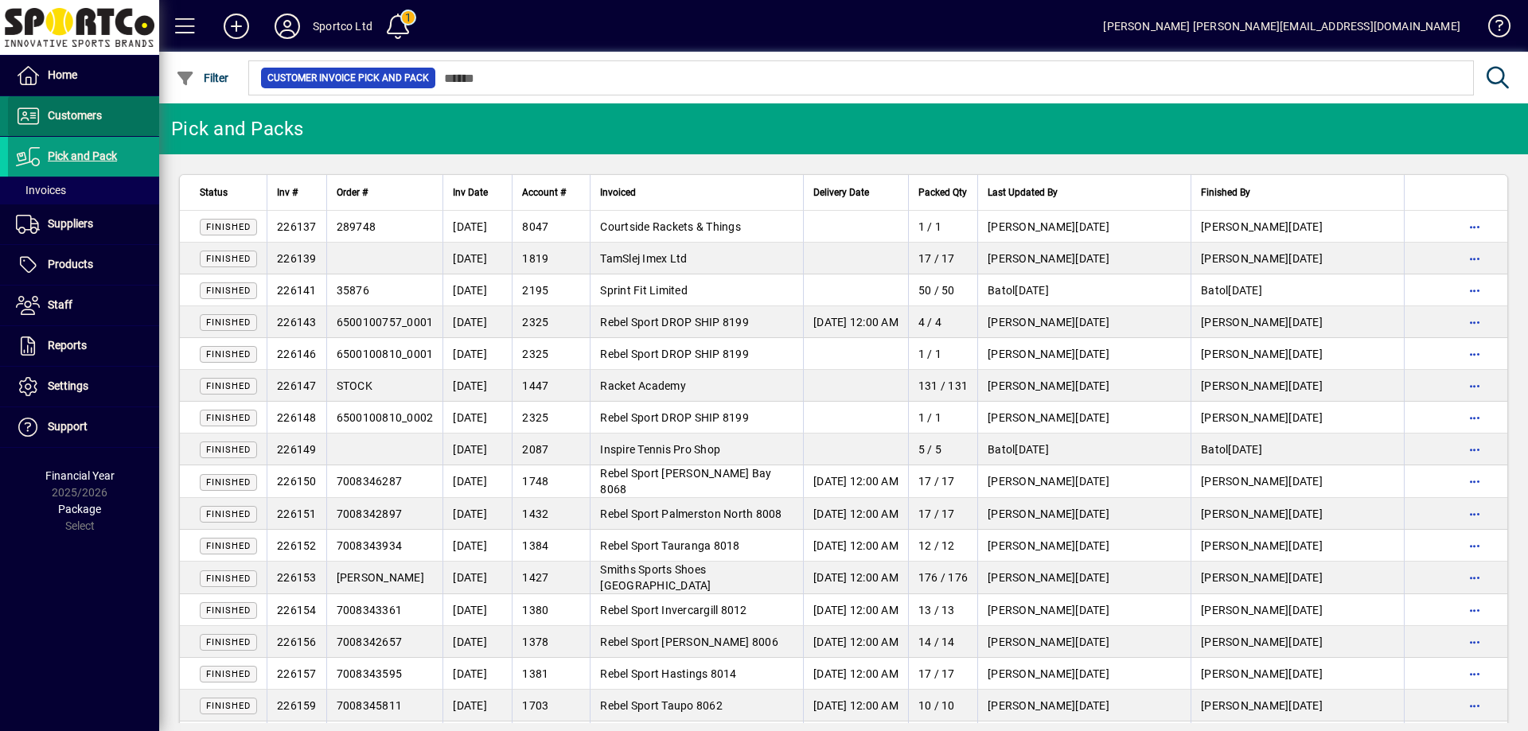
click at [96, 112] on span "Customers" at bounding box center [75, 115] width 54 height 13
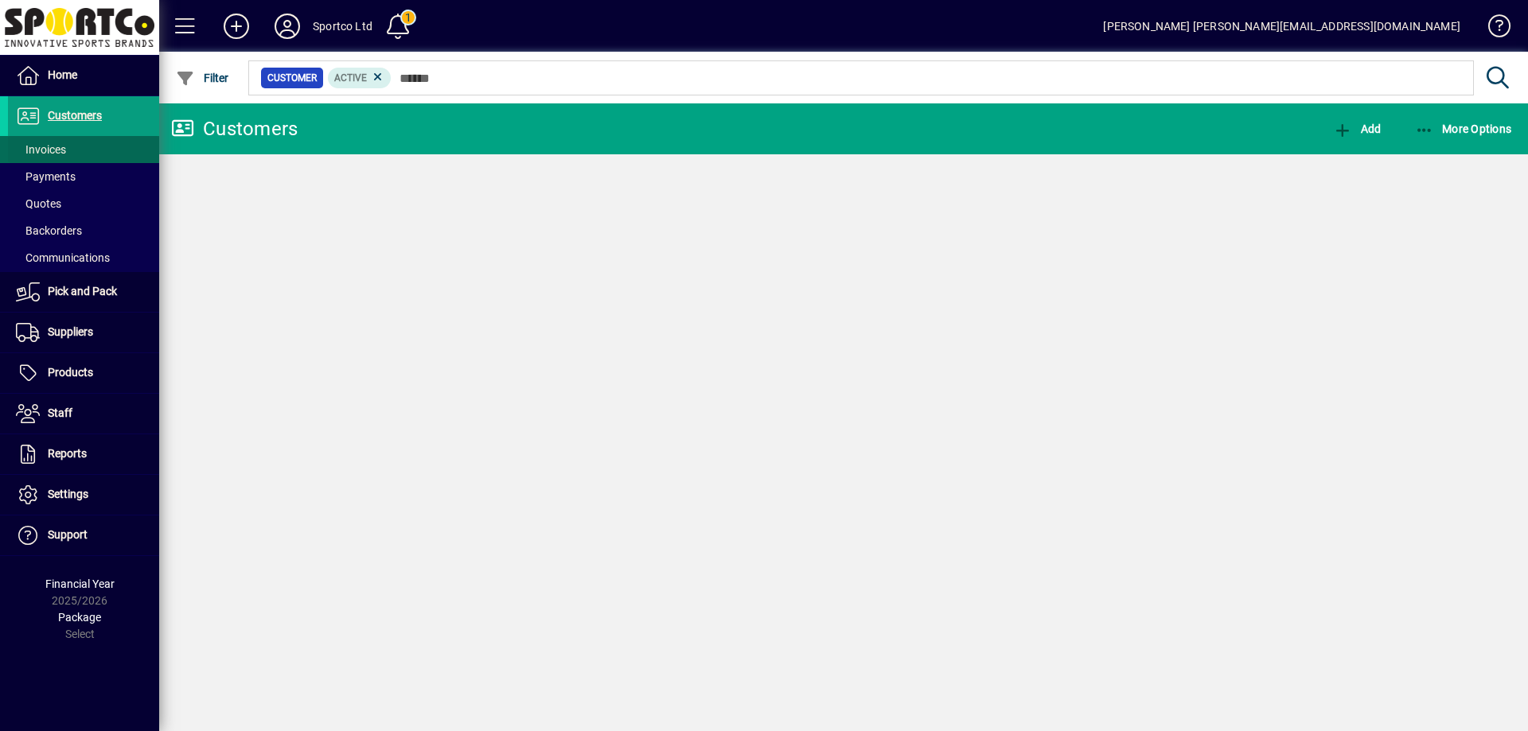
click at [53, 146] on span "Invoices" at bounding box center [41, 149] width 50 height 13
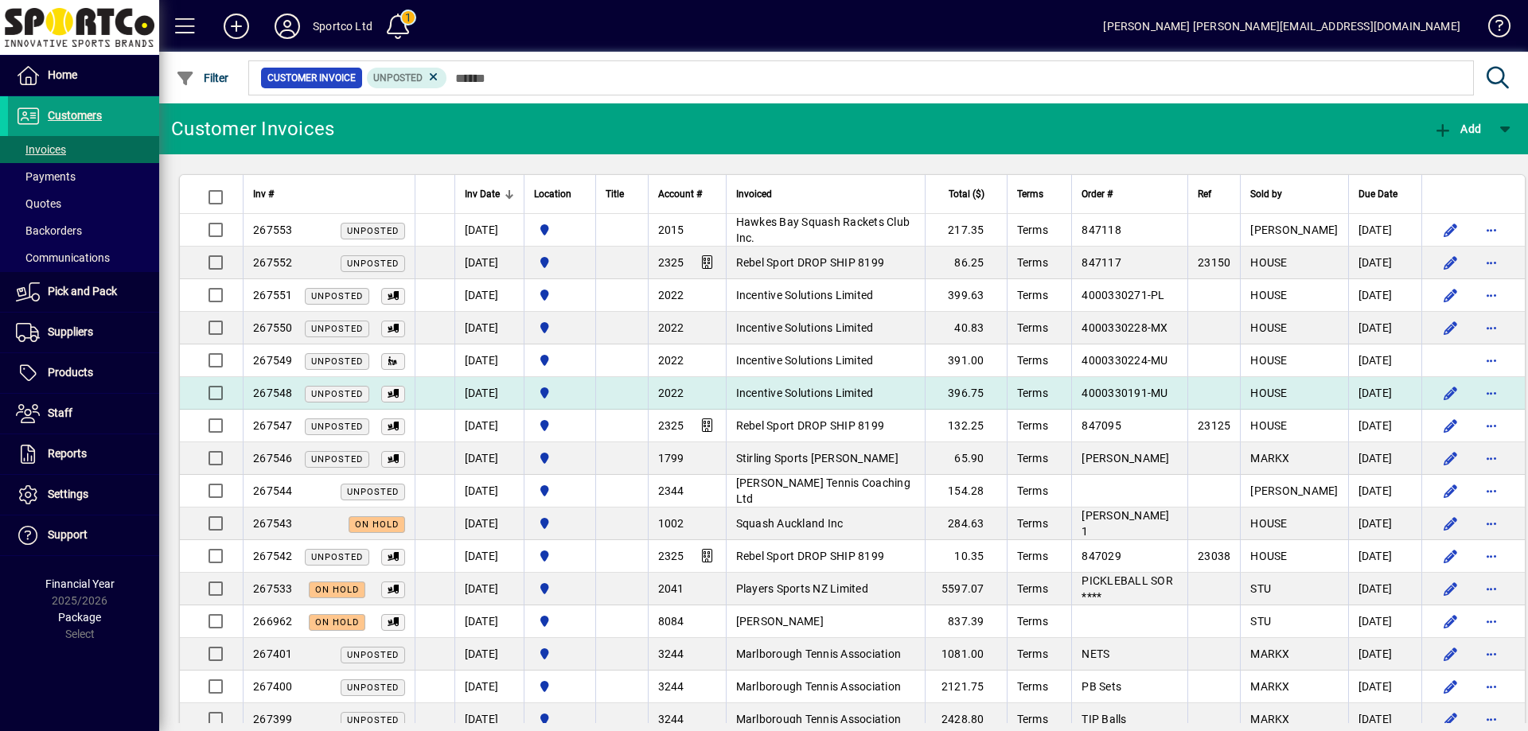
click at [834, 395] on span "Incentive Solutions Limited" at bounding box center [805, 393] width 138 height 13
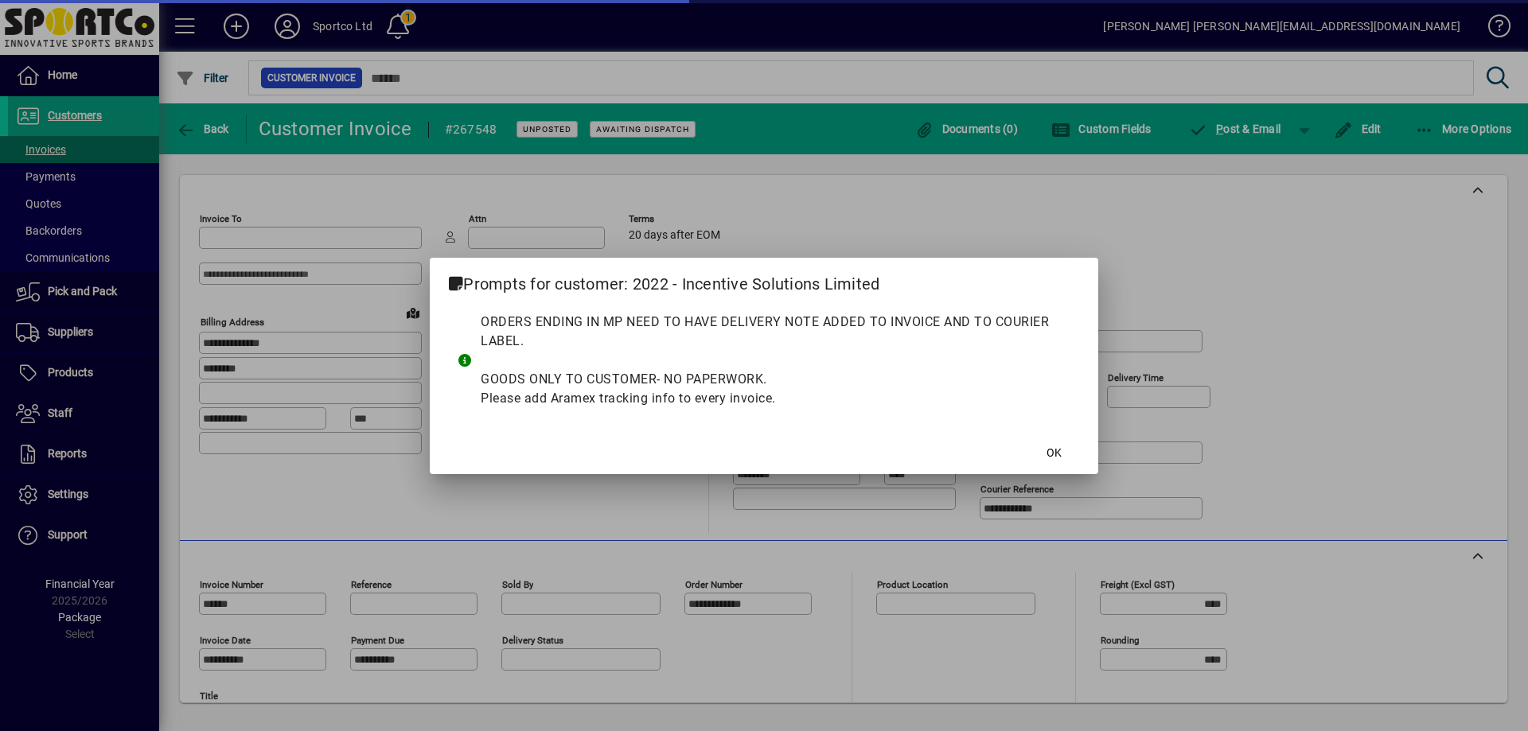
type input "**********"
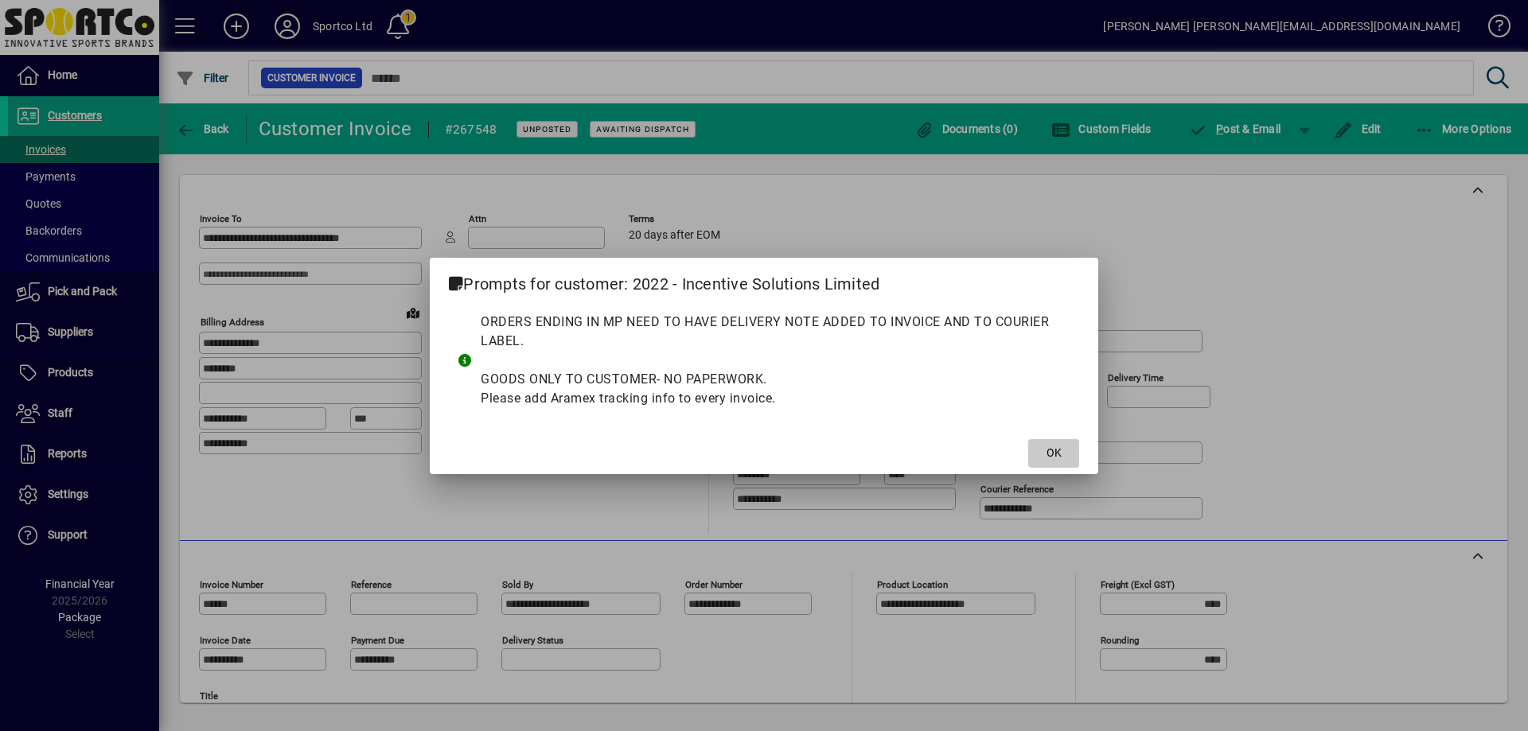
click at [1057, 451] on span "OK" at bounding box center [1054, 453] width 15 height 17
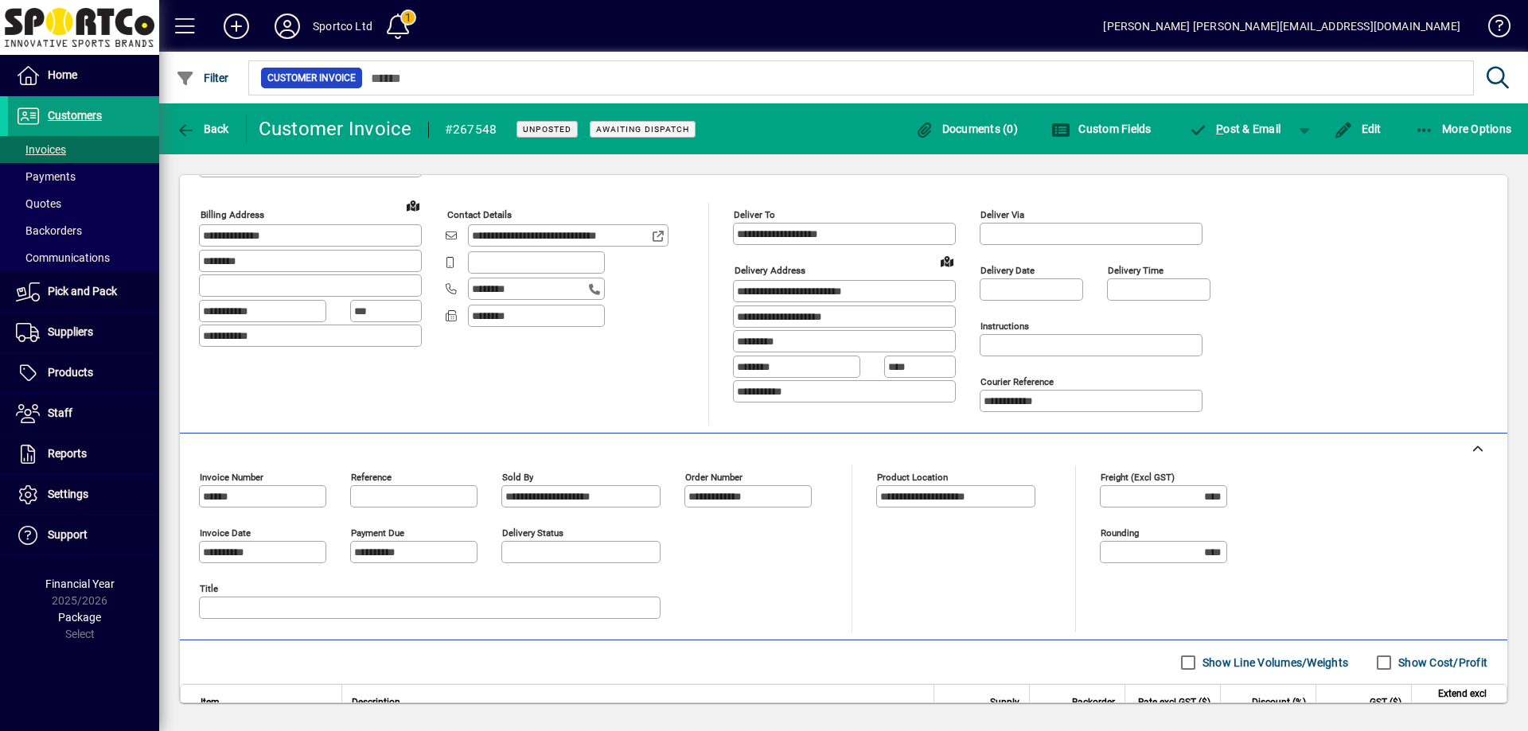
scroll to position [51, 0]
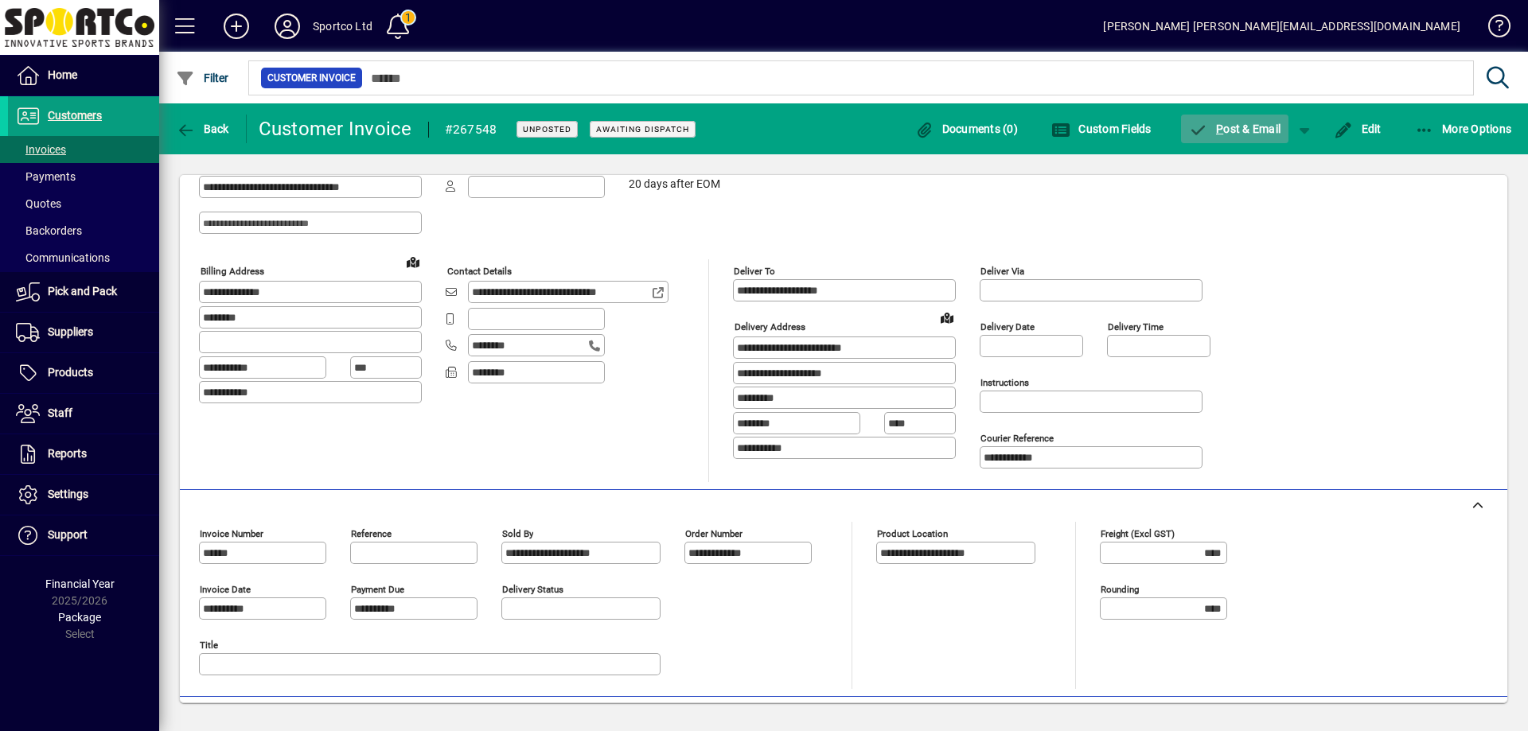
click at [1259, 125] on span "P ost & Email" at bounding box center [1235, 129] width 92 height 13
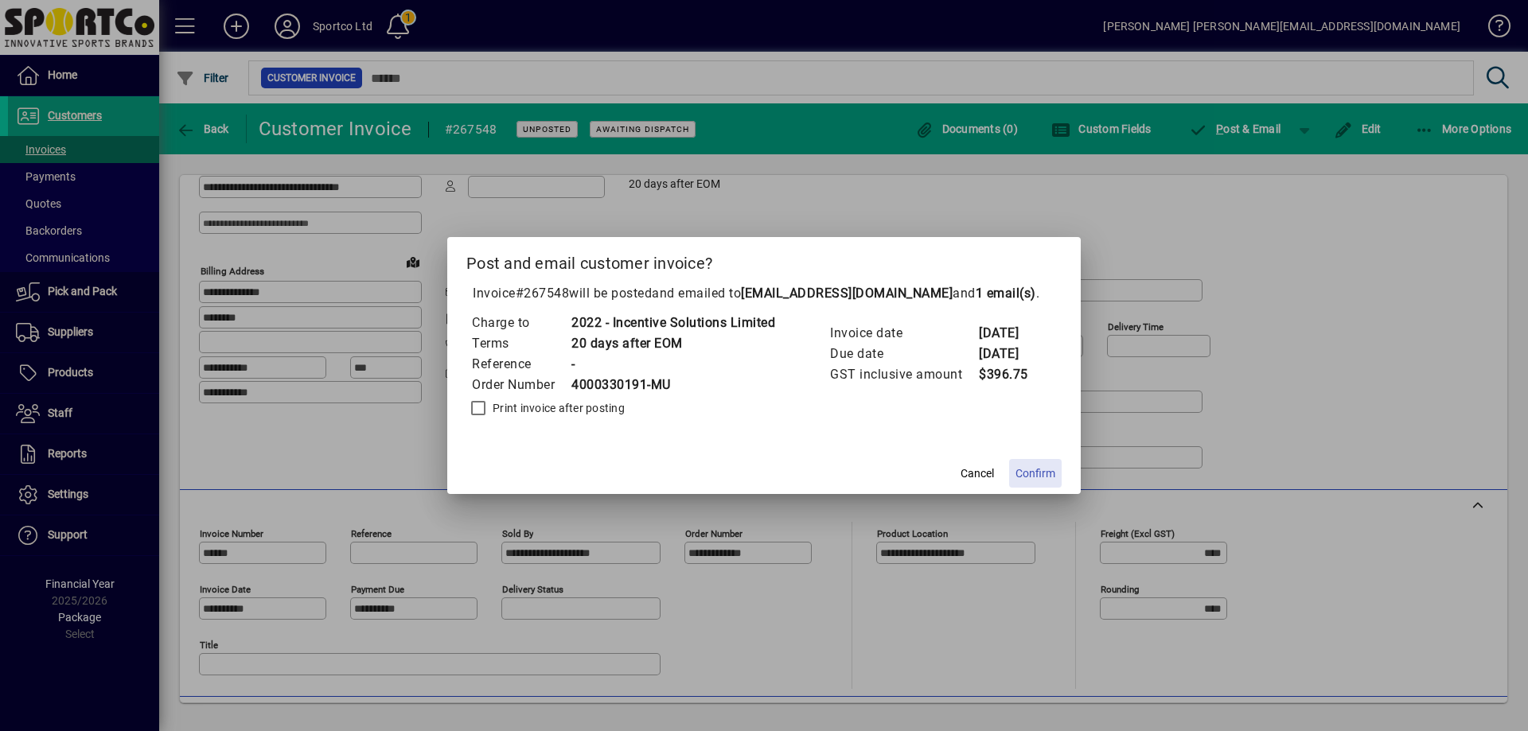
click at [1035, 472] on span "Confirm" at bounding box center [1036, 474] width 40 height 17
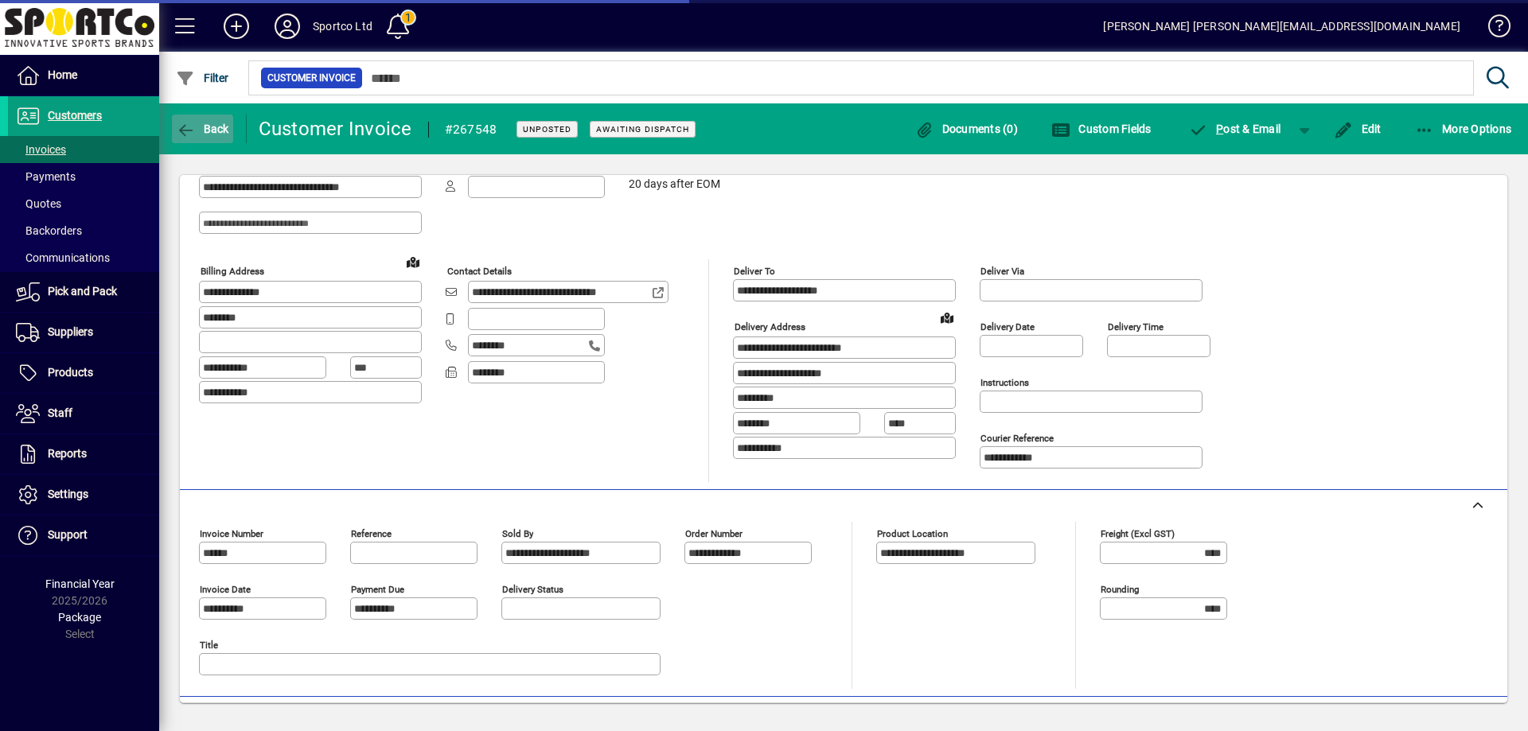
click at [192, 127] on icon "button" at bounding box center [186, 131] width 20 height 16
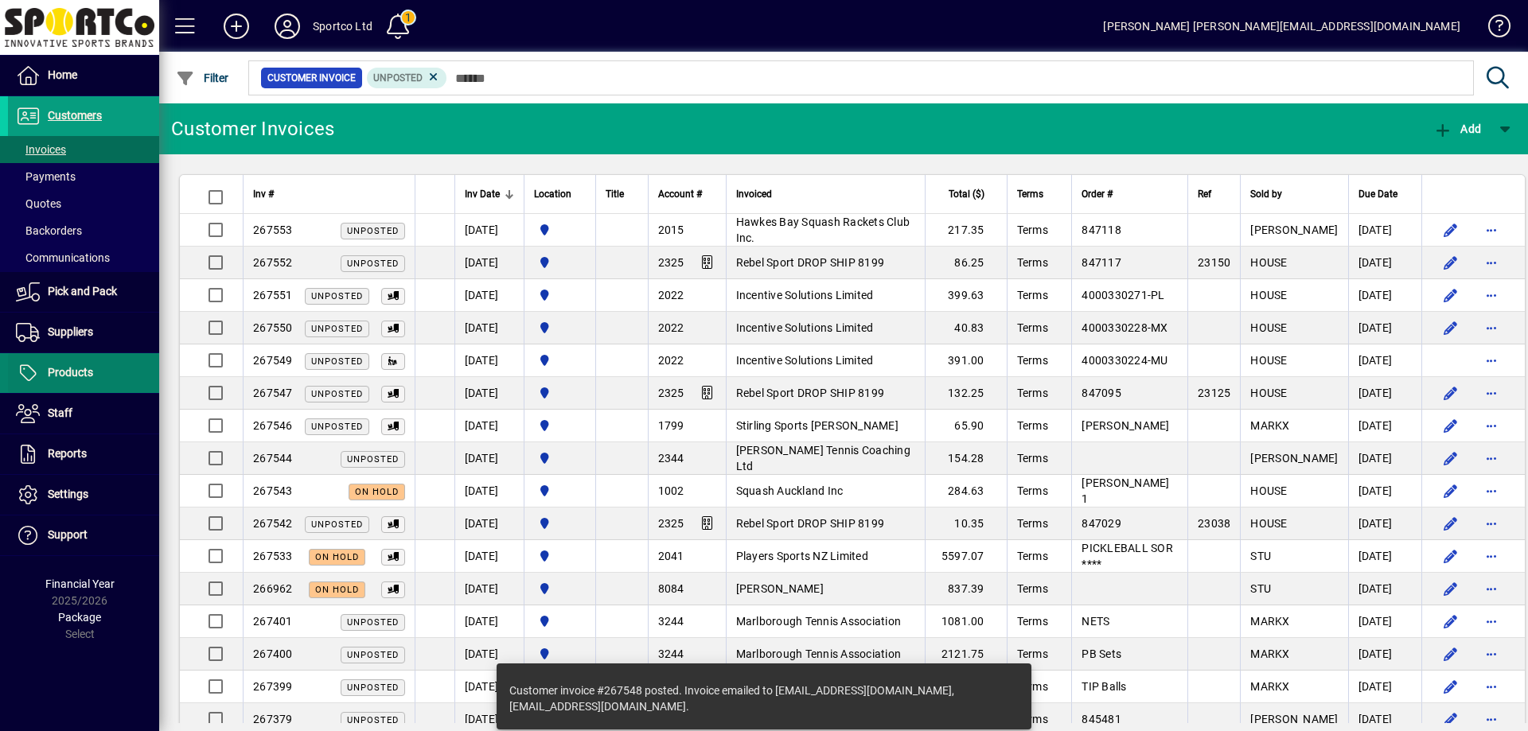
click at [63, 375] on span "Products" at bounding box center [70, 372] width 45 height 13
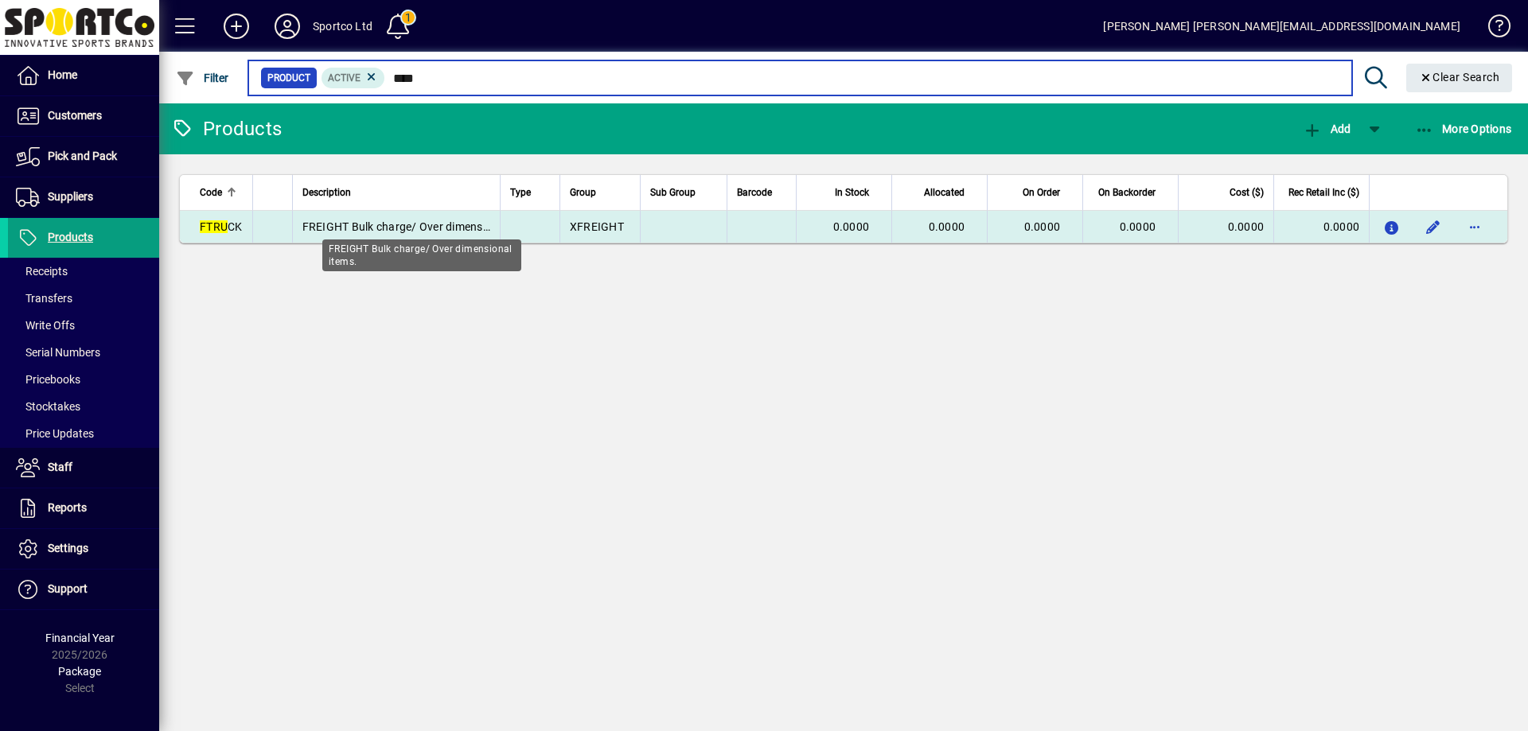
type input "****"
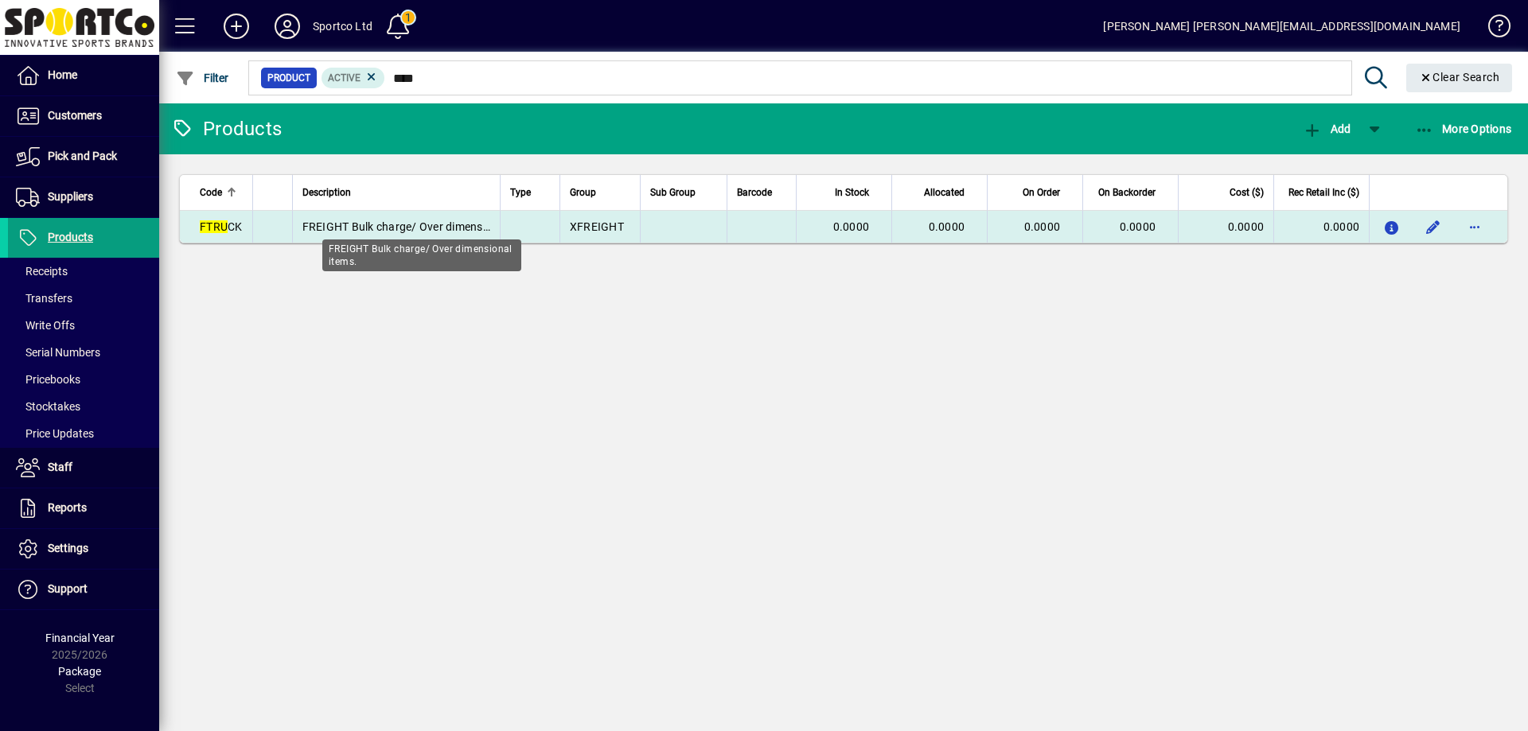
click at [321, 228] on span "FREIGHT Bulk charge/ Over dimensional items." at bounding box center [422, 226] width 240 height 13
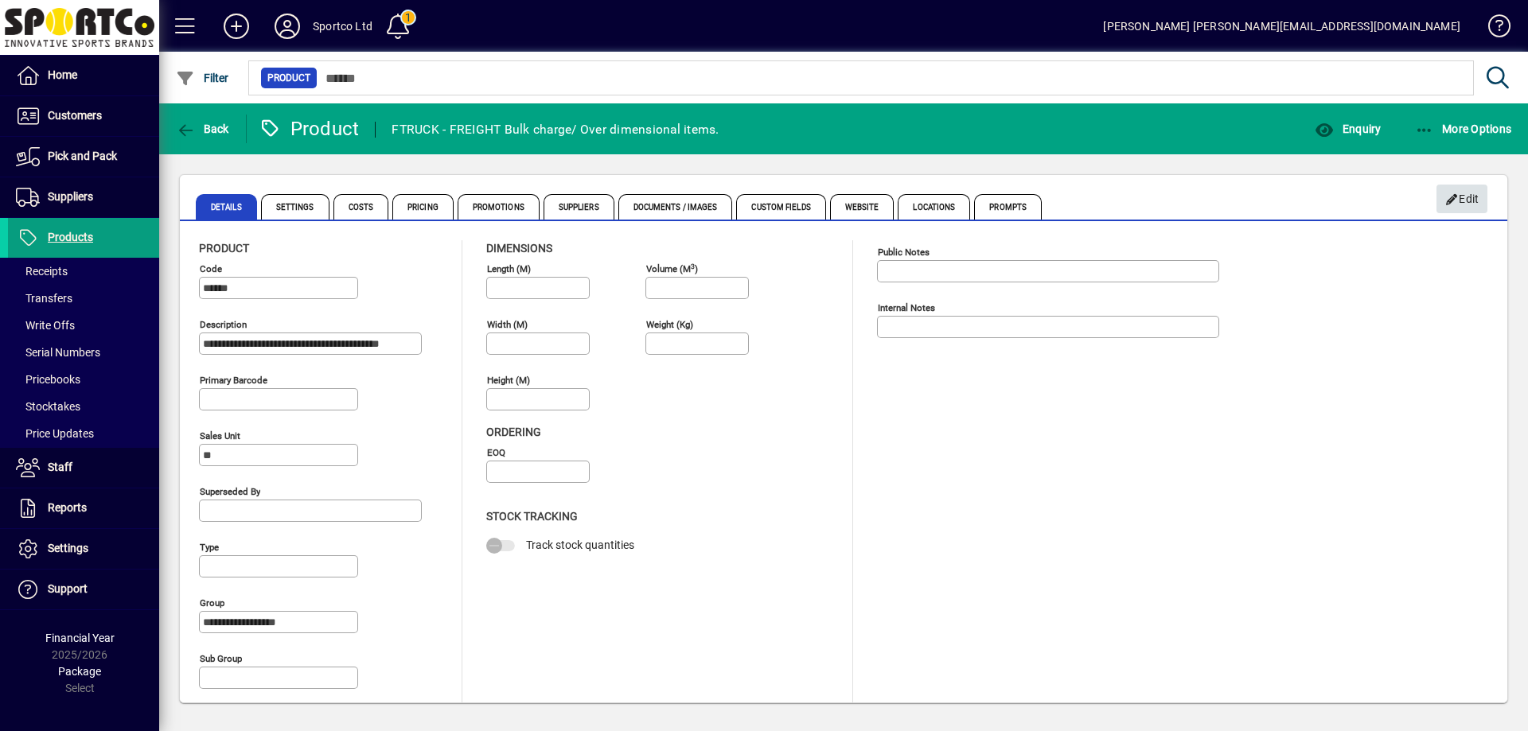
click at [1456, 202] on icon "button" at bounding box center [1452, 199] width 14 height 11
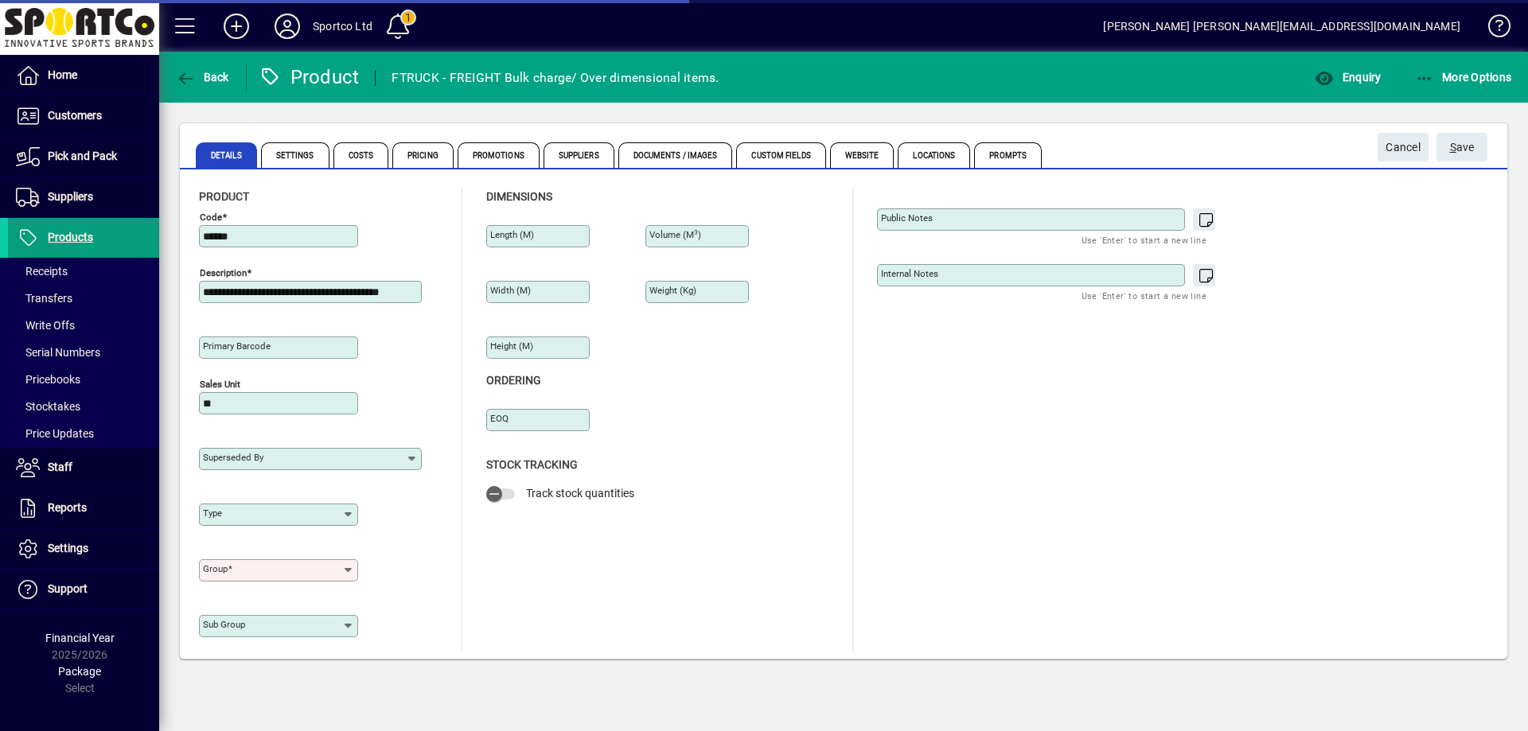
type input "**********"
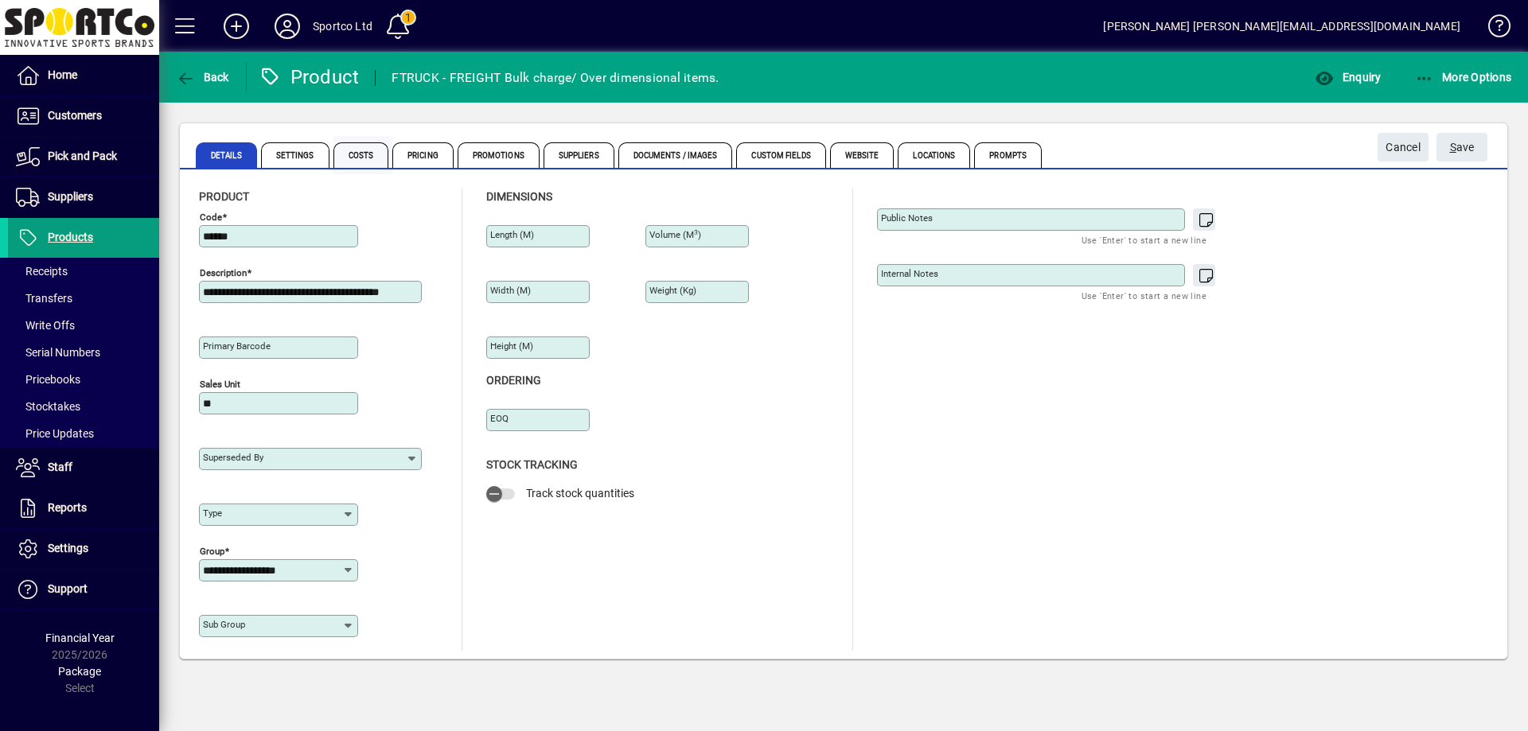
click at [365, 157] on span "Costs" at bounding box center [361, 154] width 56 height 25
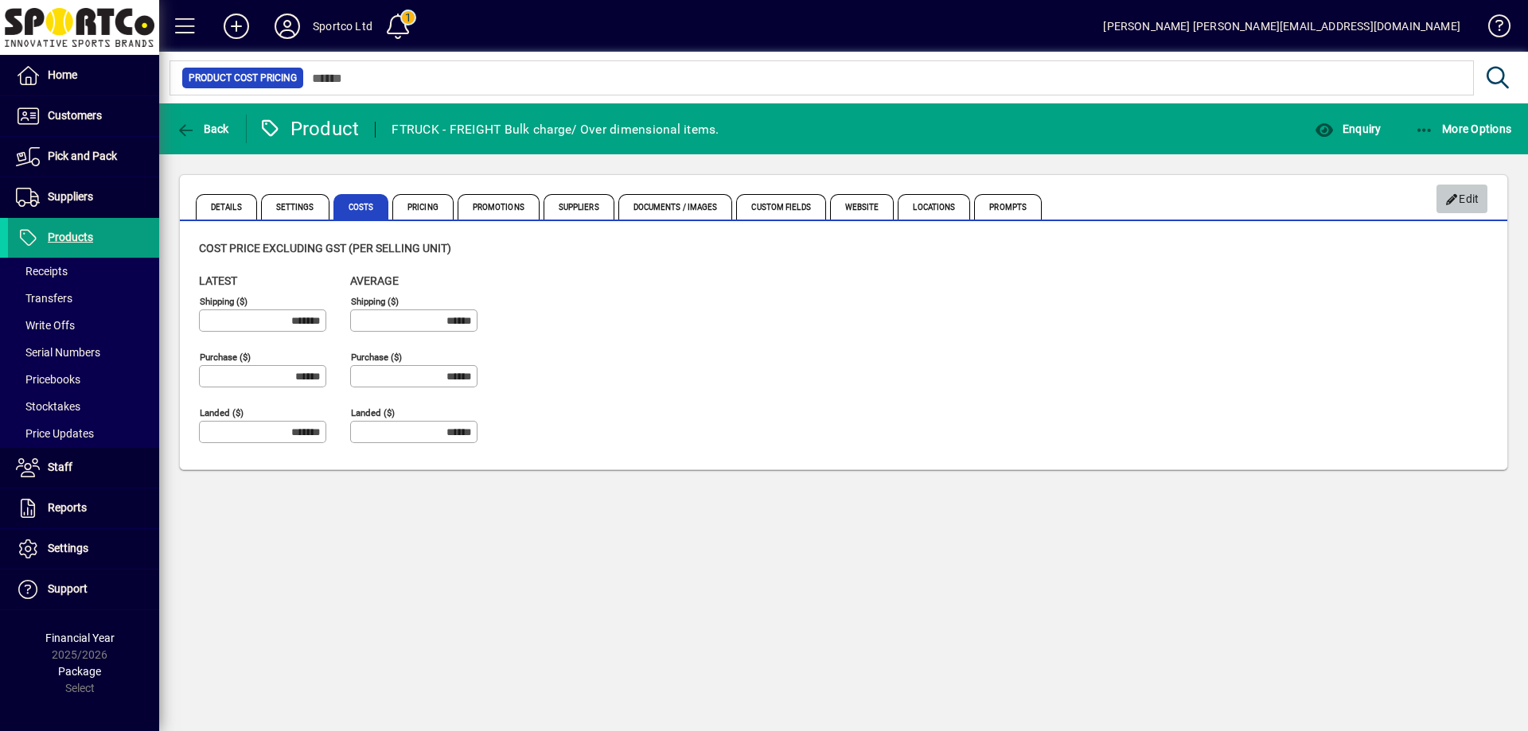
click at [1469, 203] on span "Edit" at bounding box center [1462, 199] width 34 height 26
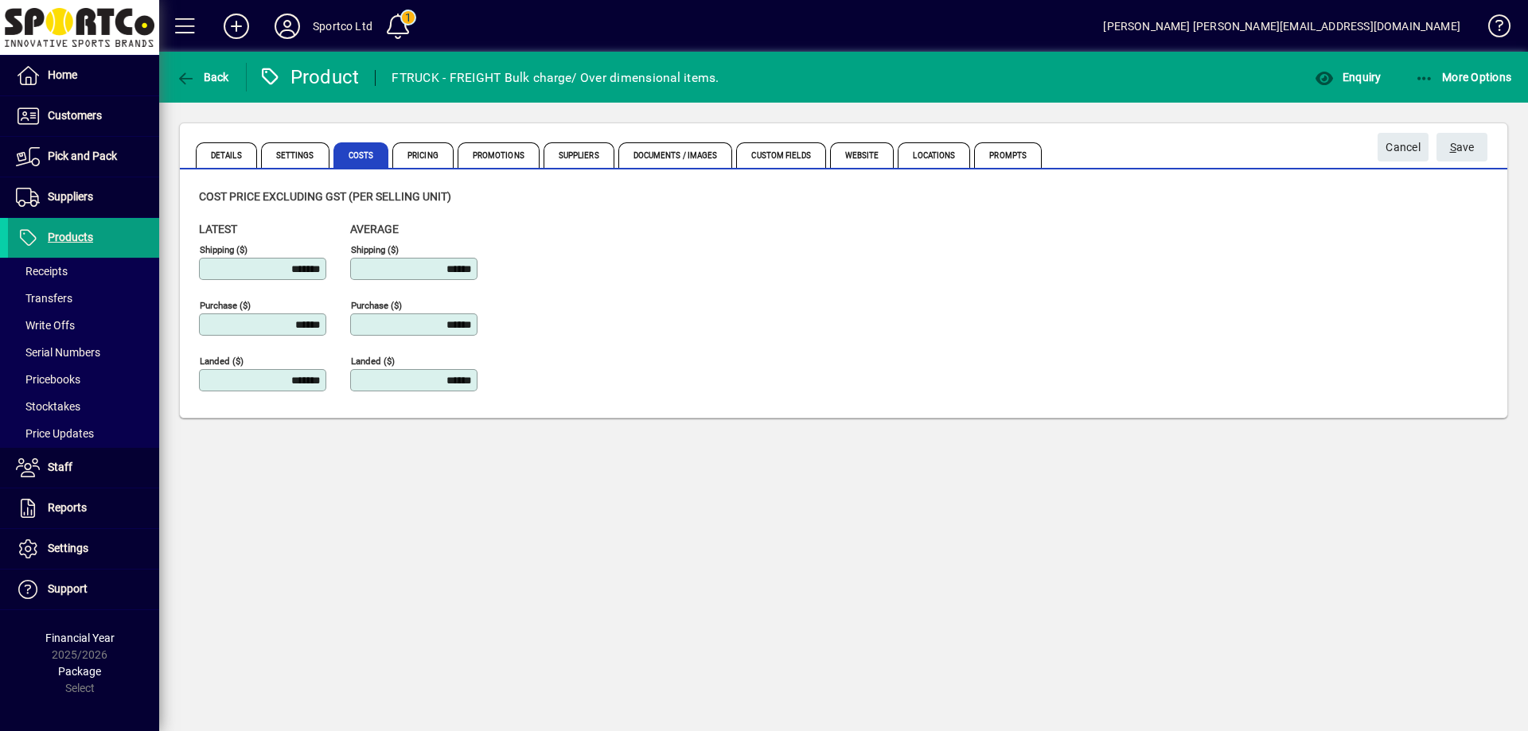
drag, startPoint x: 257, startPoint y: 278, endPoint x: 335, endPoint y: 287, distance: 78.5
click at [336, 284] on div "Latest Shipping ($) ******* Purchase ($) ****** Landed ($) *******" at bounding box center [274, 313] width 151 height 184
click at [228, 255] on div "Shipping ($) *******" at bounding box center [262, 261] width 127 height 38
drag, startPoint x: 291, startPoint y: 275, endPoint x: 376, endPoint y: 275, distance: 85.2
click at [376, 275] on div "Latest Shipping ($) ******* Purchase ($) ****** Landed ($) ******* Average Ship…" at bounding box center [350, 313] width 302 height 184
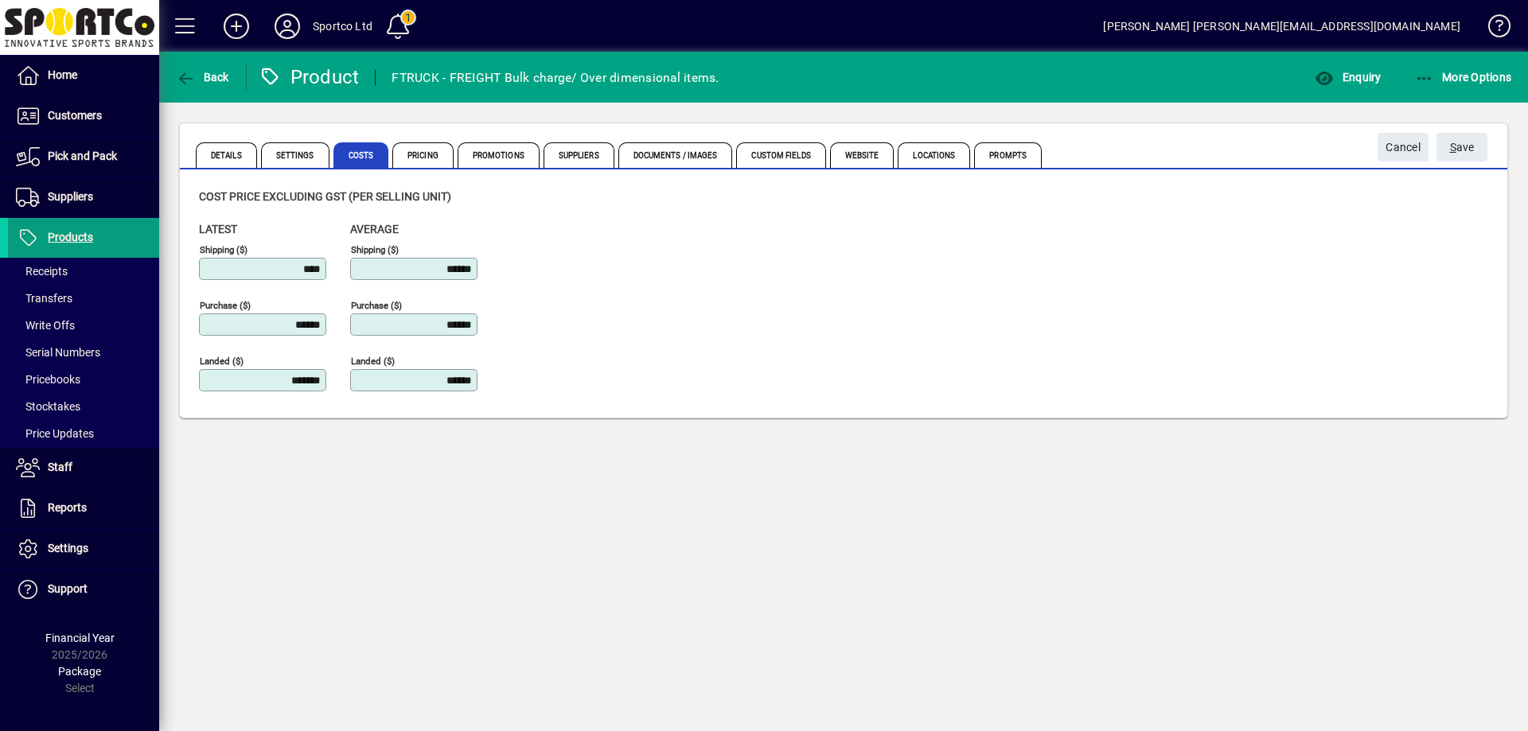
type input "******"
click at [1458, 147] on span "S ave" at bounding box center [1462, 148] width 25 height 26
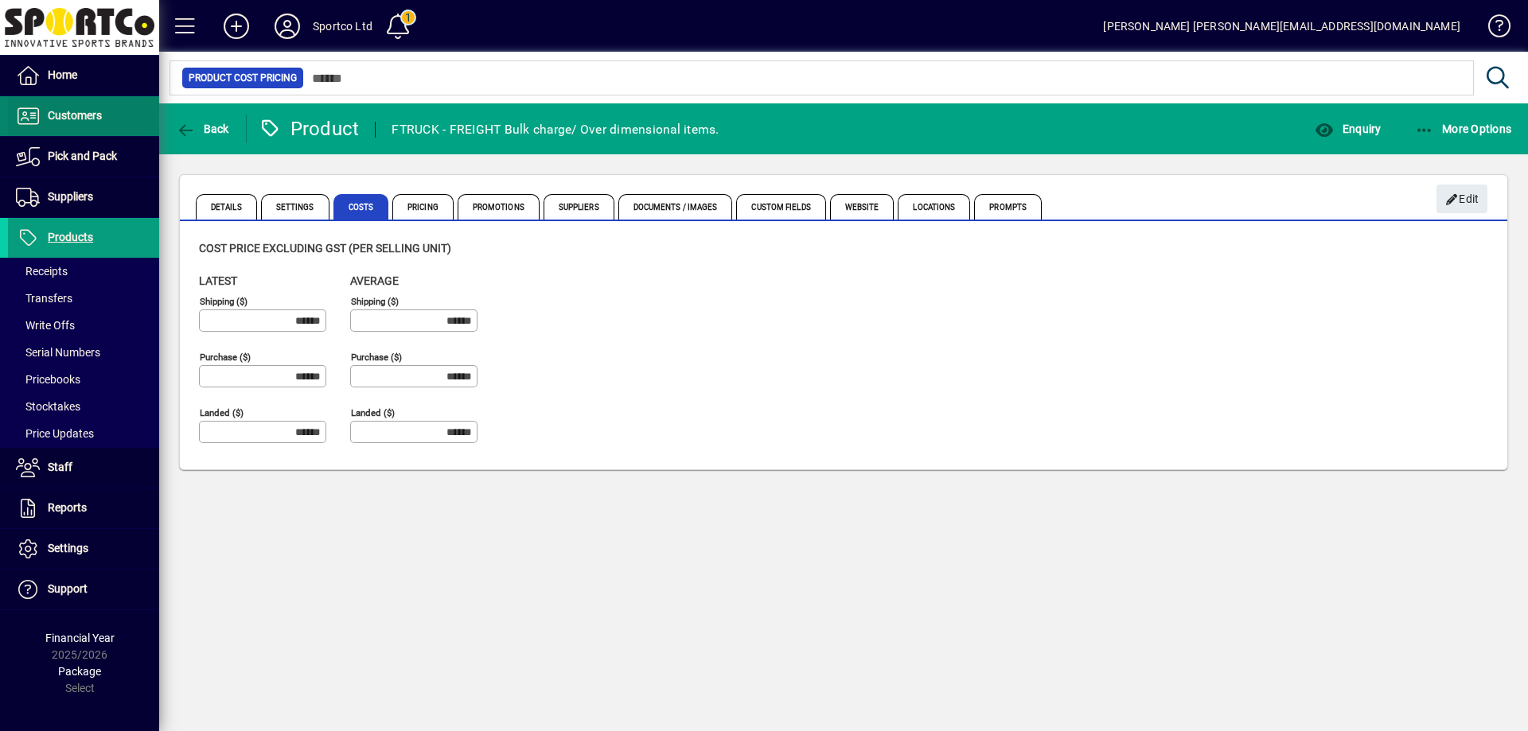
click at [74, 117] on span "Customers" at bounding box center [75, 115] width 54 height 13
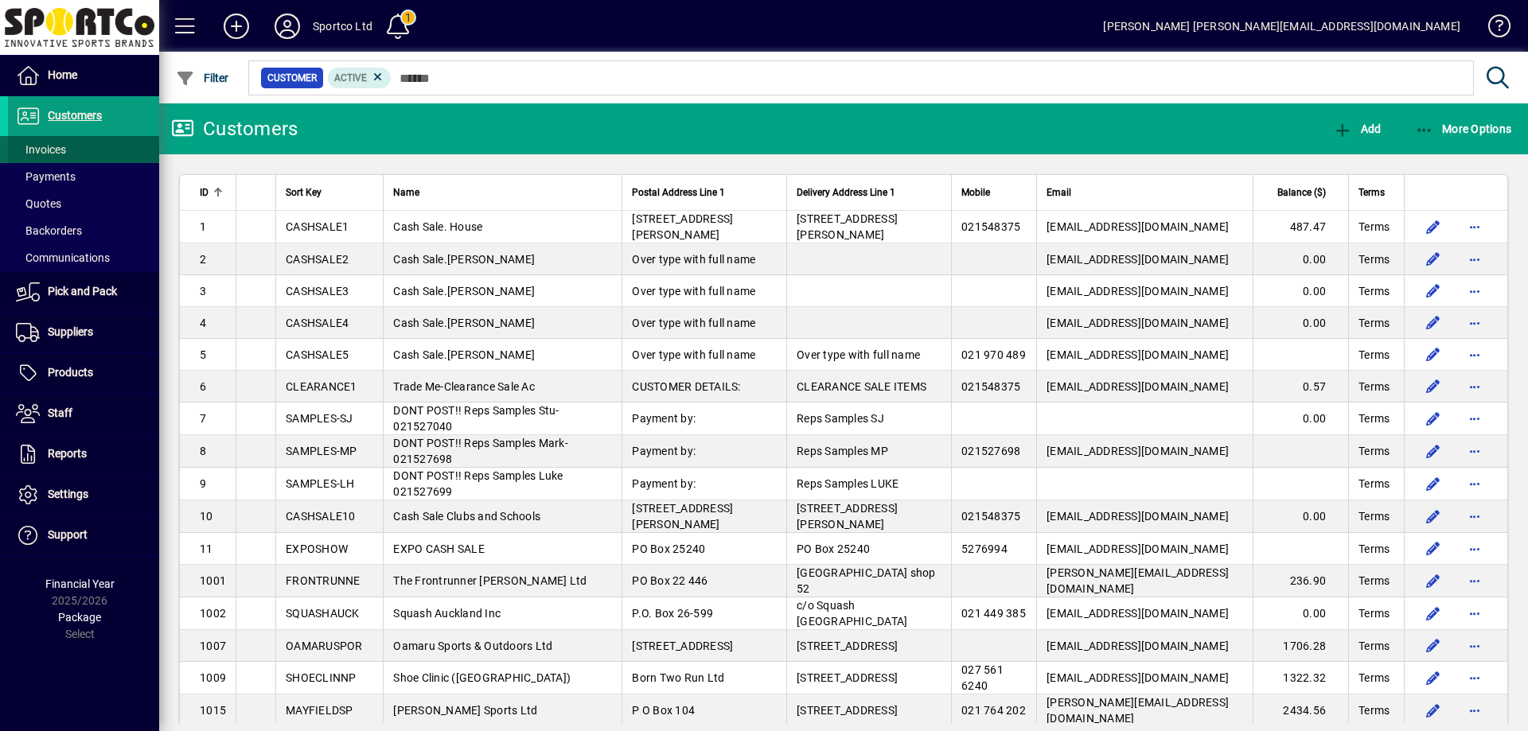
click at [53, 143] on span "Invoices" at bounding box center [41, 149] width 50 height 13
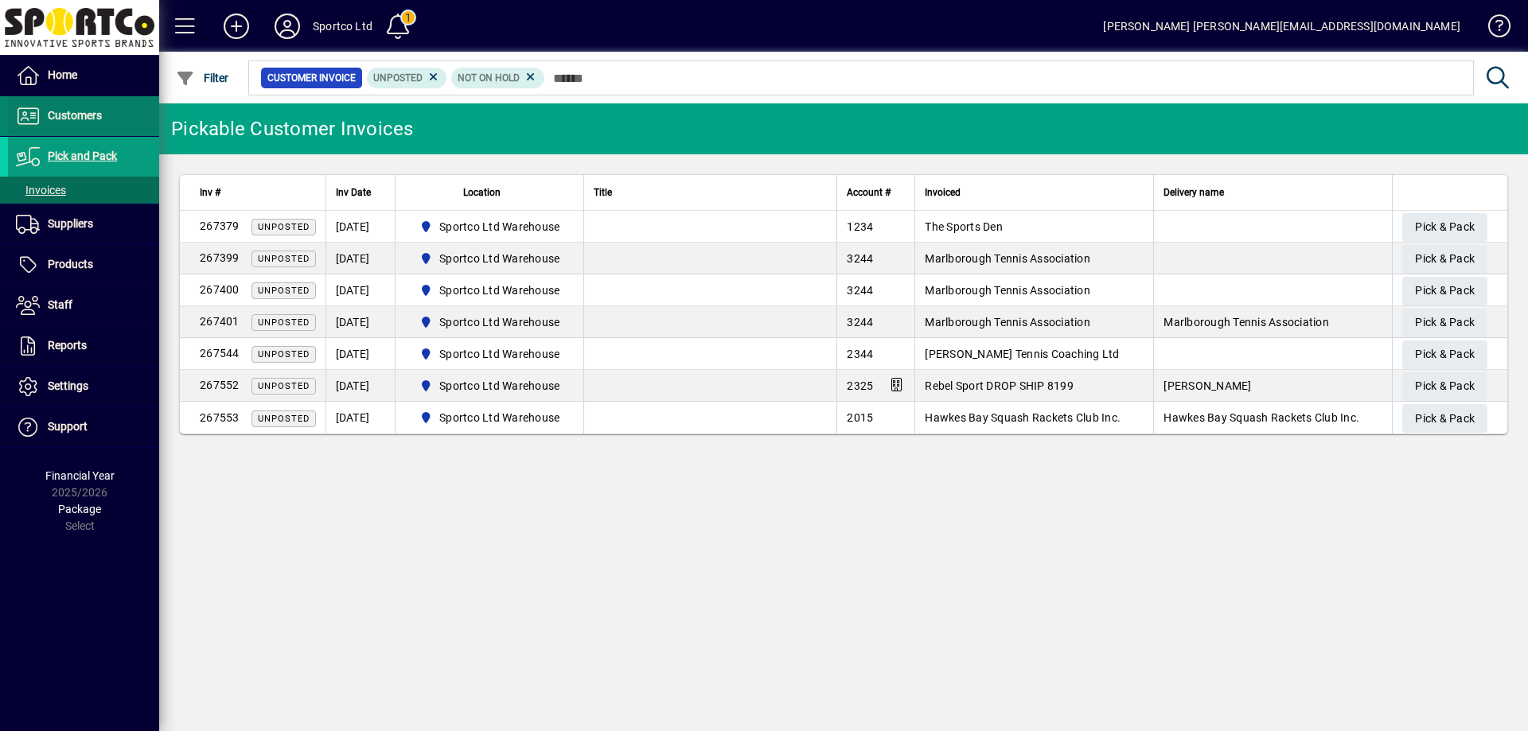
click at [61, 118] on span "Customers" at bounding box center [75, 115] width 54 height 13
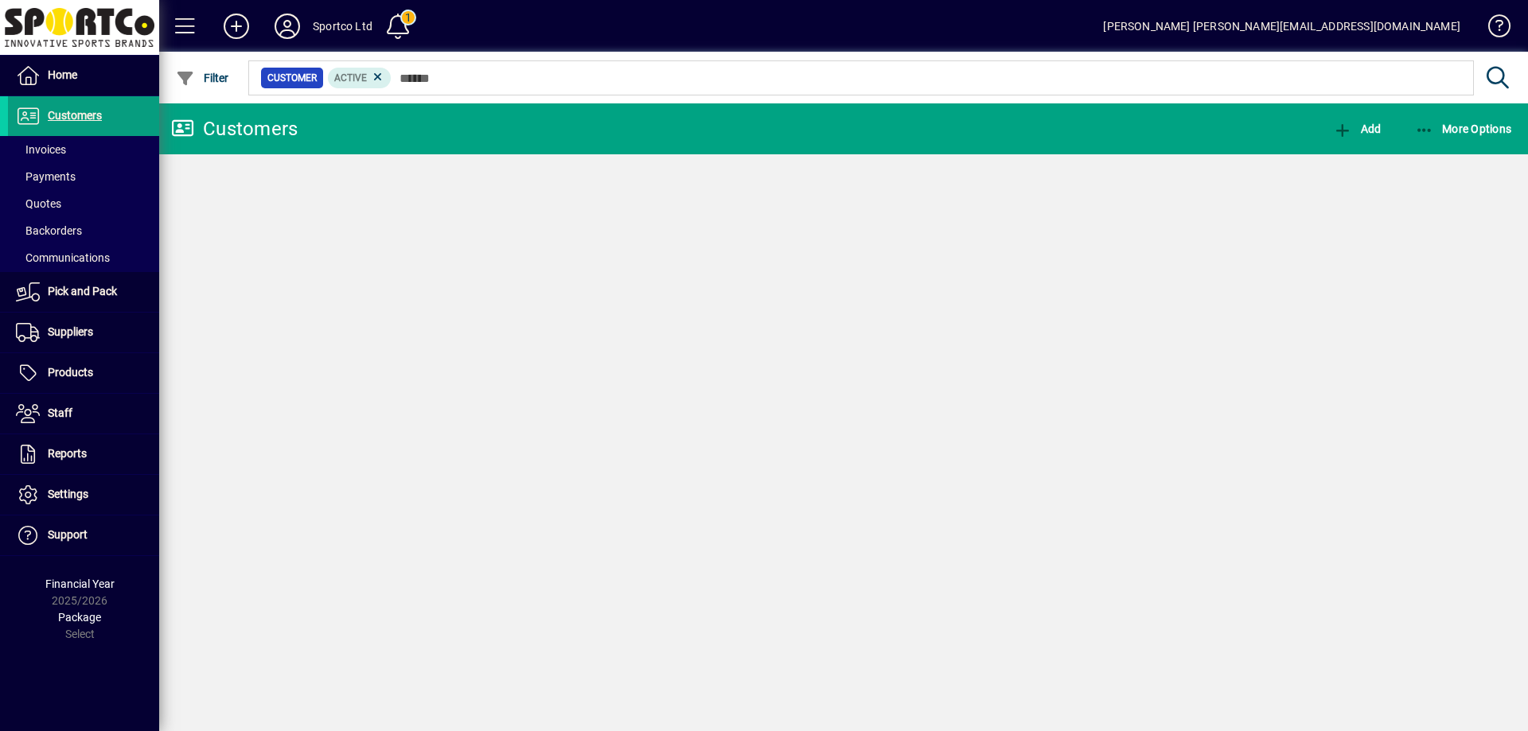
click at [44, 143] on span "Invoices" at bounding box center [41, 149] width 50 height 13
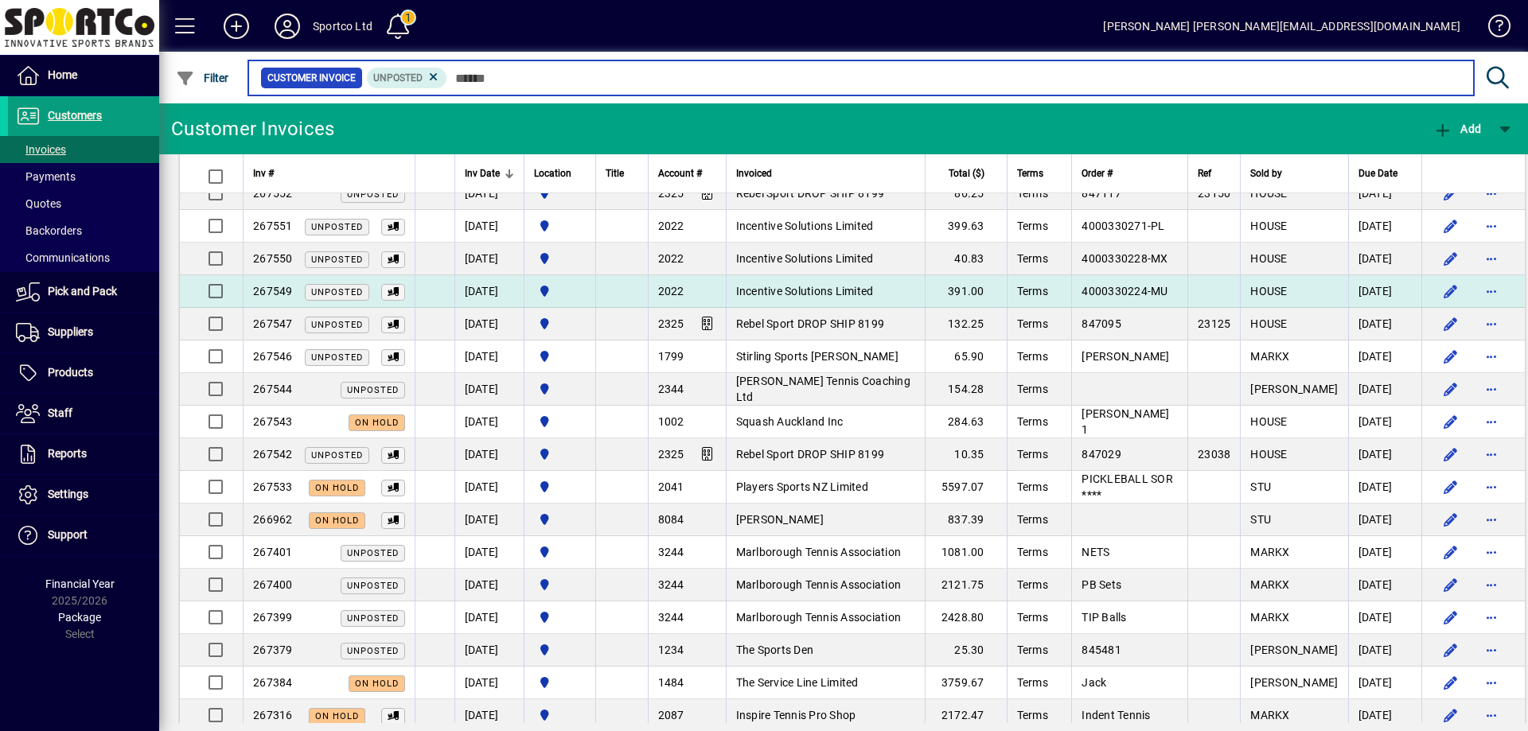
scroll to position [159, 0]
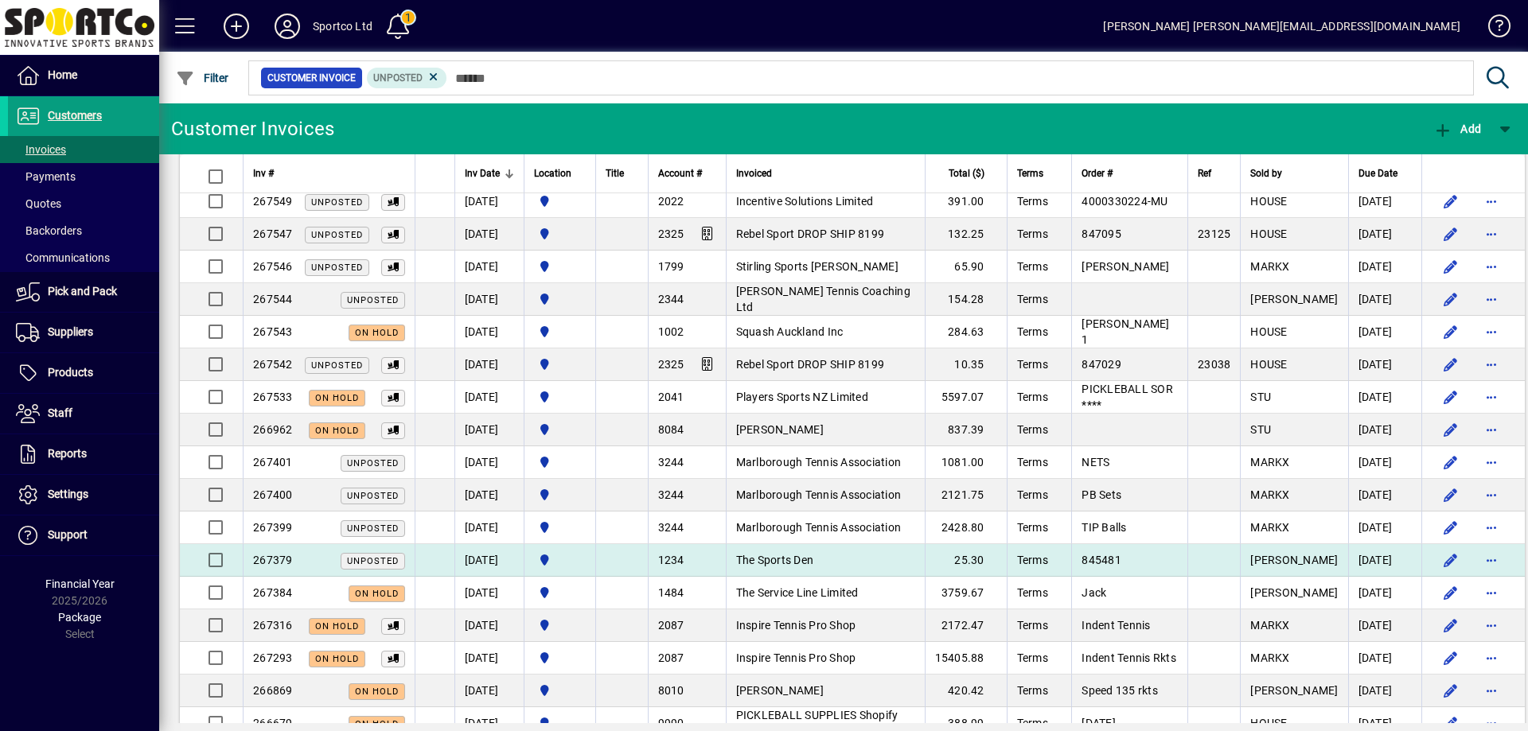
click at [814, 560] on span "The Sports Den" at bounding box center [775, 560] width 78 height 13
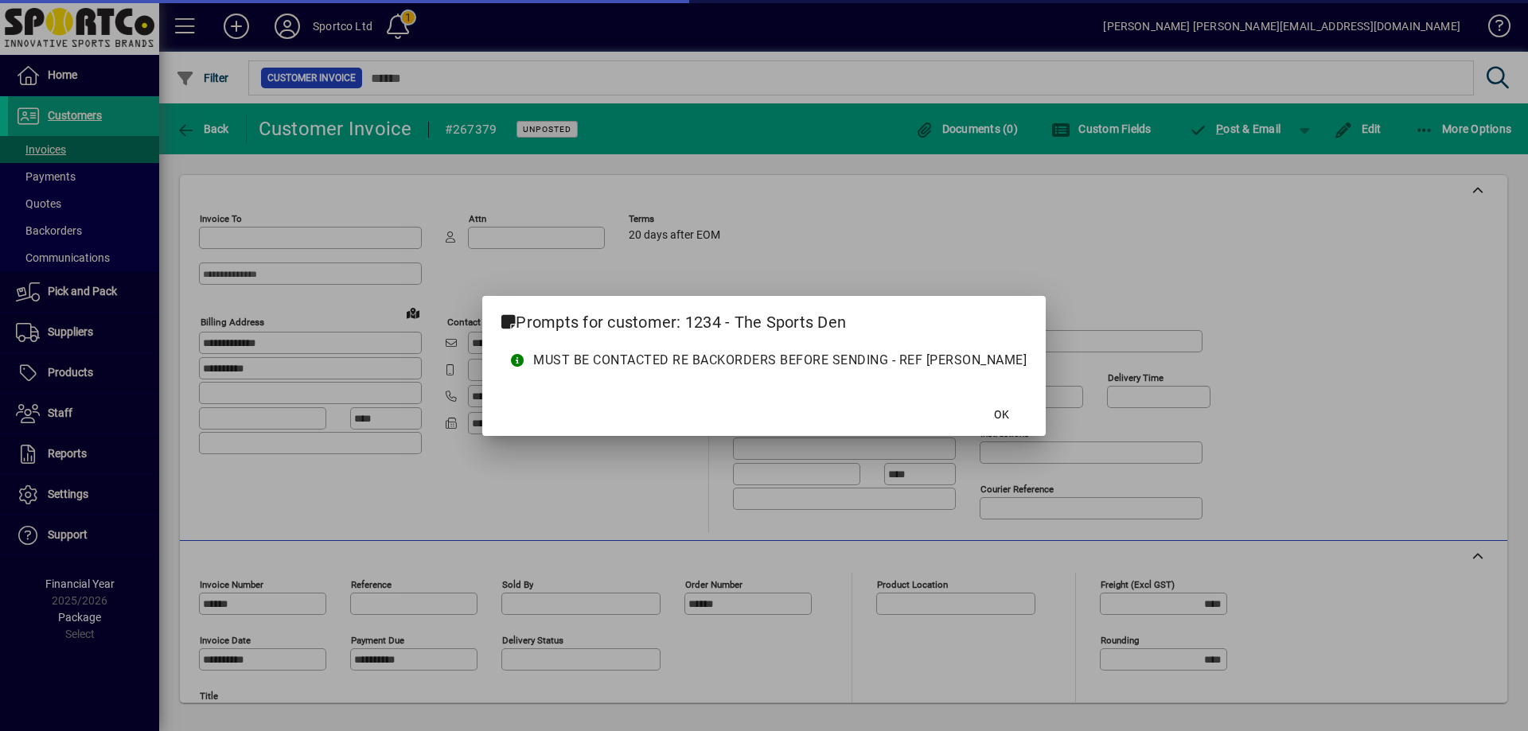
type input "**********"
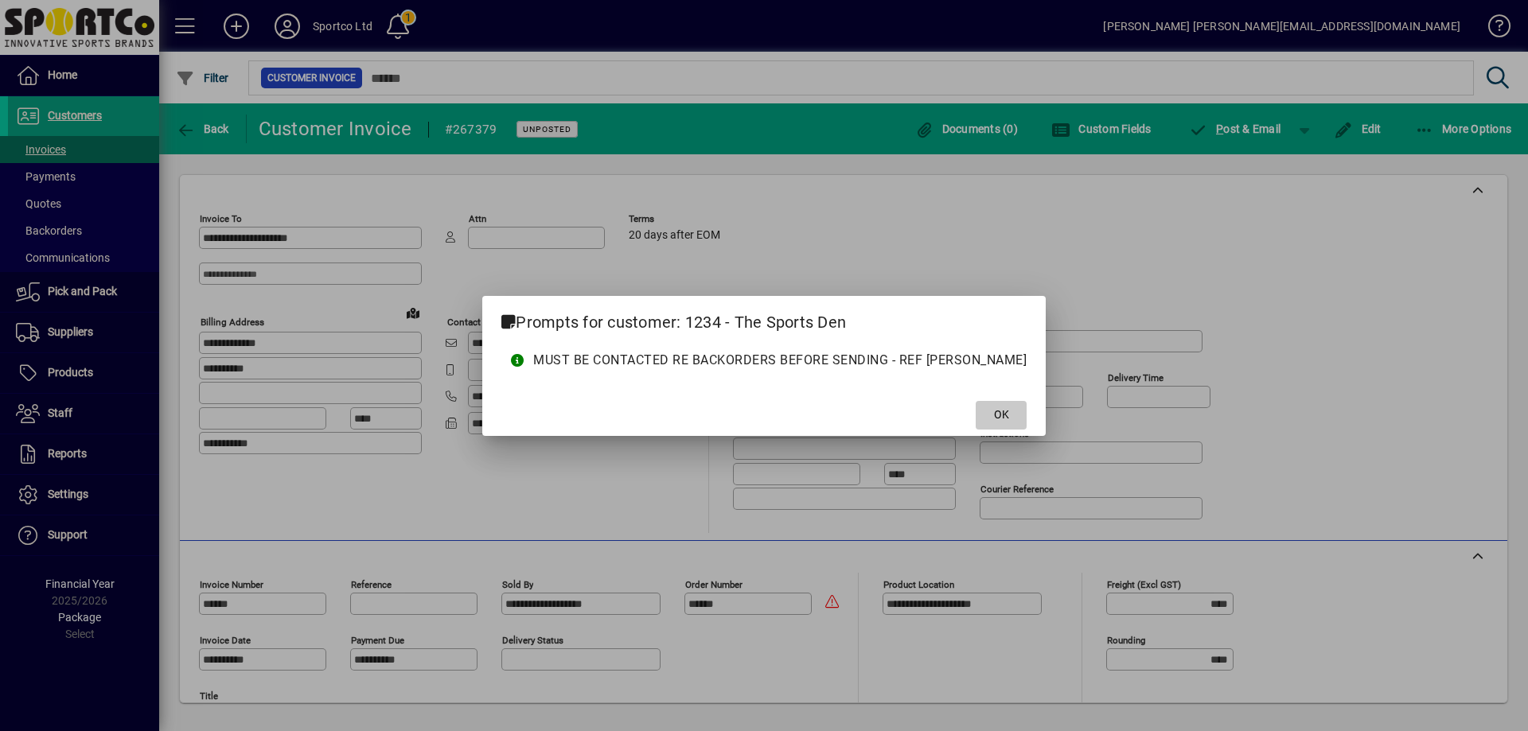
click at [994, 410] on span "OK" at bounding box center [1001, 415] width 15 height 17
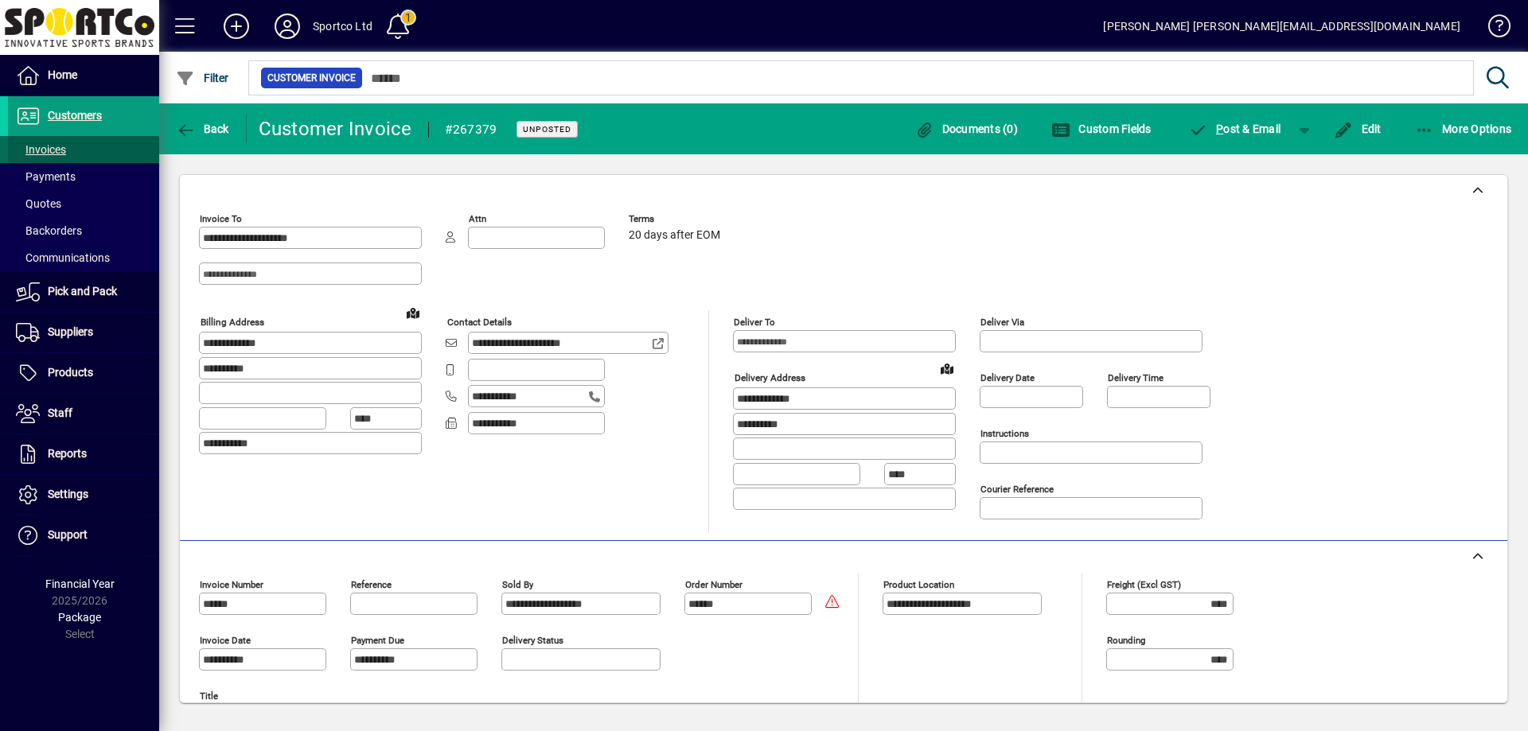
click at [42, 154] on span "Invoices" at bounding box center [41, 149] width 50 height 13
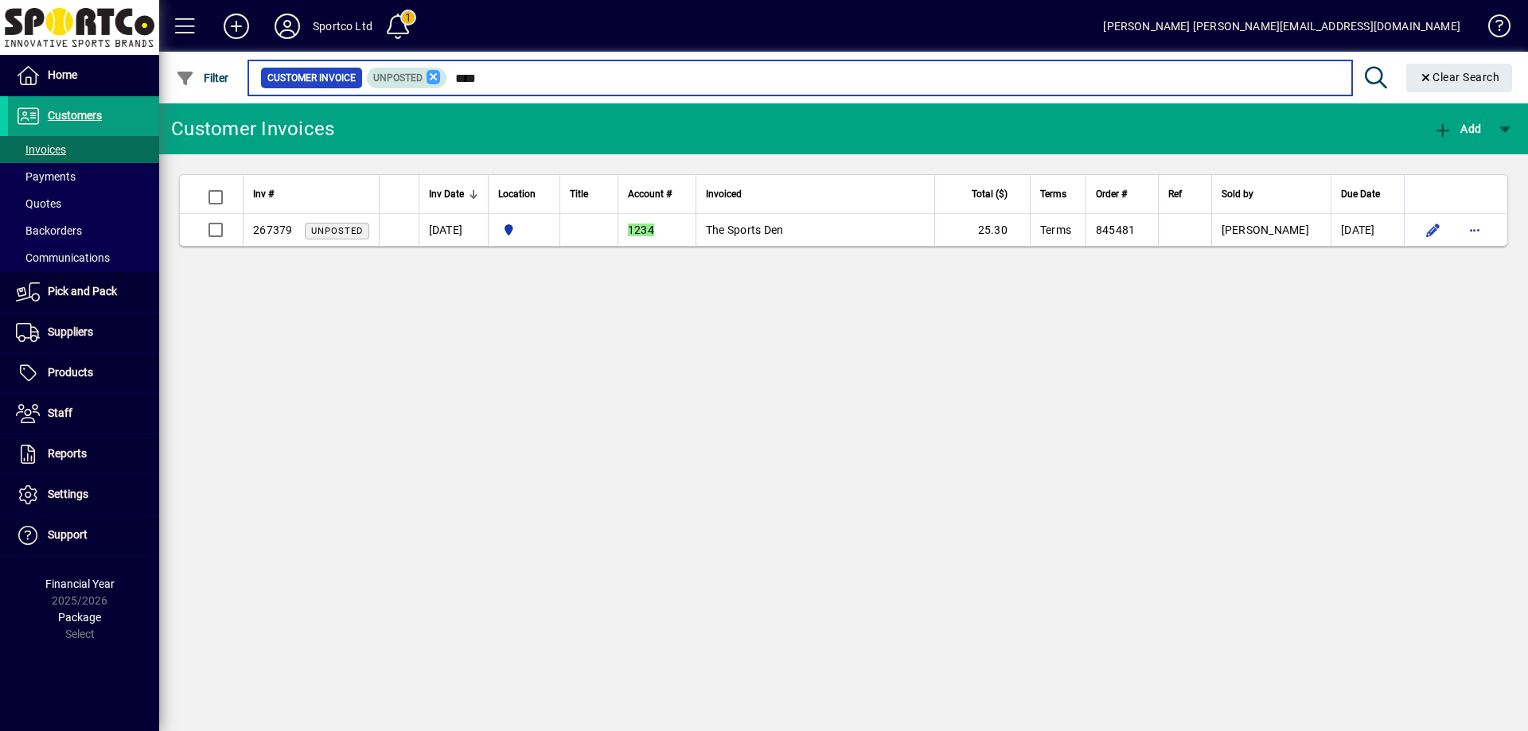
type input "****"
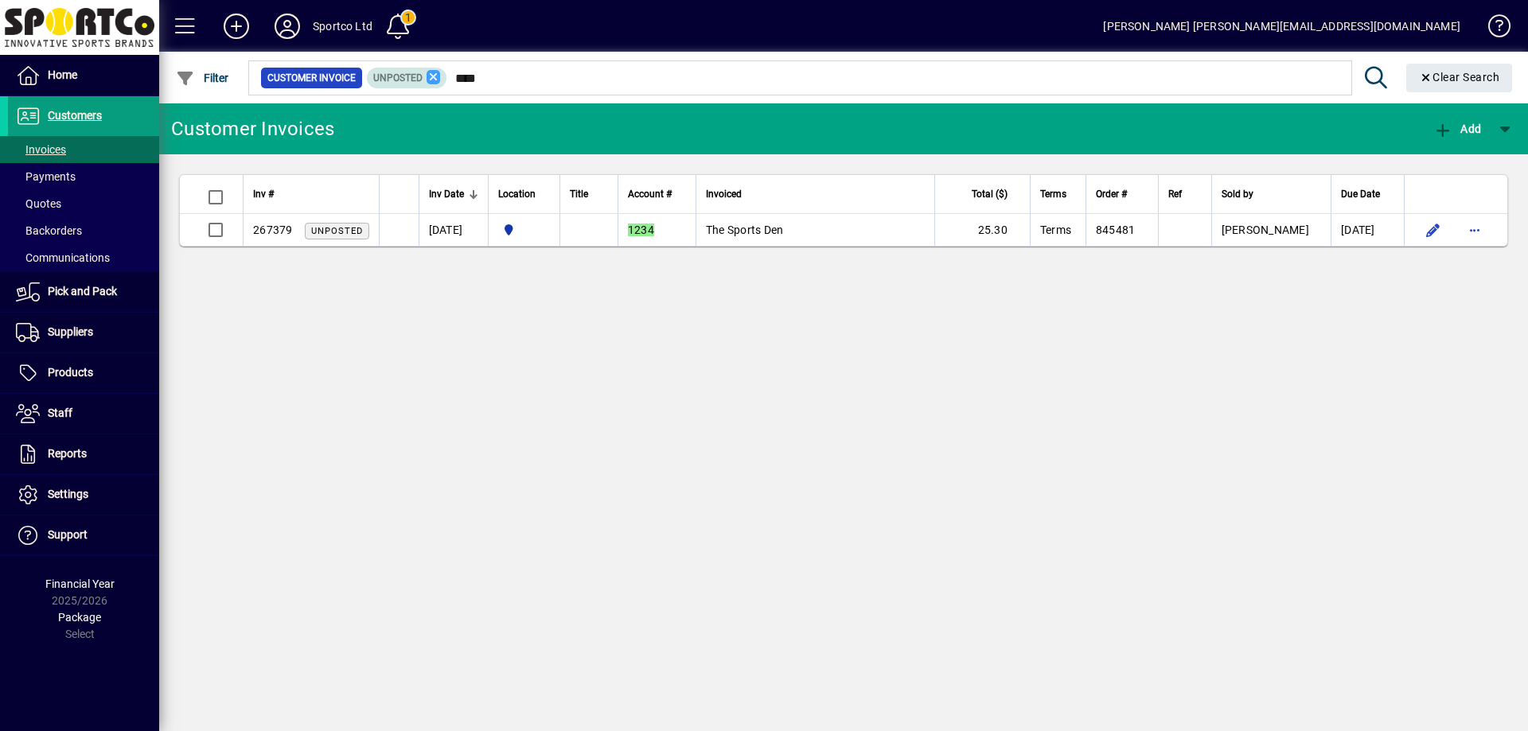
click at [434, 72] on icon at bounding box center [434, 77] width 14 height 14
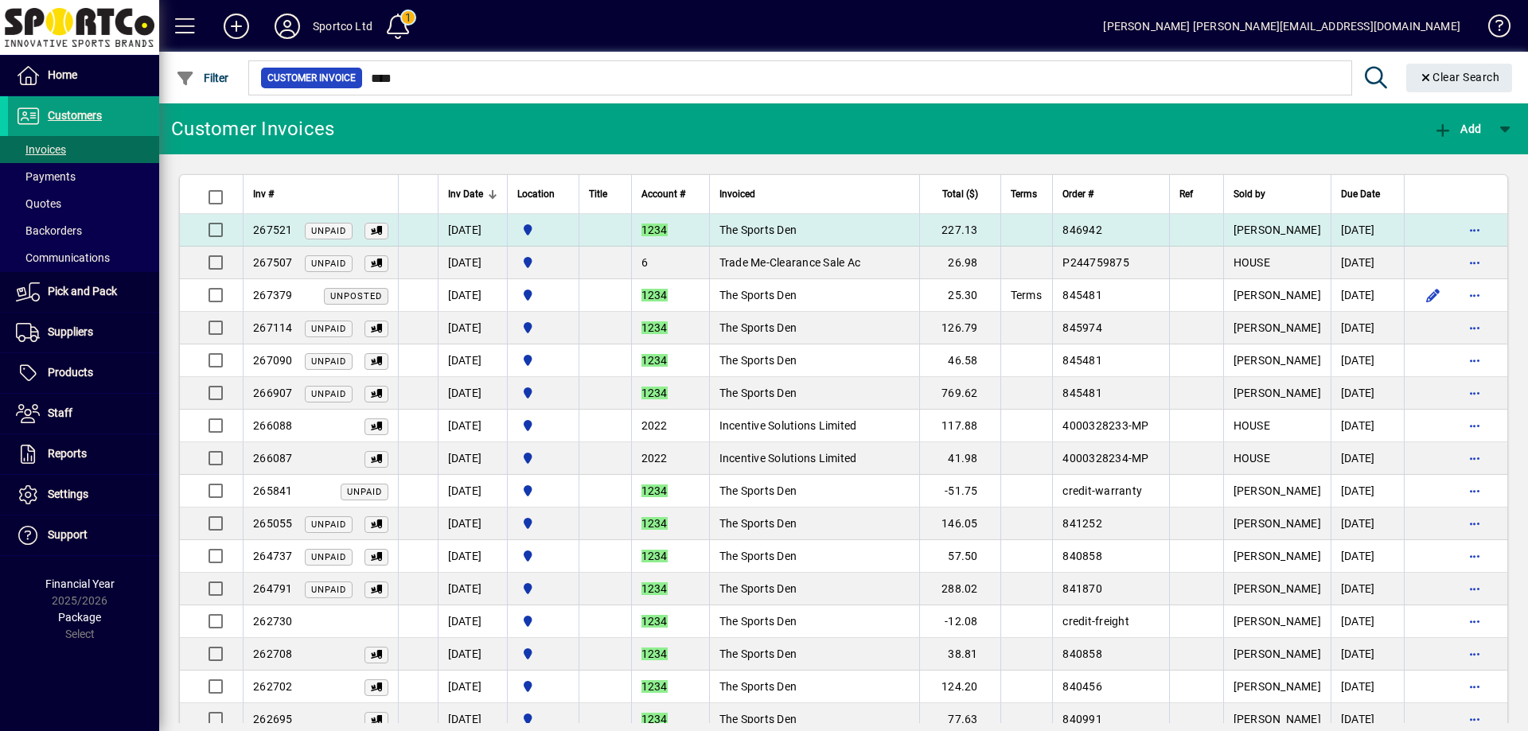
click at [784, 231] on span "The Sports Den" at bounding box center [758, 230] width 78 height 13
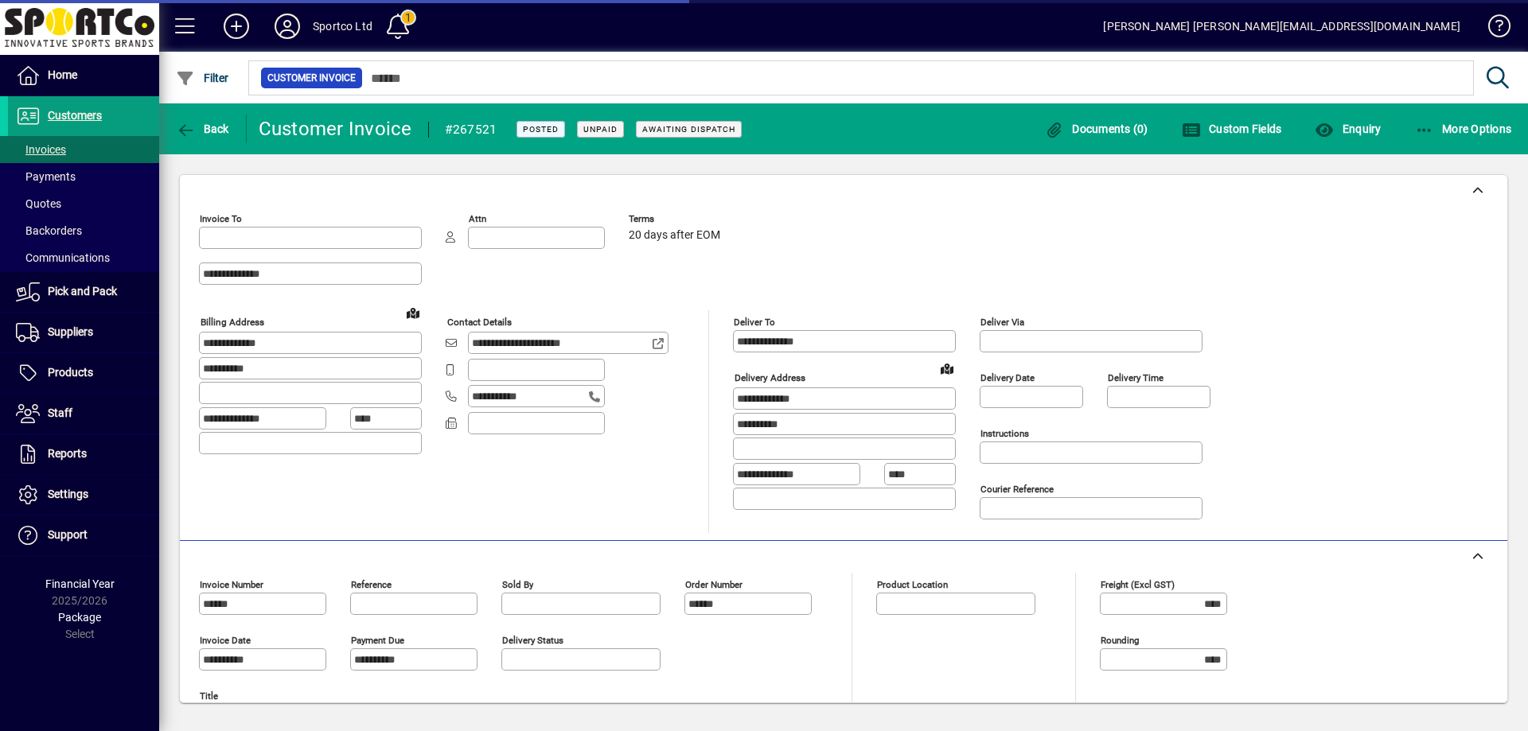
type input "**********"
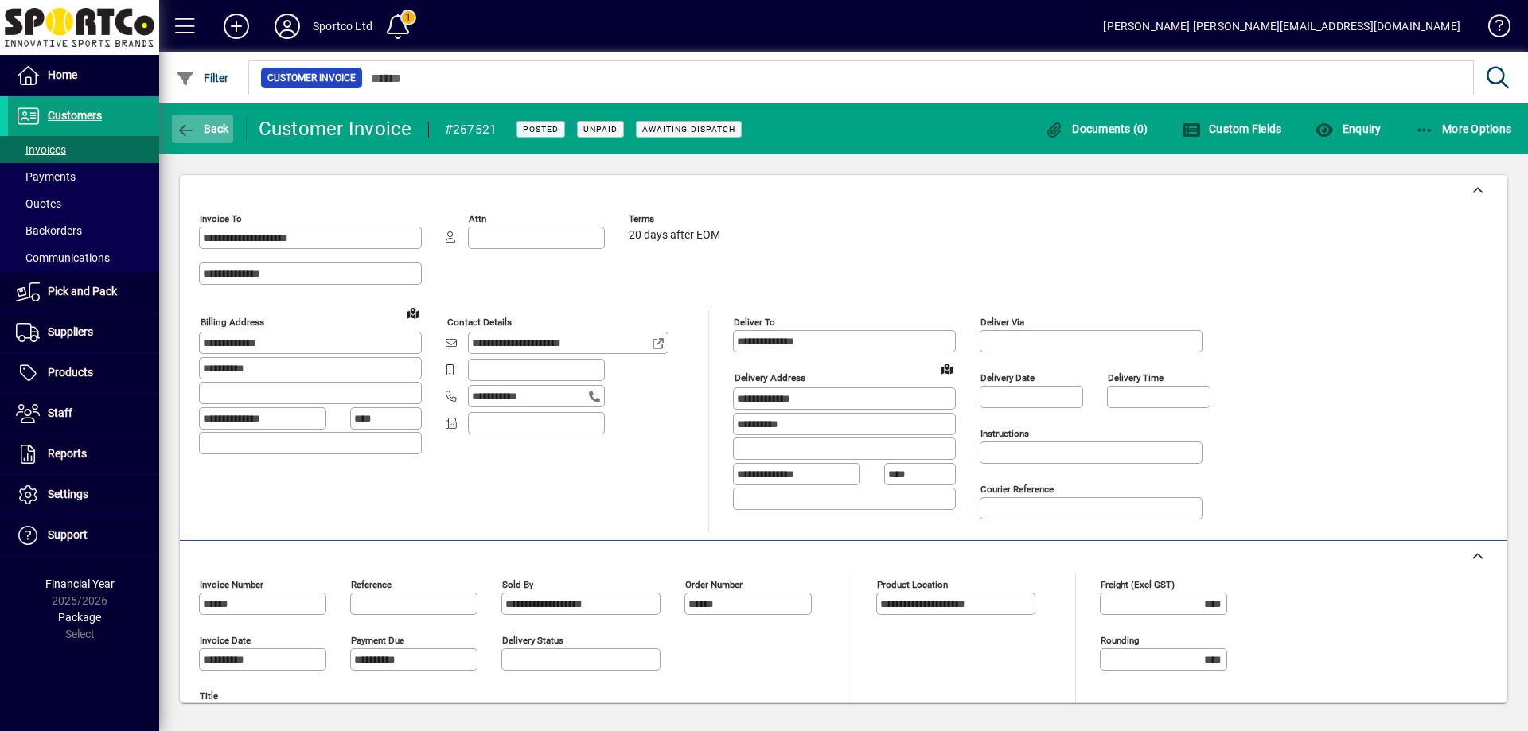
click at [206, 136] on span "button" at bounding box center [202, 129] width 61 height 38
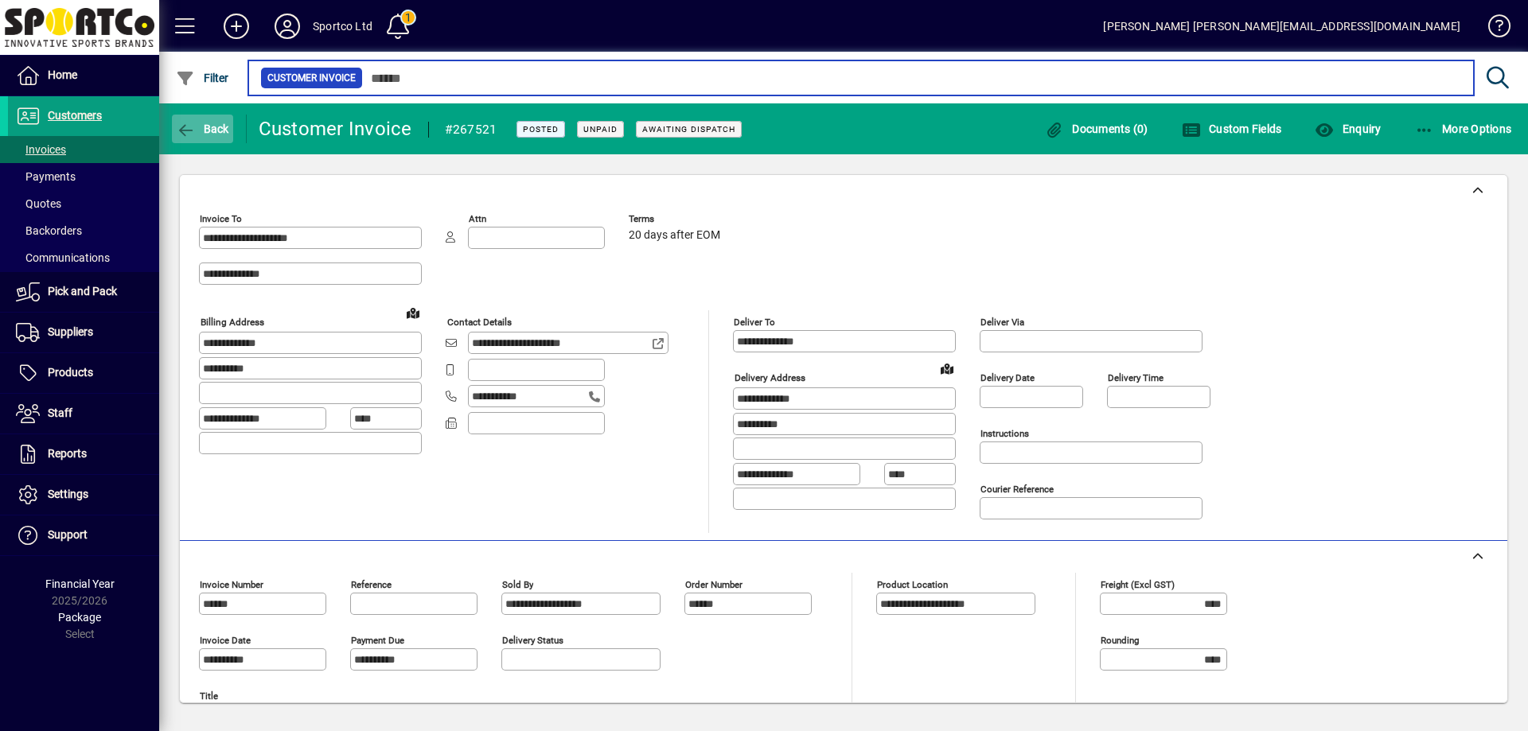
type input "****"
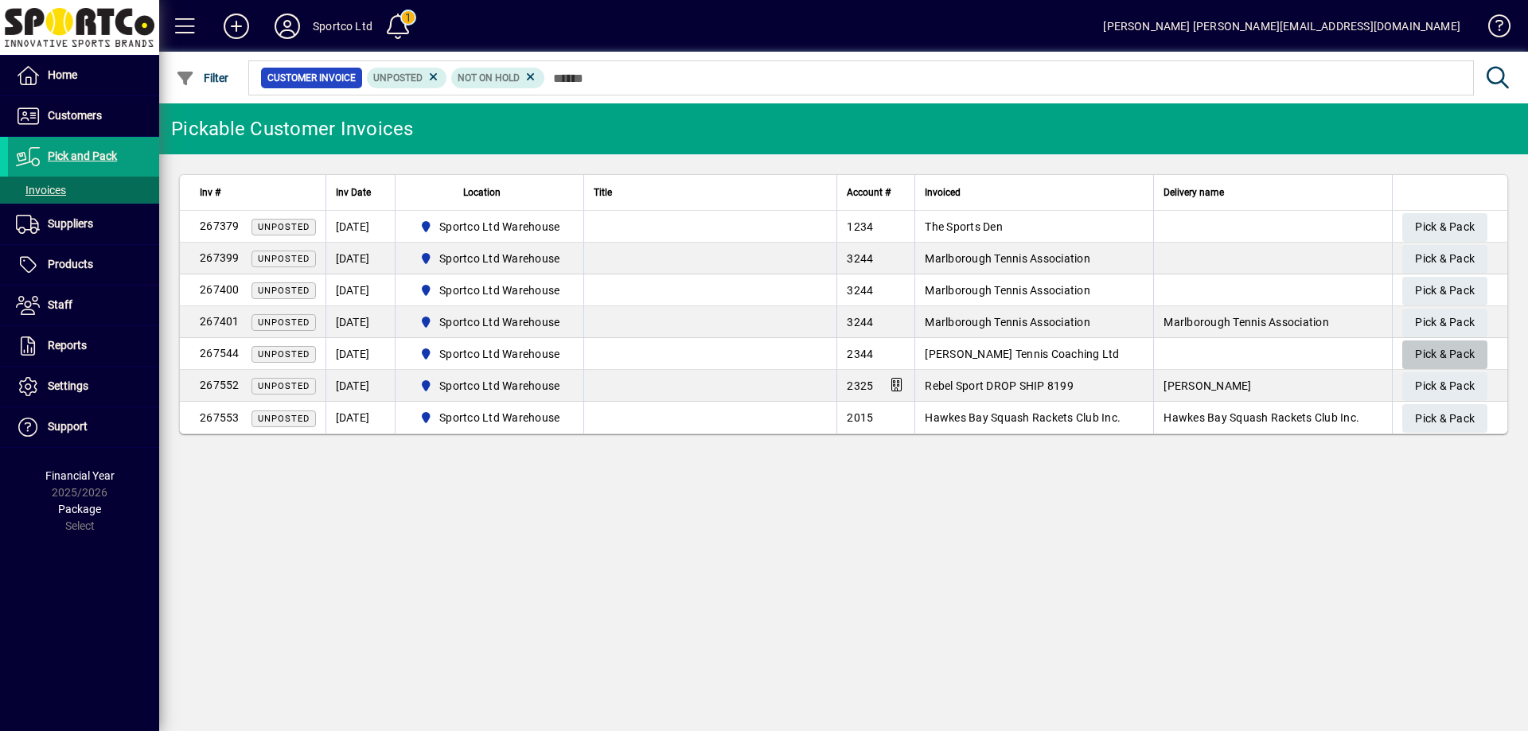
click at [1461, 354] on span "Pick & Pack" at bounding box center [1445, 354] width 60 height 26
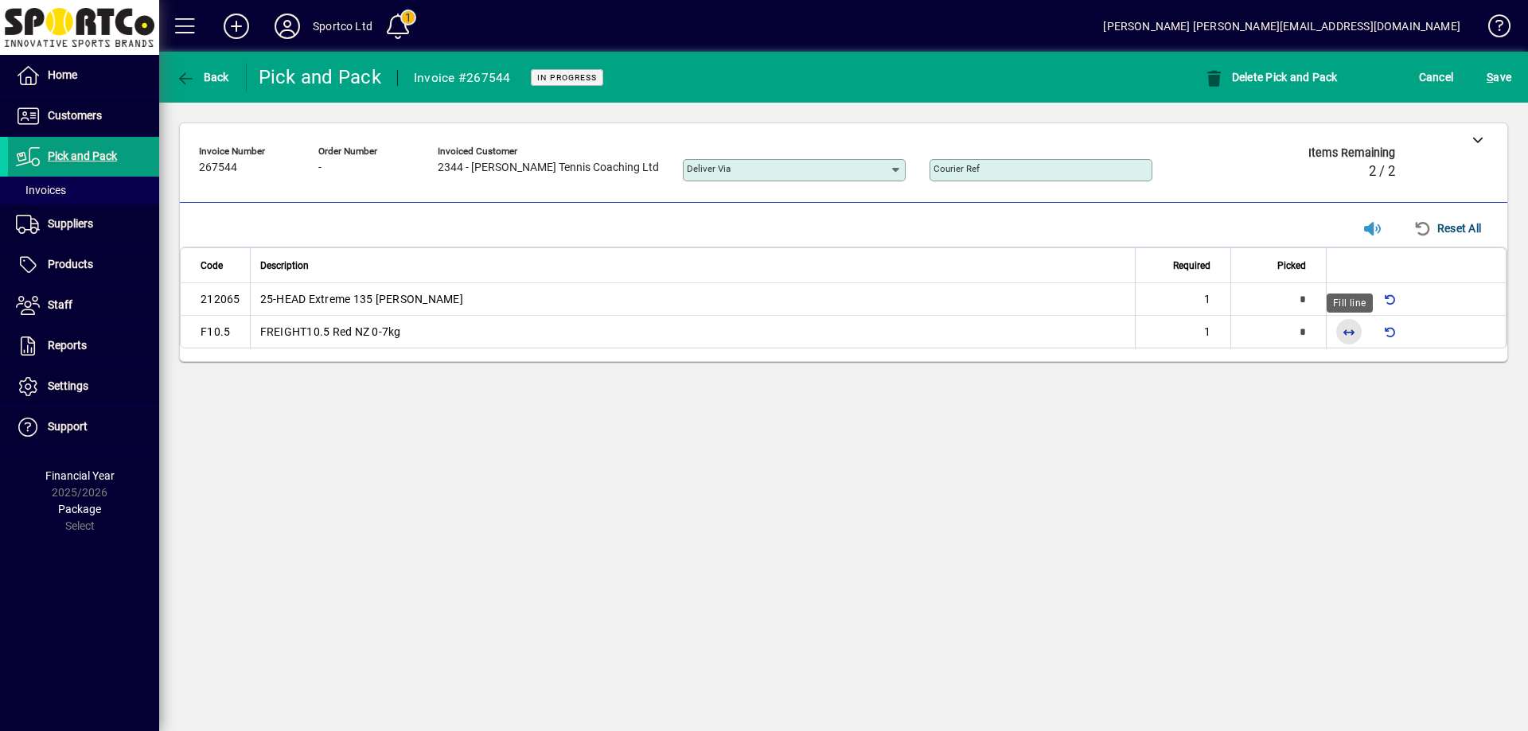
click at [1345, 330] on span "button" at bounding box center [1349, 332] width 38 height 38
type input "*"
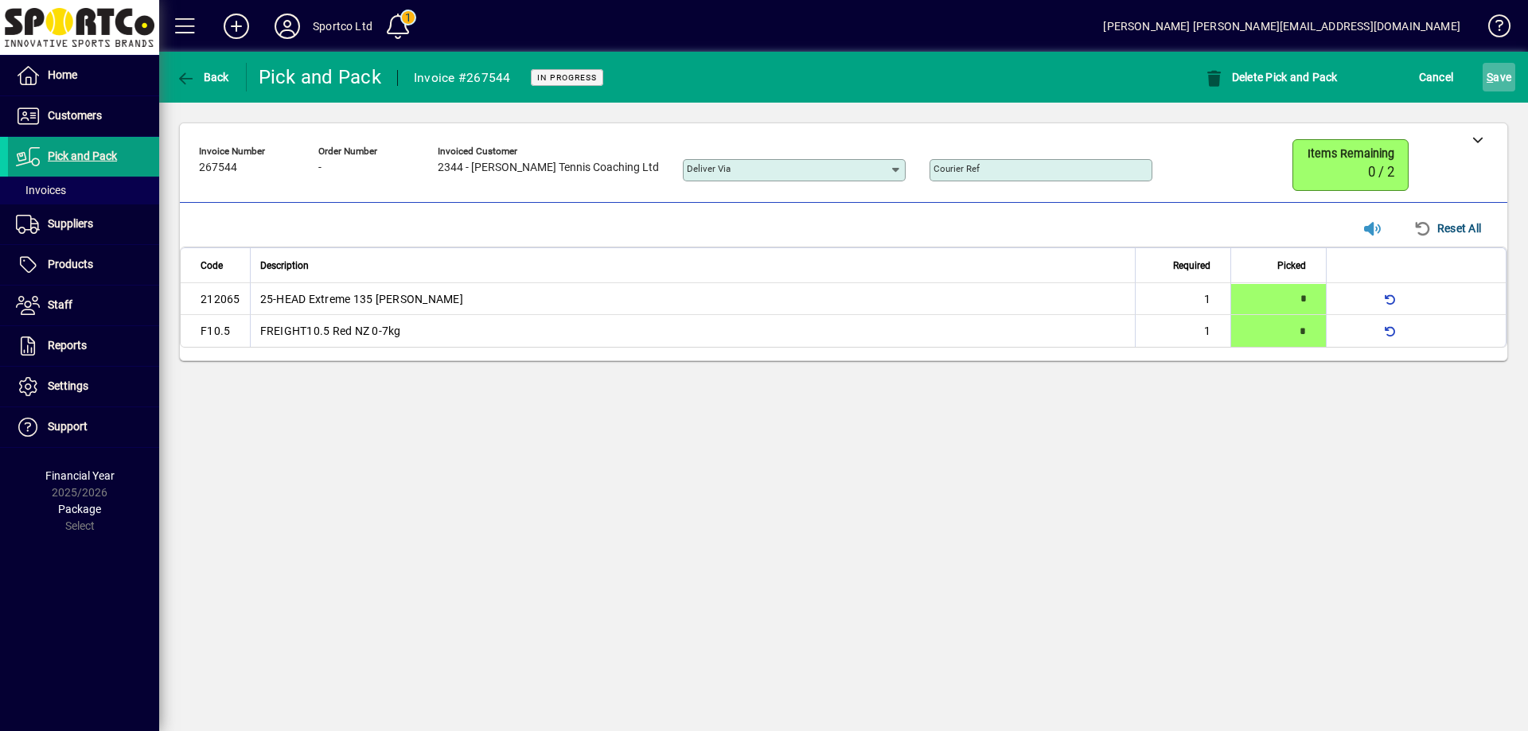
click at [1503, 68] on span "S ave" at bounding box center [1499, 76] width 25 height 25
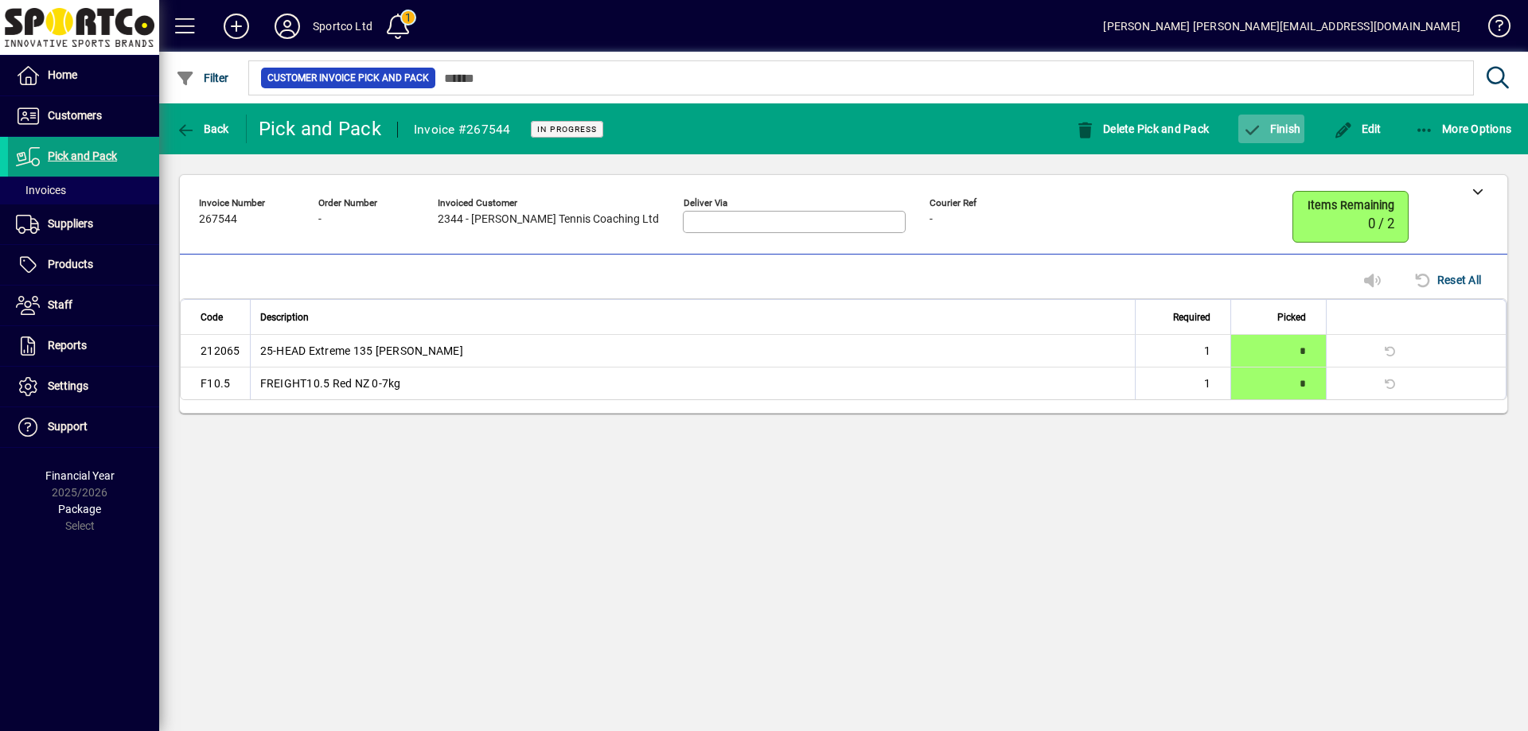
click at [1282, 131] on span "Finish" at bounding box center [1271, 129] width 58 height 13
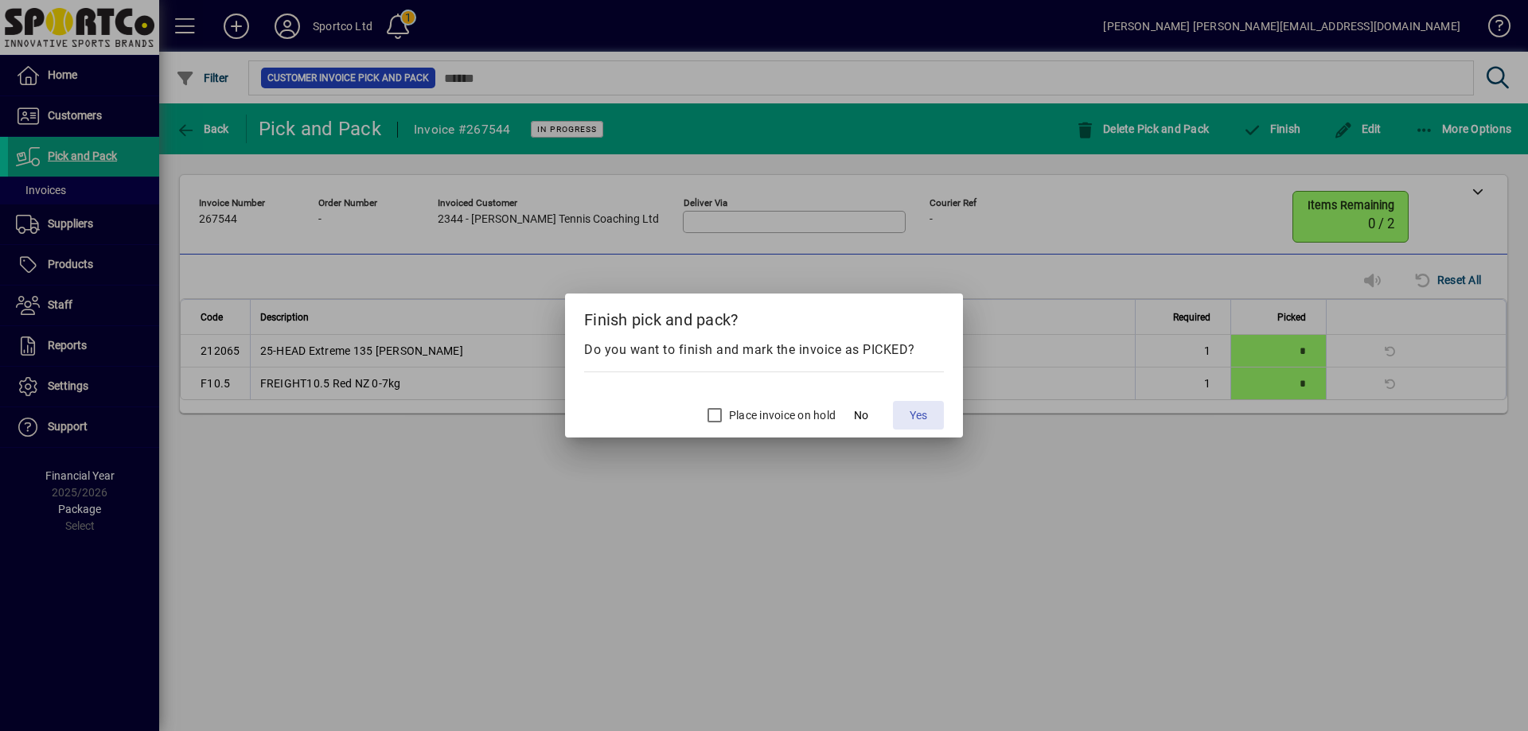
click at [934, 413] on span at bounding box center [918, 415] width 51 height 38
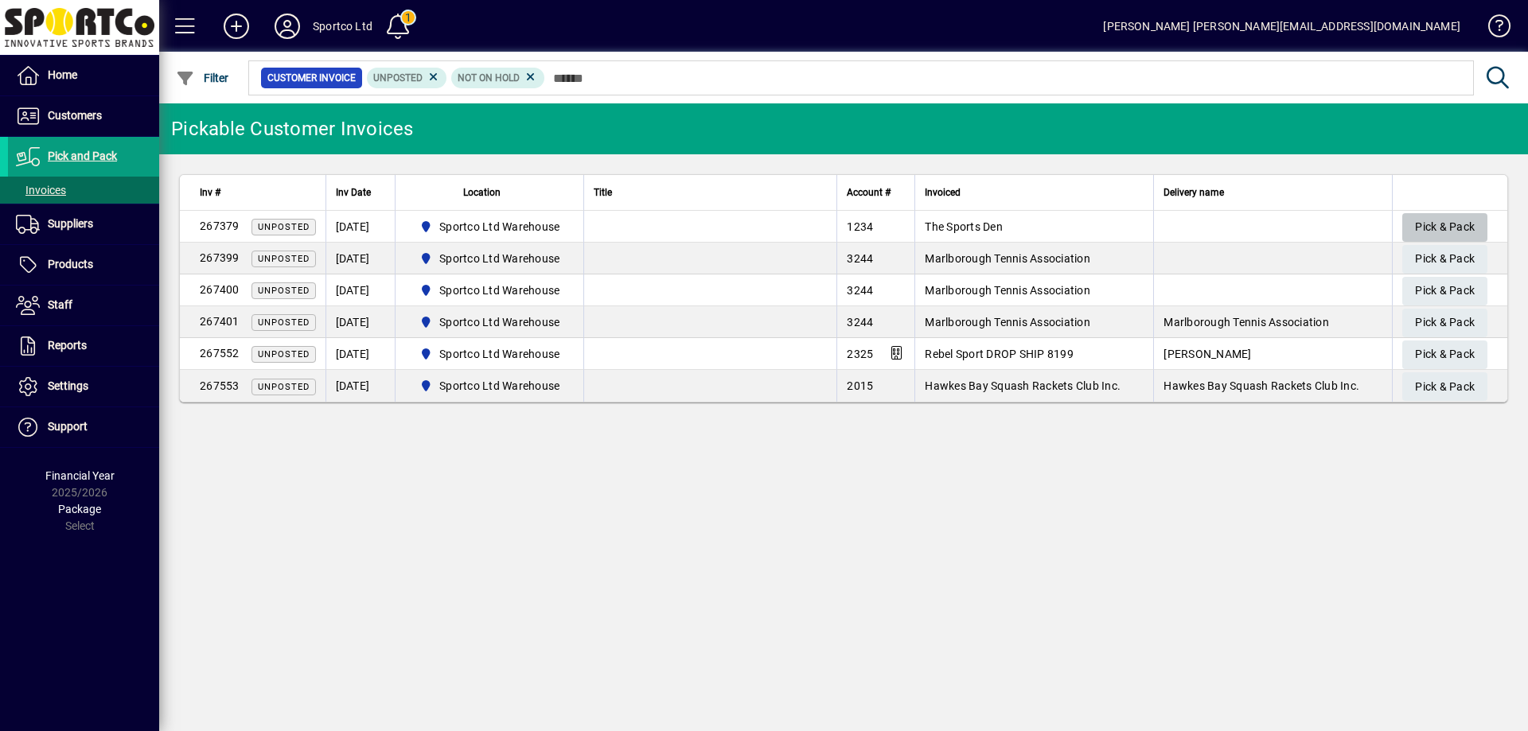
drag, startPoint x: 1442, startPoint y: 220, endPoint x: 1437, endPoint y: 229, distance: 10.4
click at [1443, 220] on span "Pick & Pack" at bounding box center [1445, 227] width 60 height 26
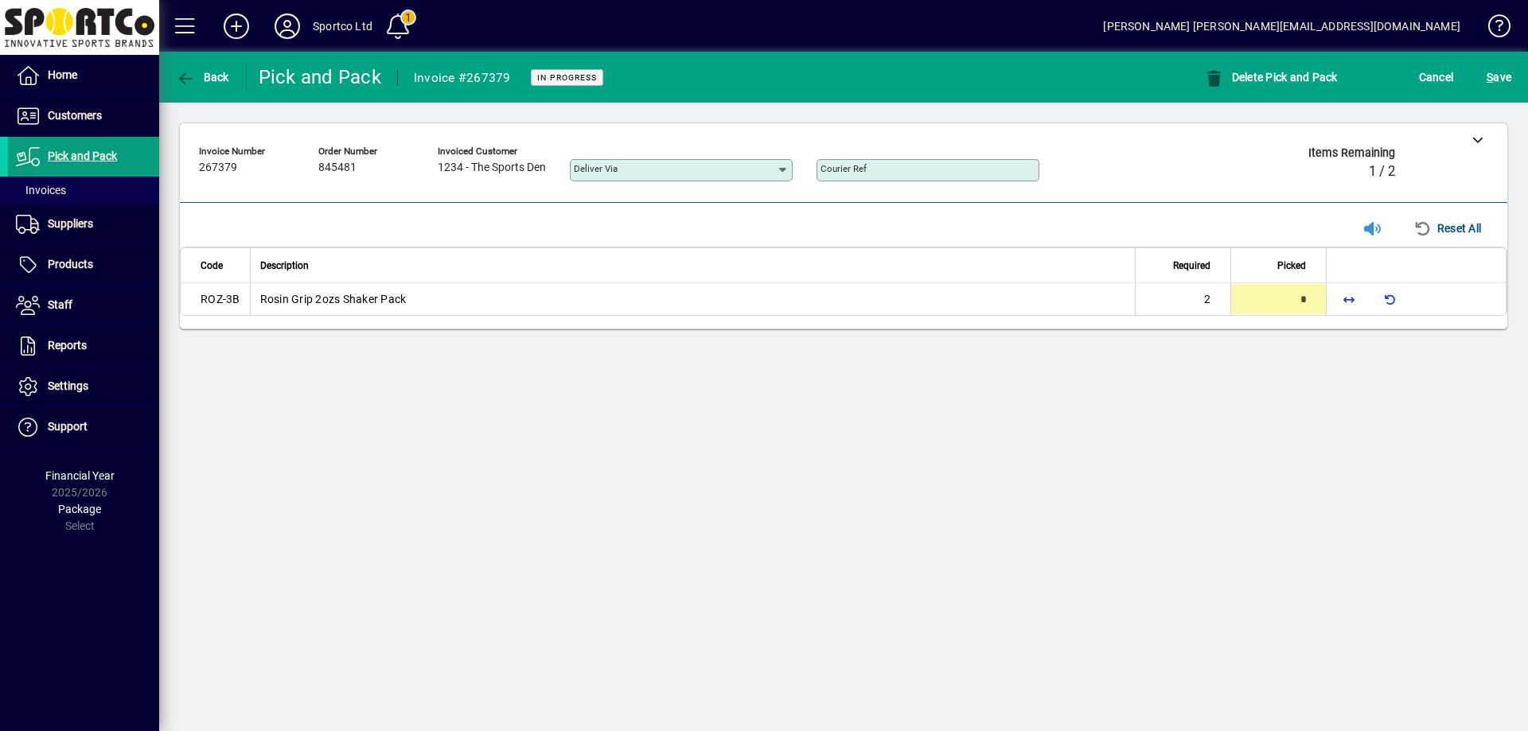
type input "*"
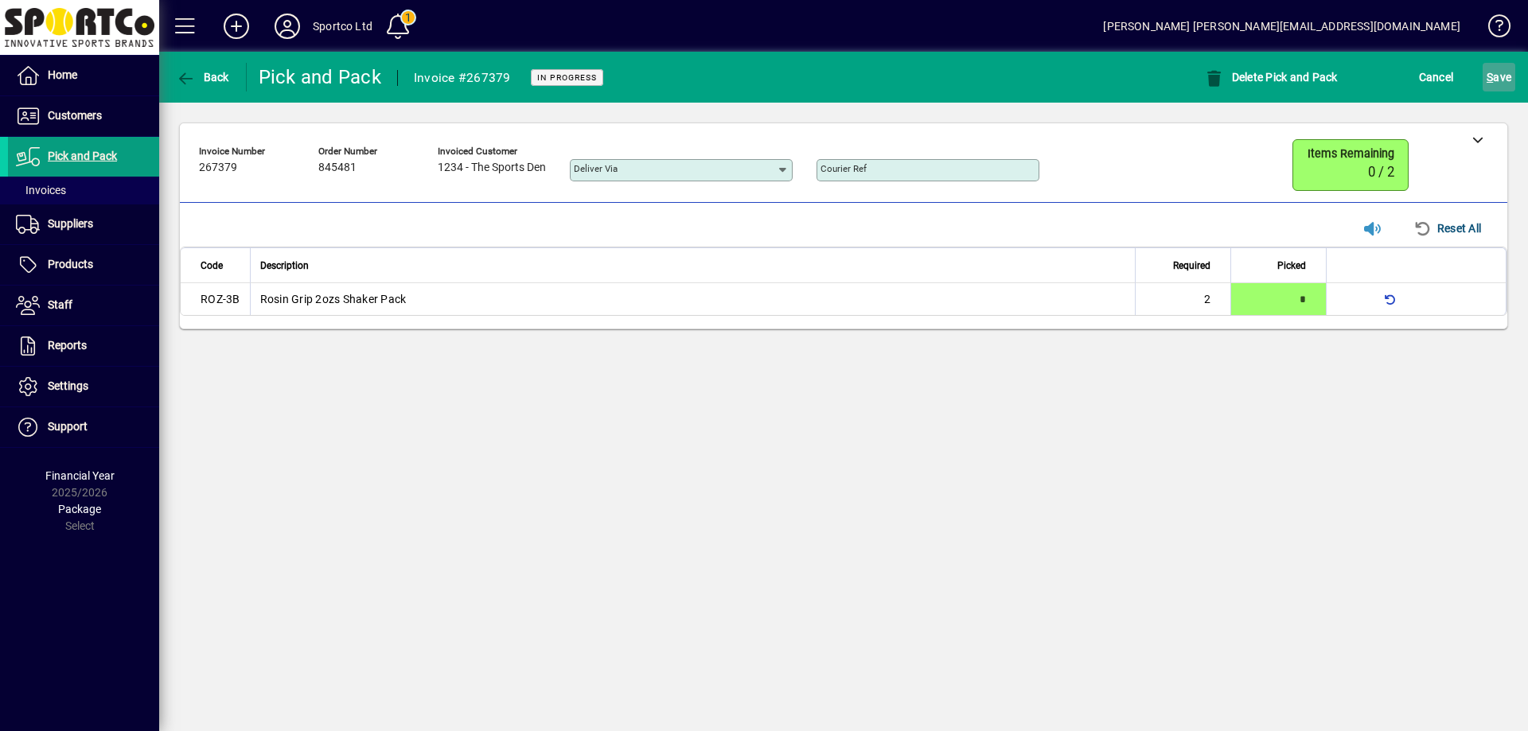
drag, startPoint x: 1499, startPoint y: 78, endPoint x: 1488, endPoint y: 88, distance: 14.7
click at [1497, 80] on span "S ave" at bounding box center [1499, 76] width 25 height 25
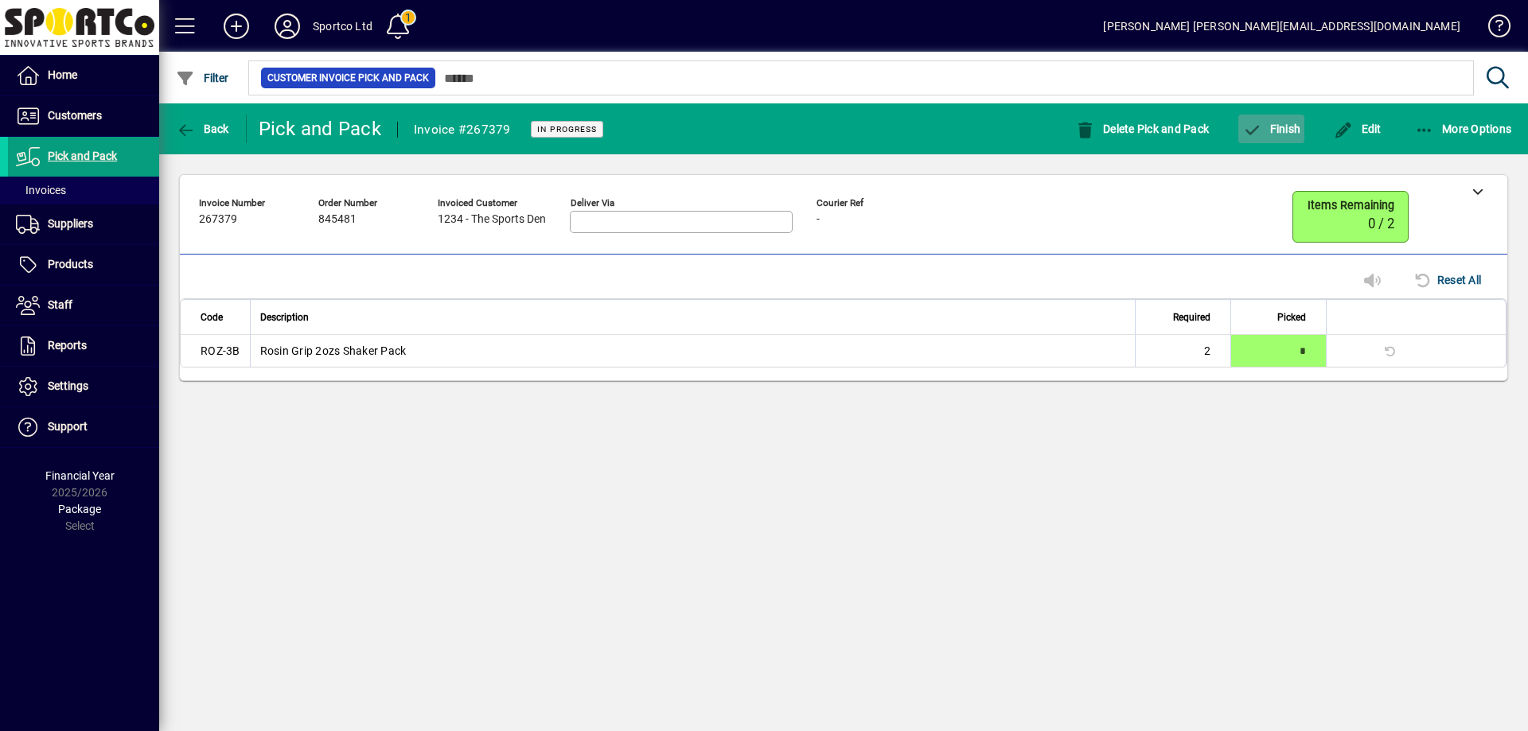
click at [1277, 128] on span "Finish" at bounding box center [1271, 129] width 58 height 13
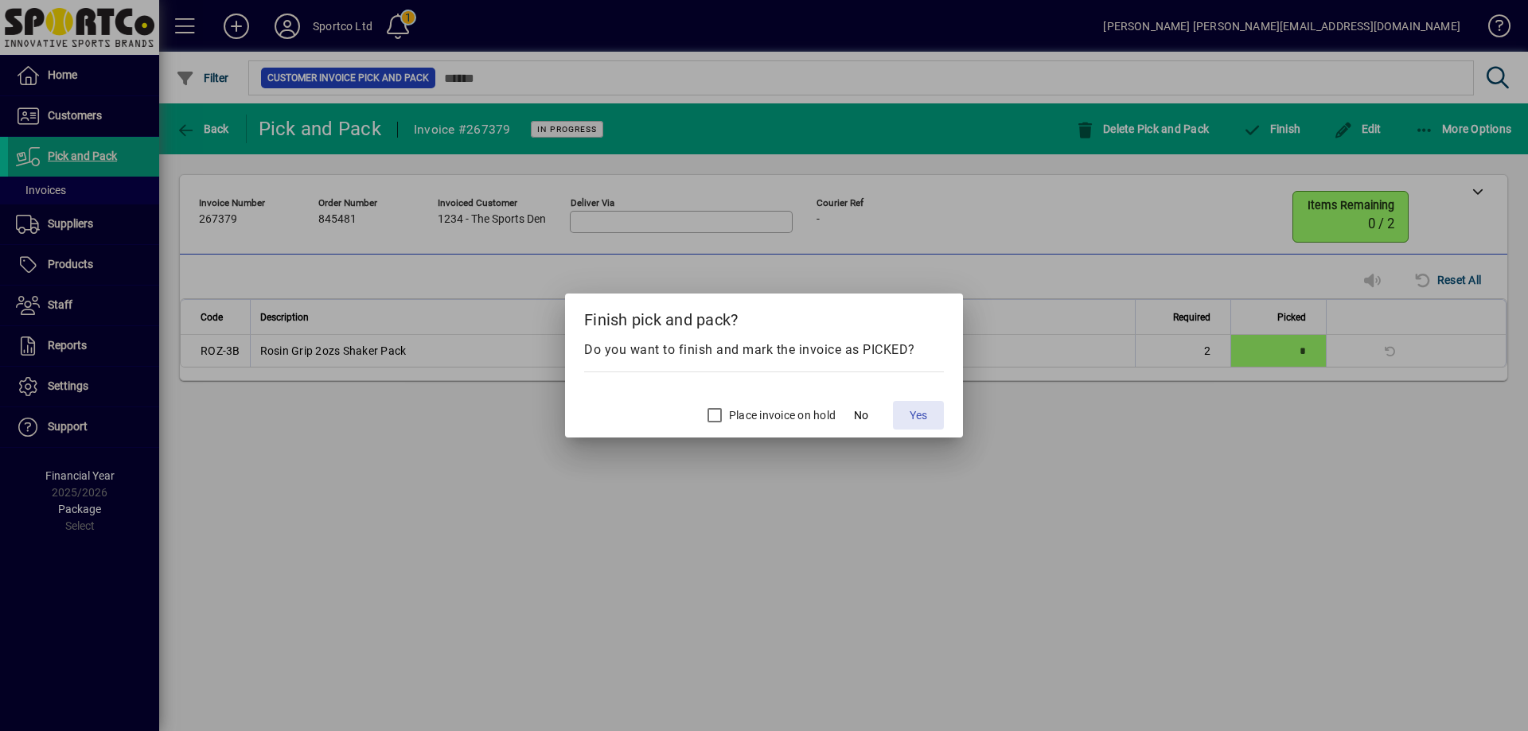
click at [921, 417] on span "Yes" at bounding box center [919, 415] width 18 height 17
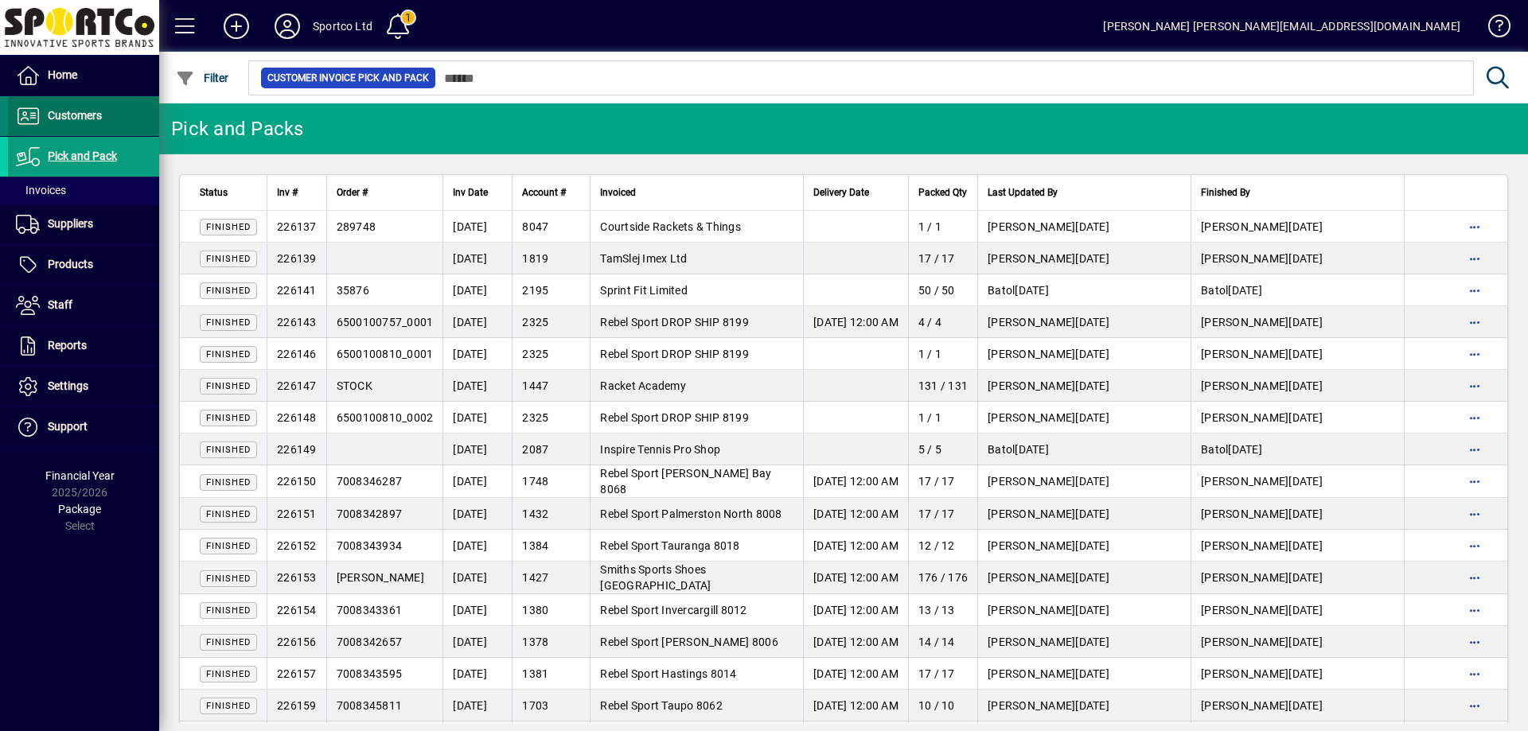
click at [63, 111] on span "Customers" at bounding box center [75, 115] width 54 height 13
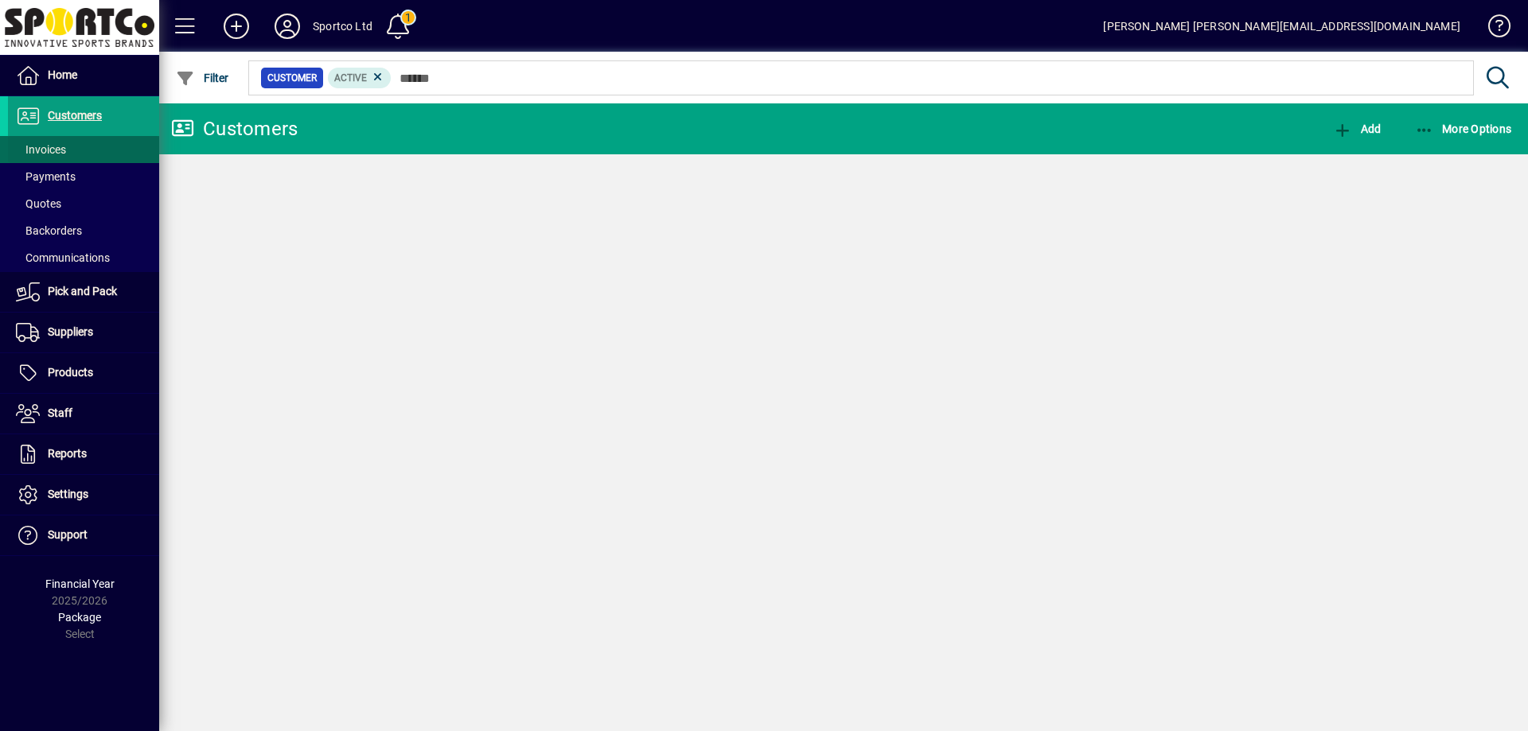
click at [53, 153] on span "Invoices" at bounding box center [41, 149] width 50 height 13
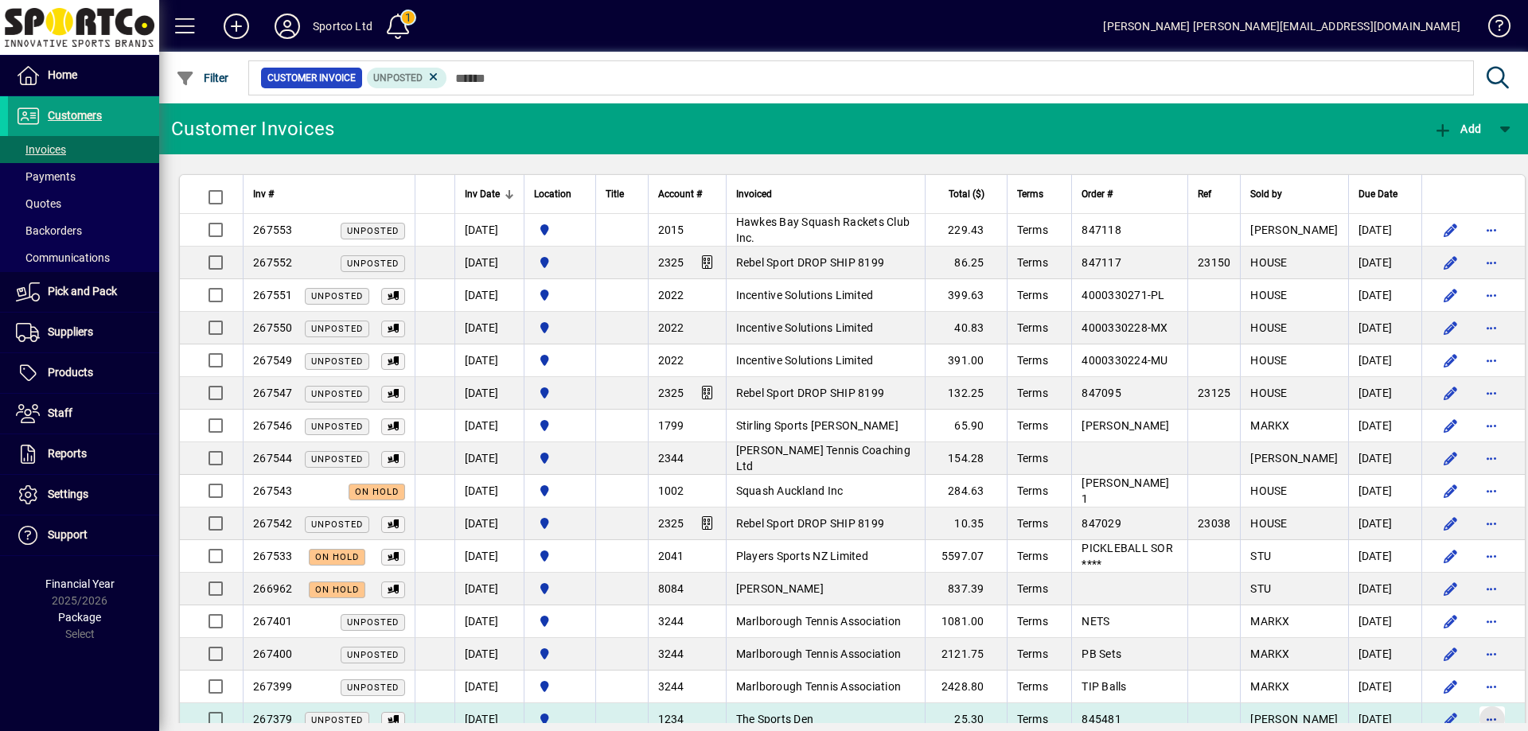
click at [1473, 718] on span "button" at bounding box center [1492, 719] width 38 height 38
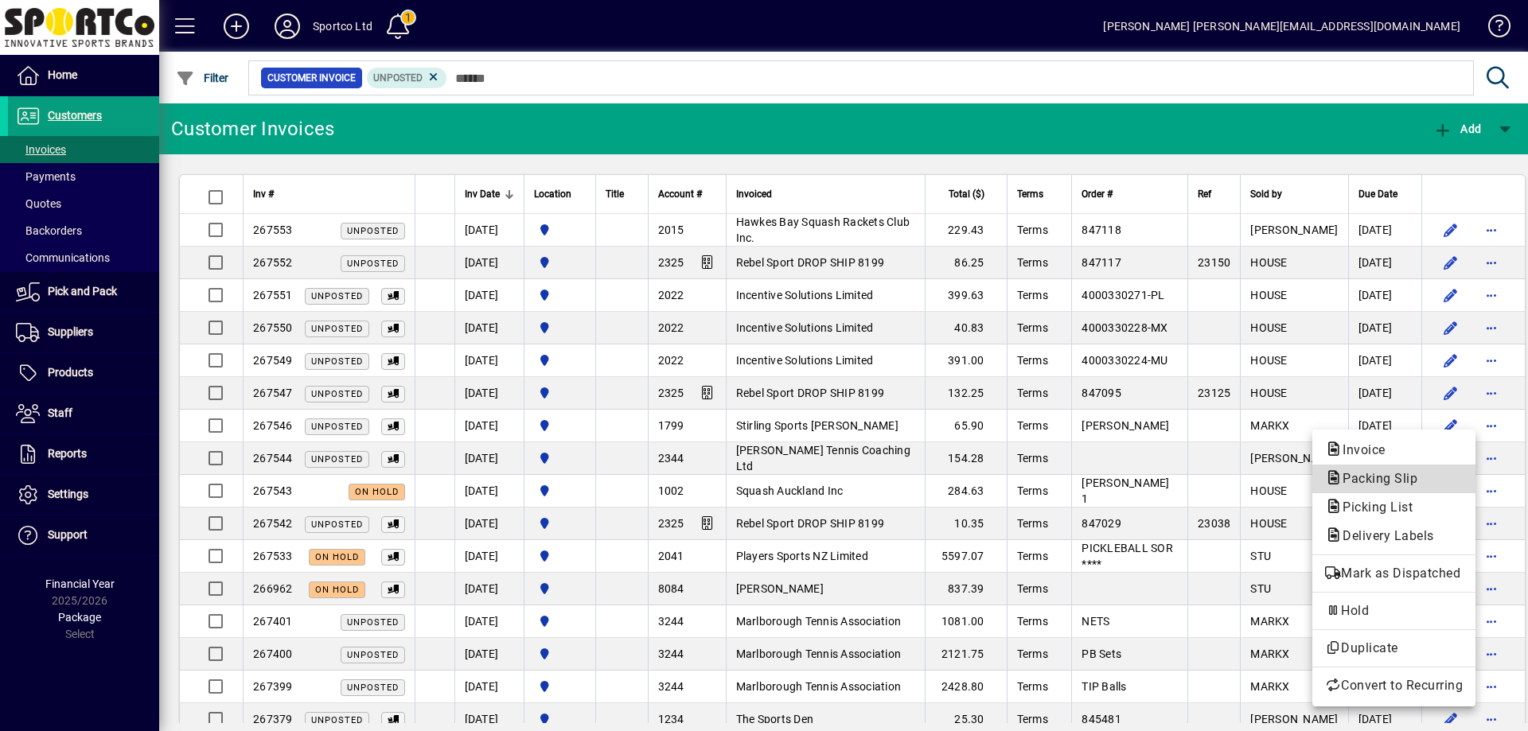
click at [1396, 474] on span "Packing Slip" at bounding box center [1375, 478] width 100 height 15
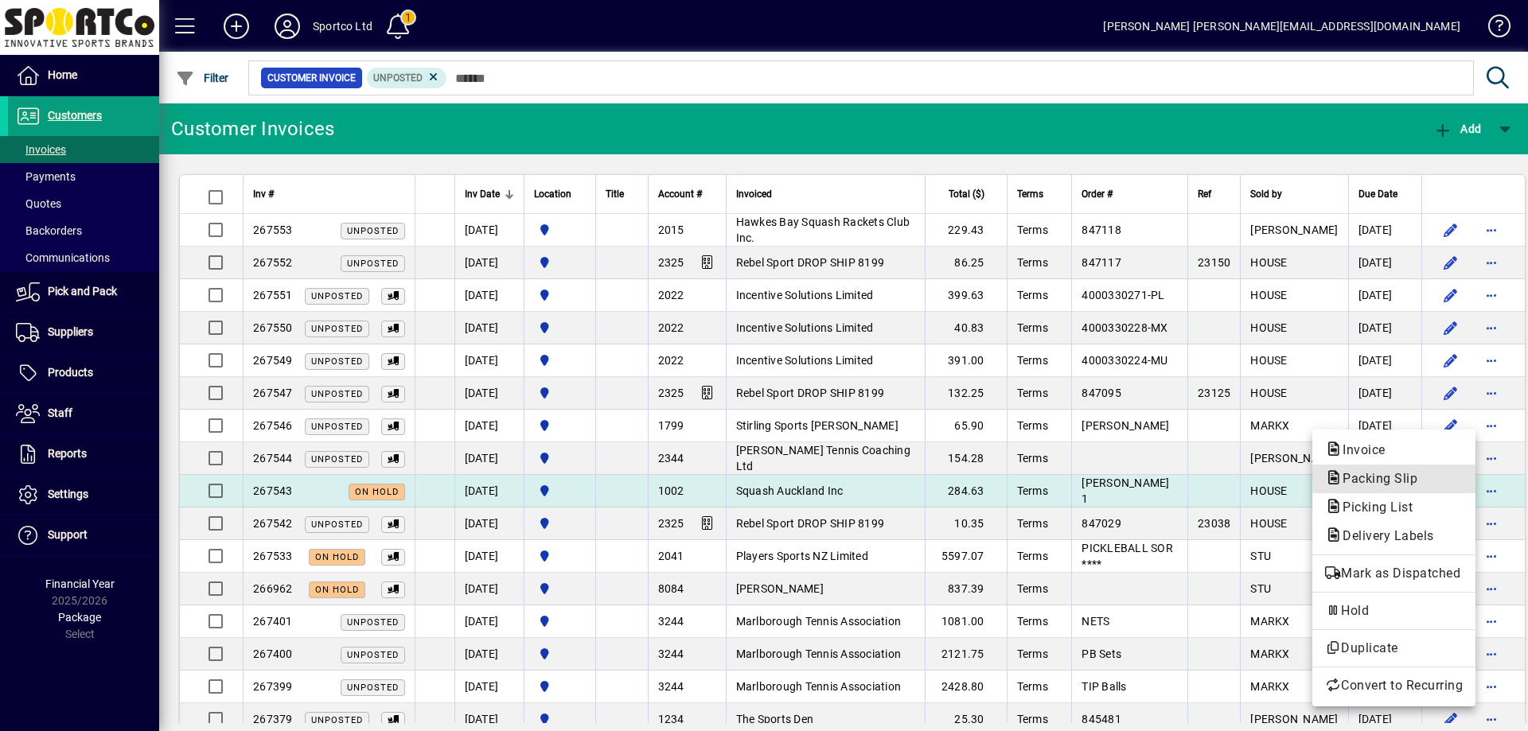
scroll to position [9, 0]
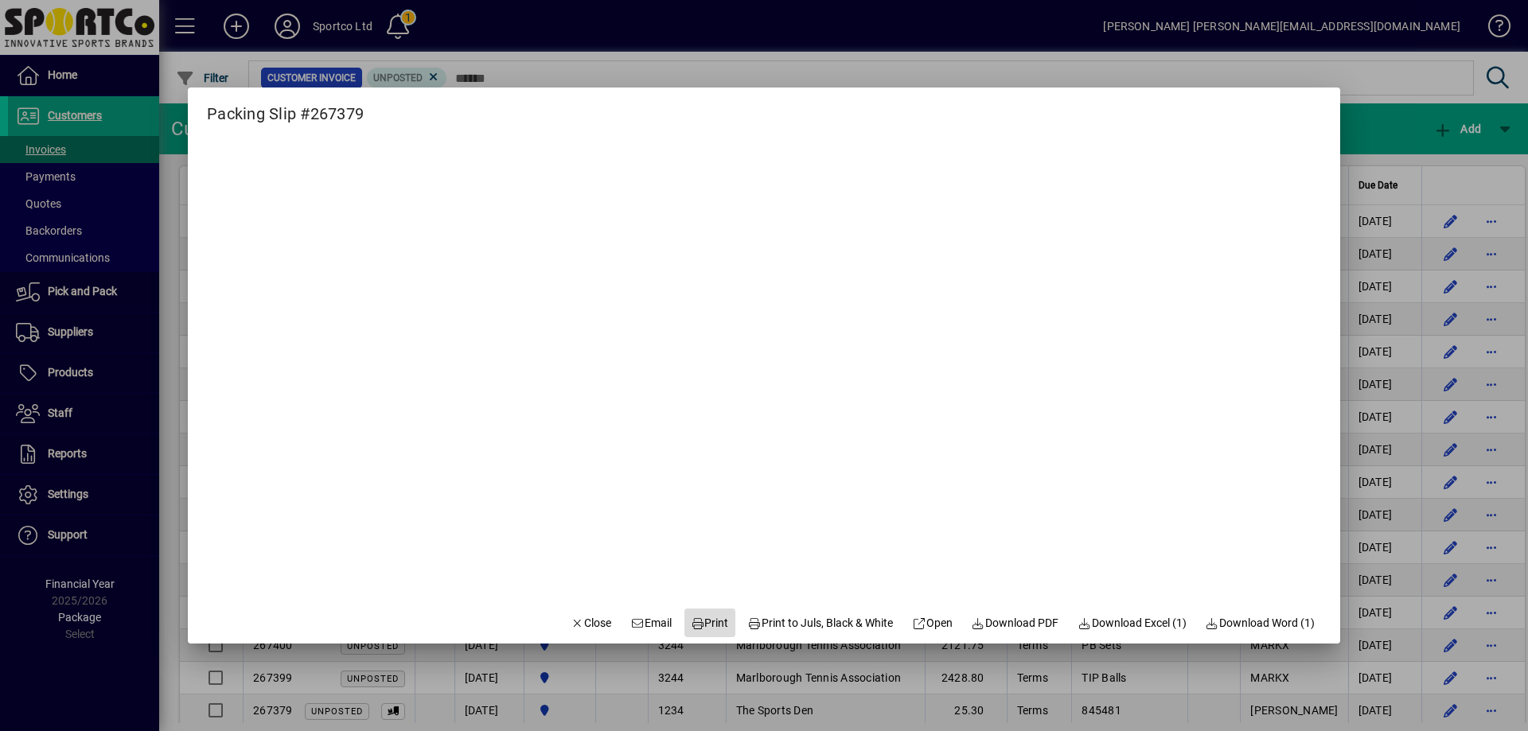
click at [708, 622] on span "Print" at bounding box center [710, 623] width 38 height 17
click at [575, 619] on span "Close" at bounding box center [591, 623] width 41 height 17
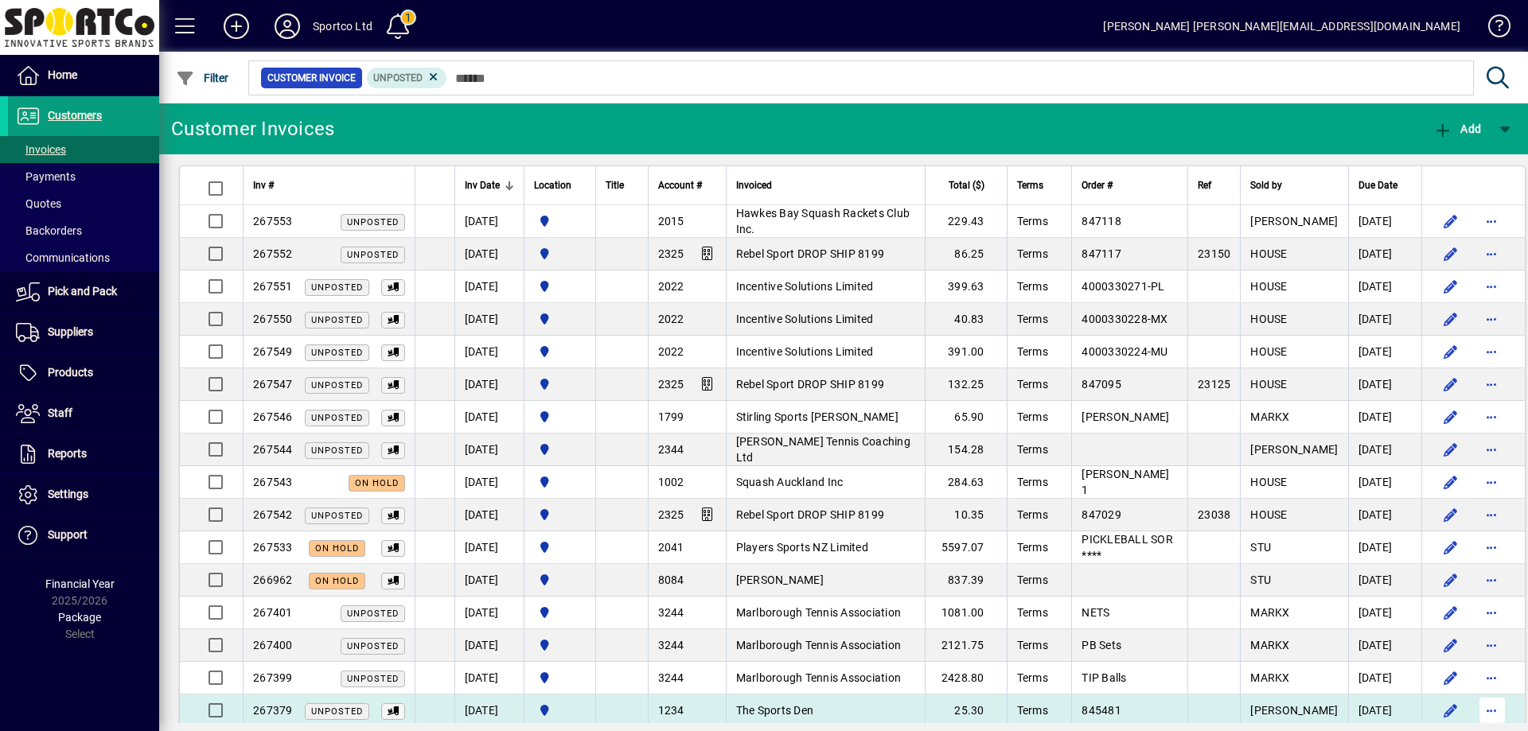
click at [1473, 707] on span "button" at bounding box center [1492, 711] width 38 height 38
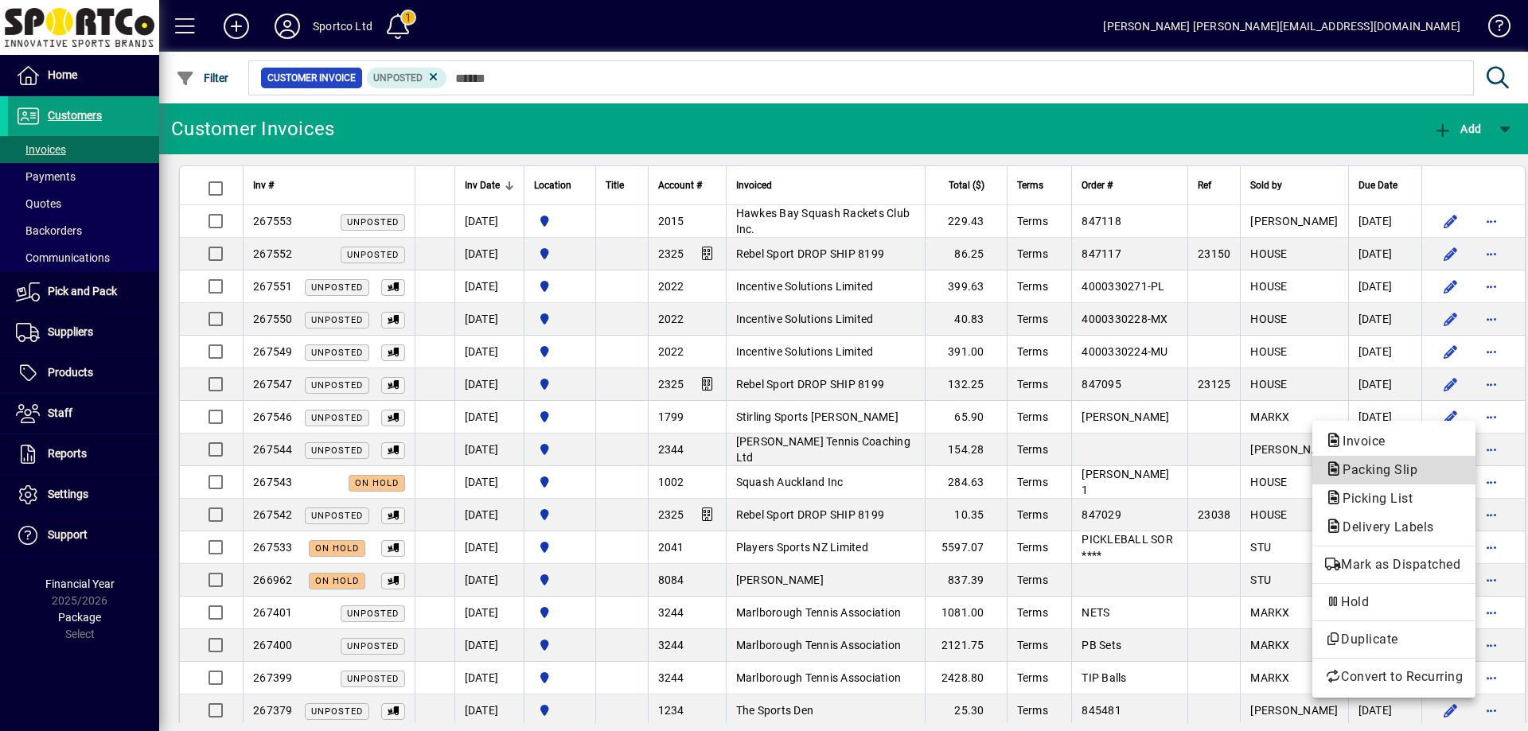
click at [1383, 468] on span "Packing Slip" at bounding box center [1375, 469] width 100 height 15
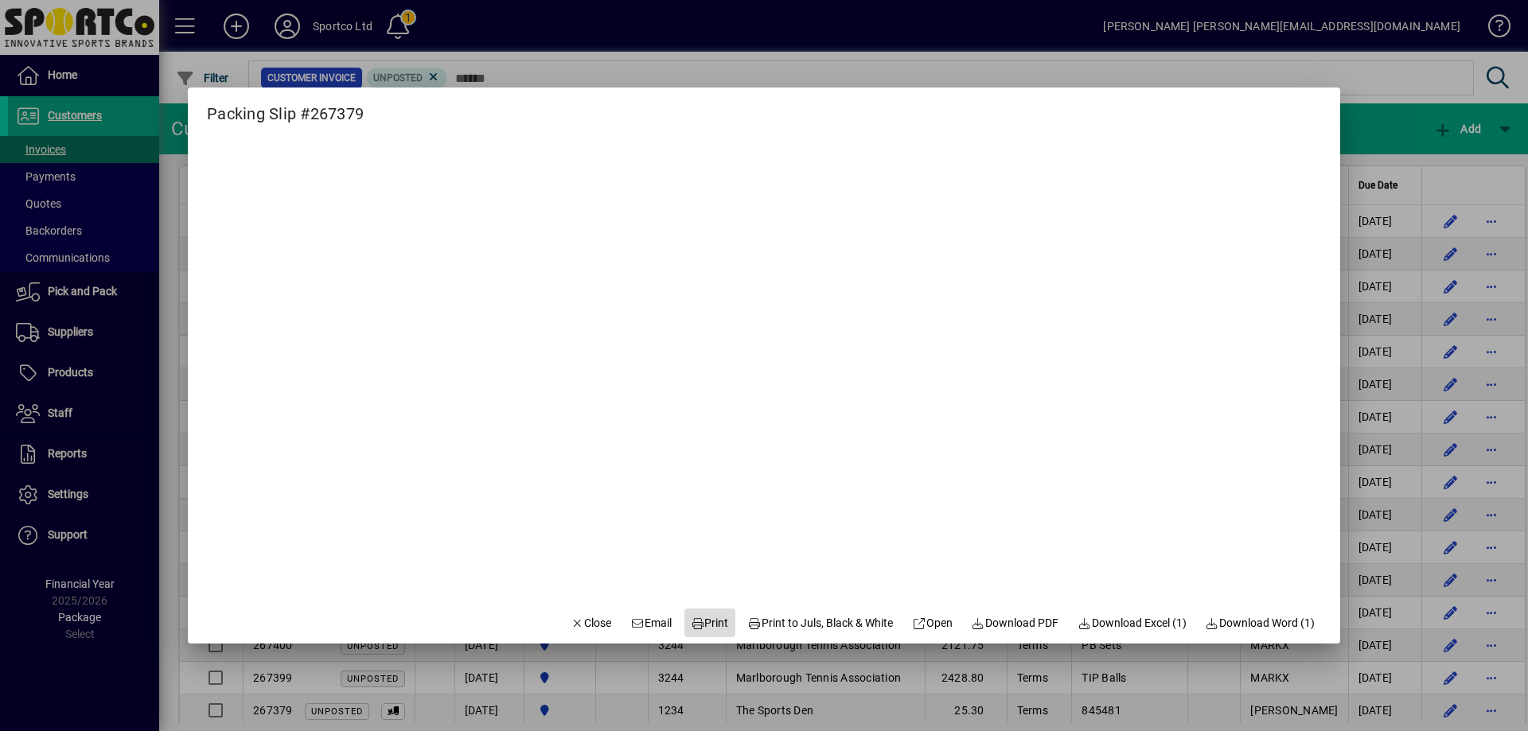
click at [711, 624] on span "Print" at bounding box center [710, 623] width 38 height 17
drag, startPoint x: 555, startPoint y: 619, endPoint x: 551, endPoint y: 610, distance: 9.6
click at [564, 611] on button "Close" at bounding box center [591, 623] width 54 height 29
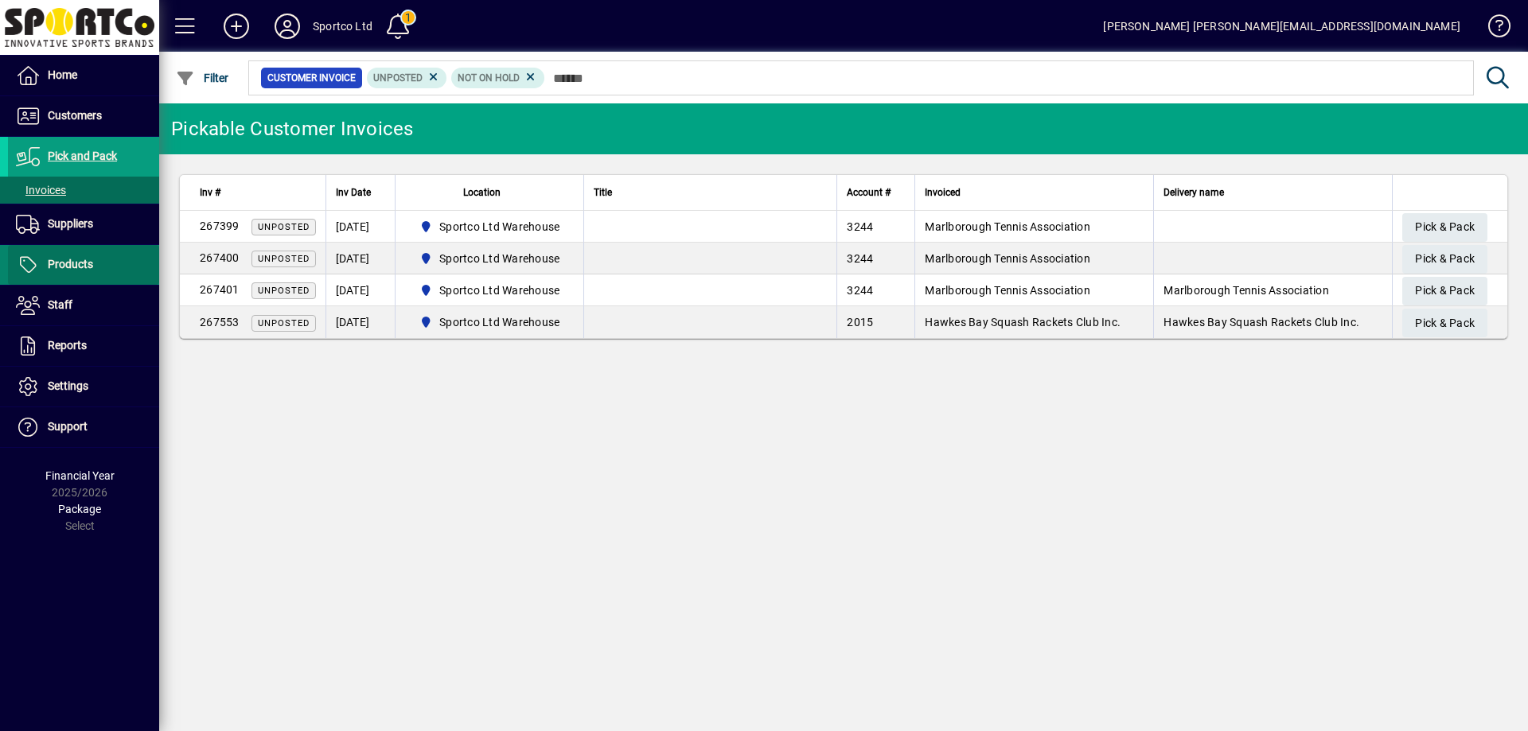
click at [66, 262] on span "Products" at bounding box center [70, 264] width 45 height 13
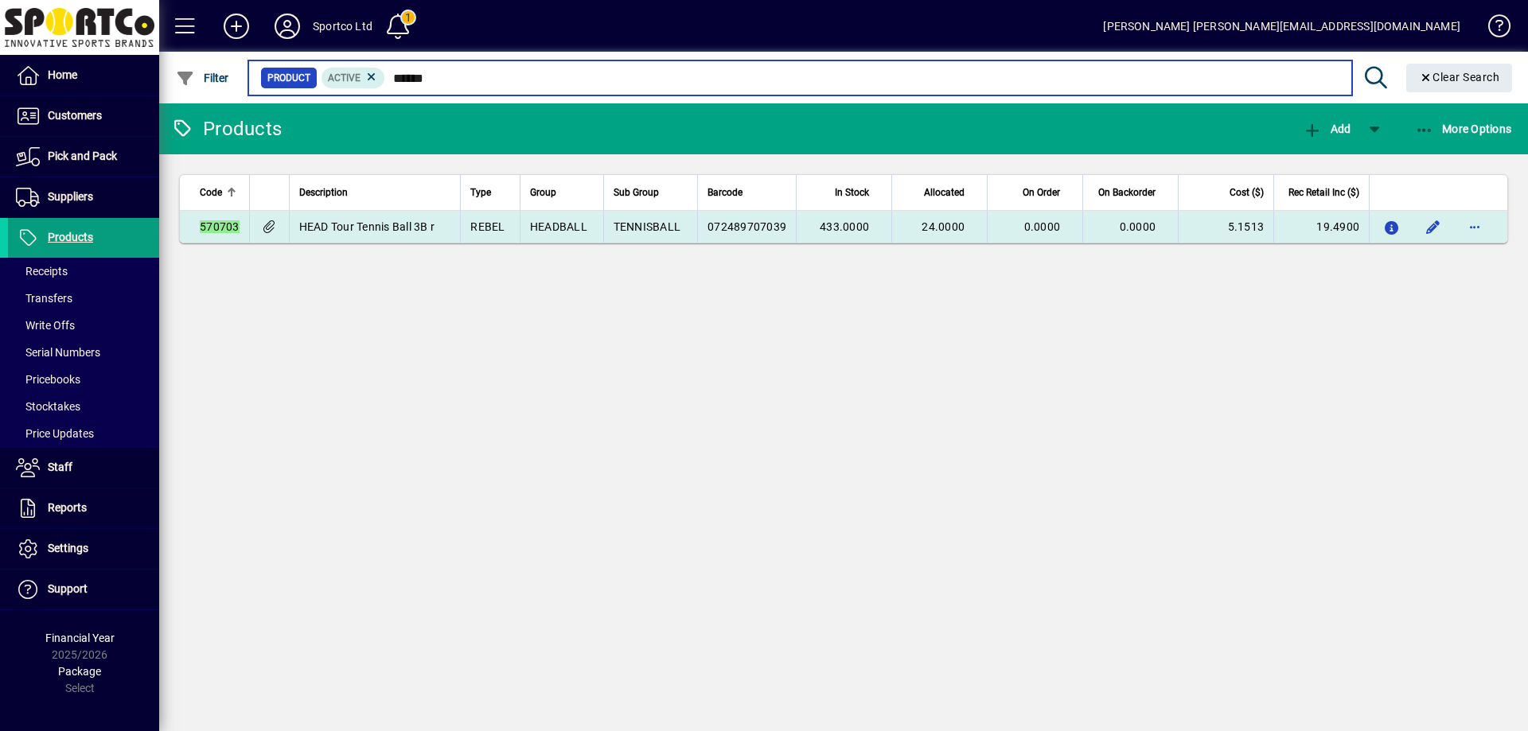
type input "******"
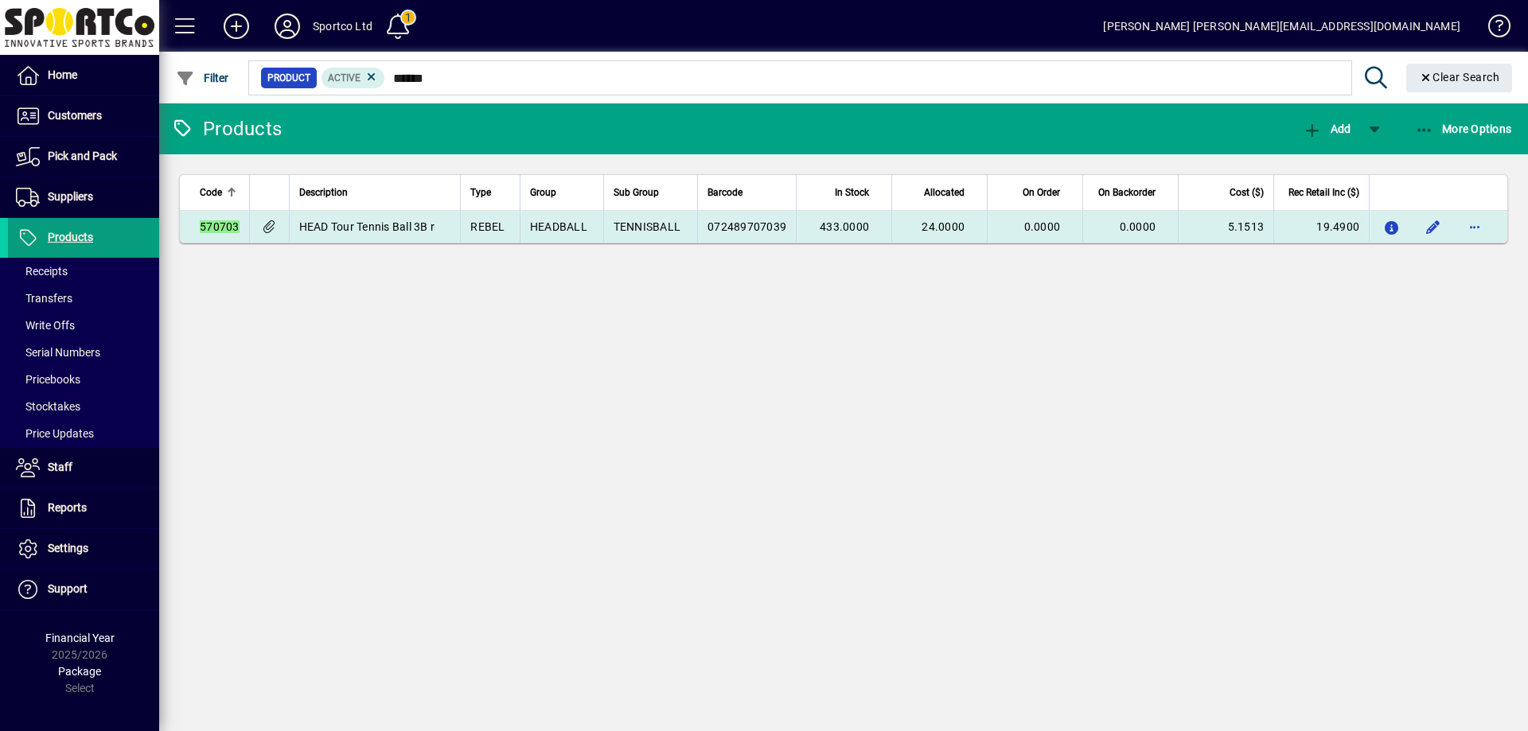
click at [406, 235] on td "HEAD Tour Tennis Ball 3B r" at bounding box center [375, 227] width 172 height 32
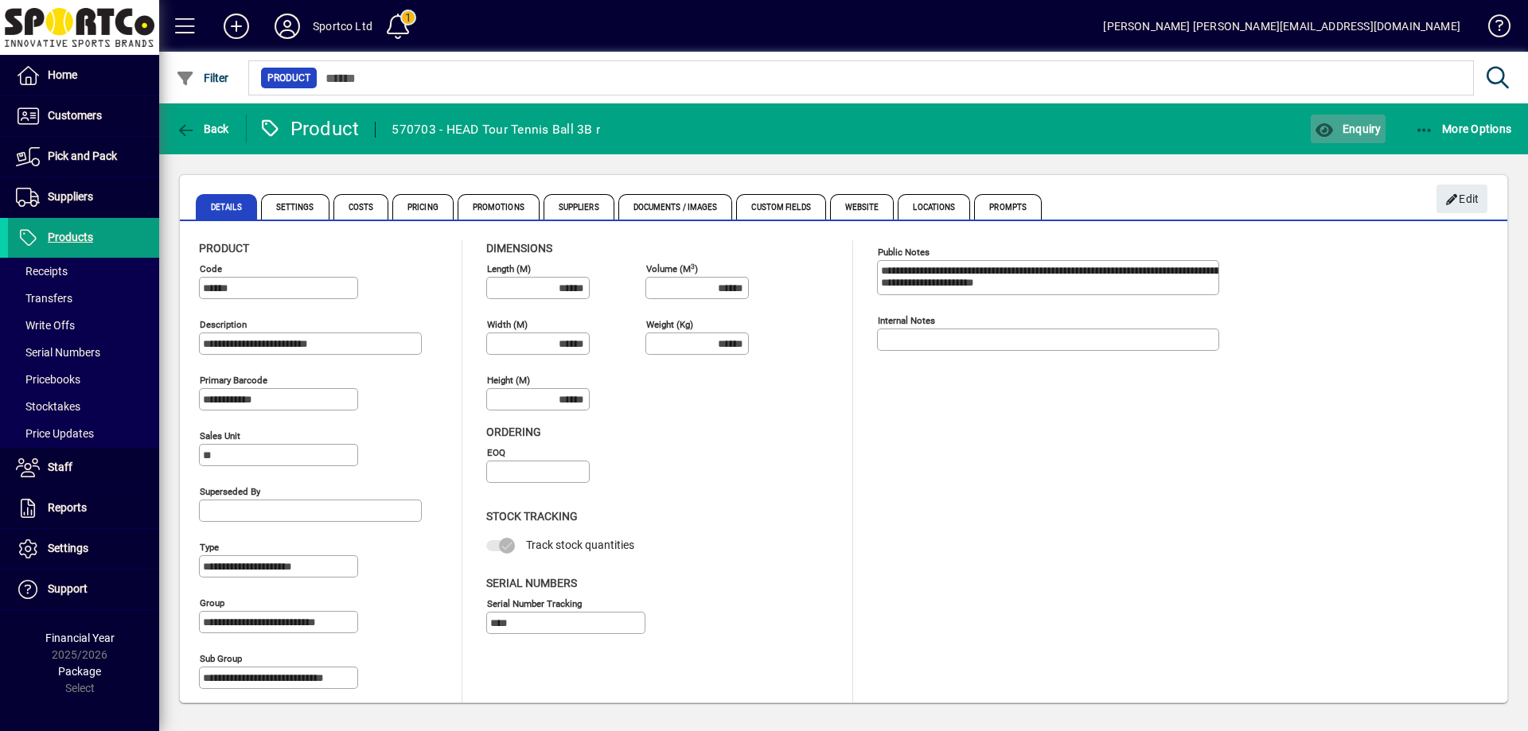
click at [1364, 123] on span "Enquiry" at bounding box center [1348, 129] width 66 height 13
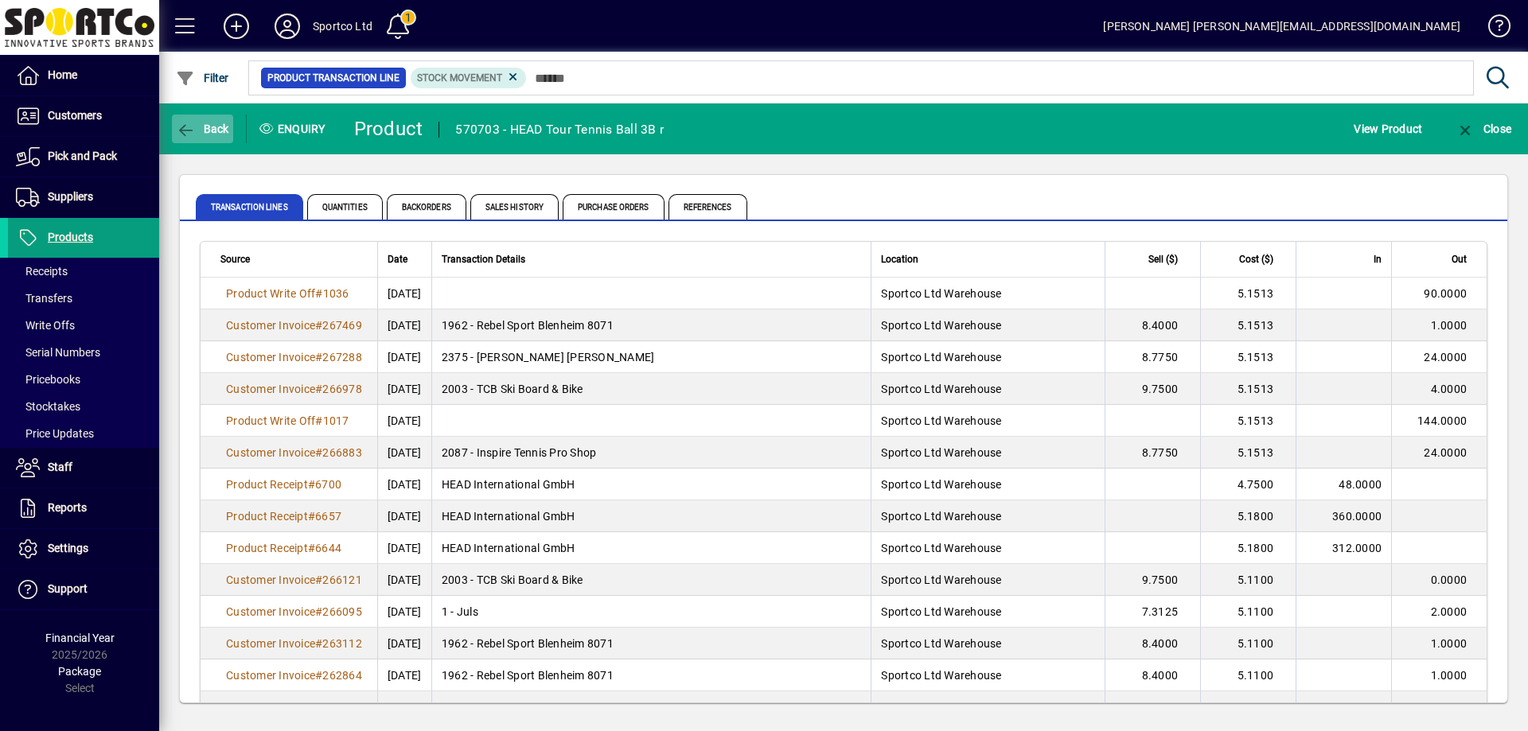
click at [204, 118] on span "button" at bounding box center [202, 129] width 61 height 38
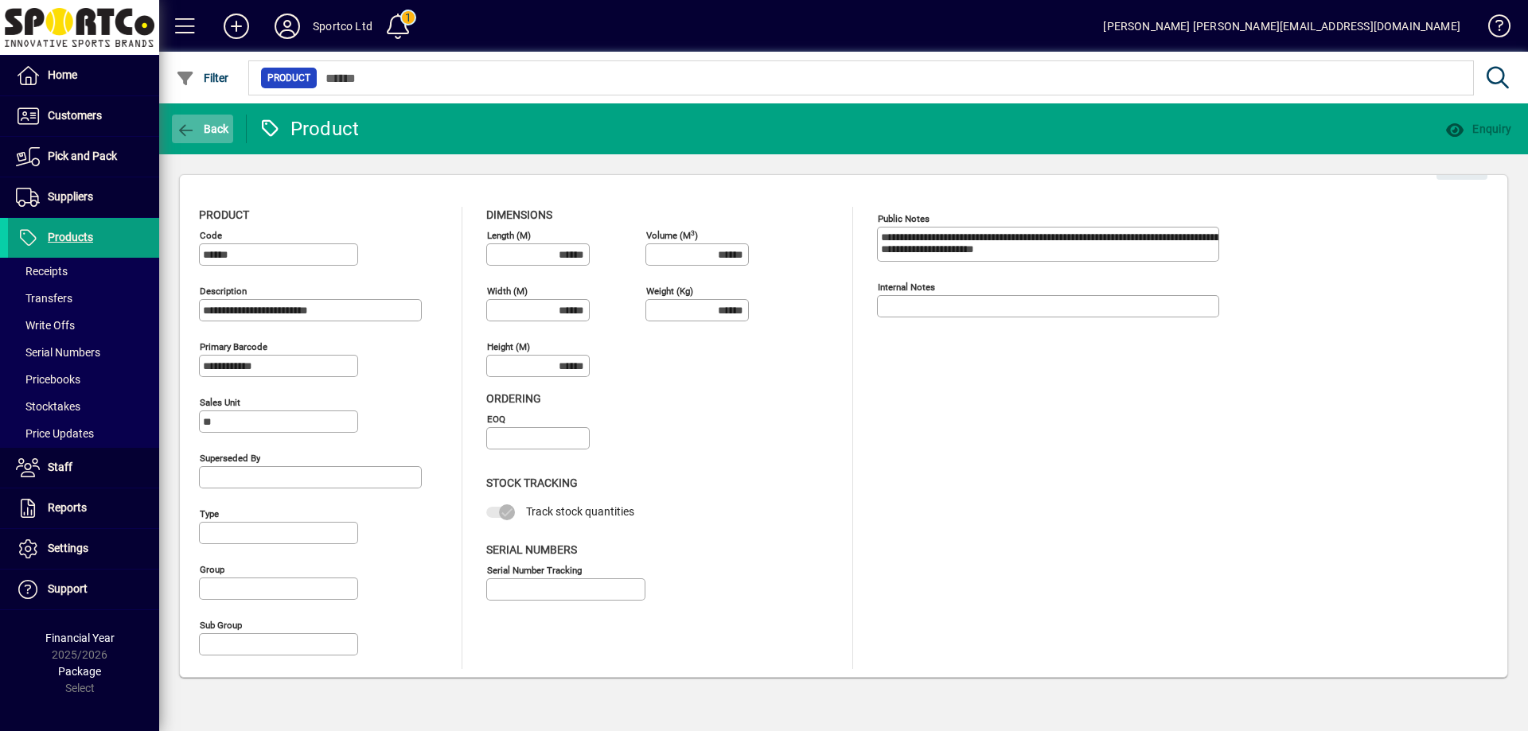
type input "**********"
type input "****"
